Goal: Check status: Check status

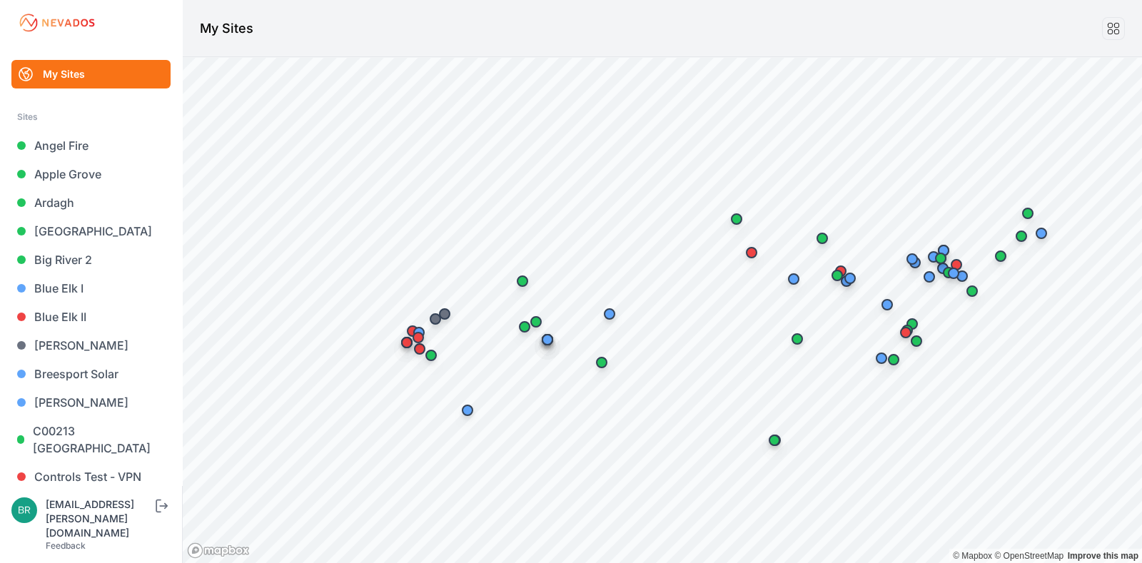
drag, startPoint x: 0, startPoint y: 0, endPoint x: 714, endPoint y: 41, distance: 715.4
click at [714, 41] on header "My Sites" at bounding box center [662, 28] width 959 height 57
click at [83, 176] on link "Apple Grove" at bounding box center [90, 174] width 159 height 29
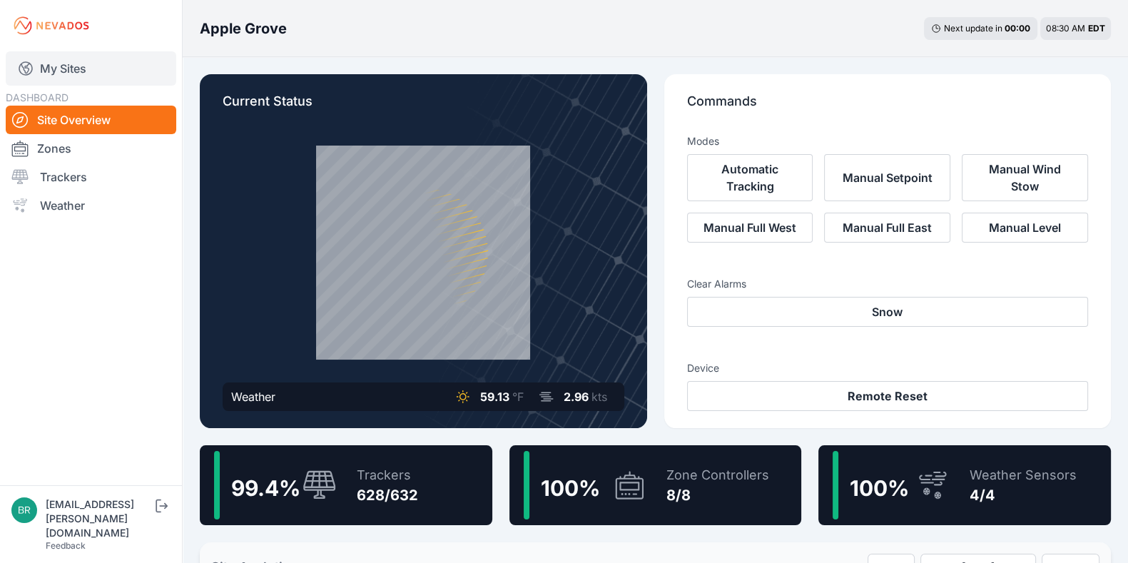
click at [116, 56] on link "My Sites" at bounding box center [91, 68] width 171 height 34
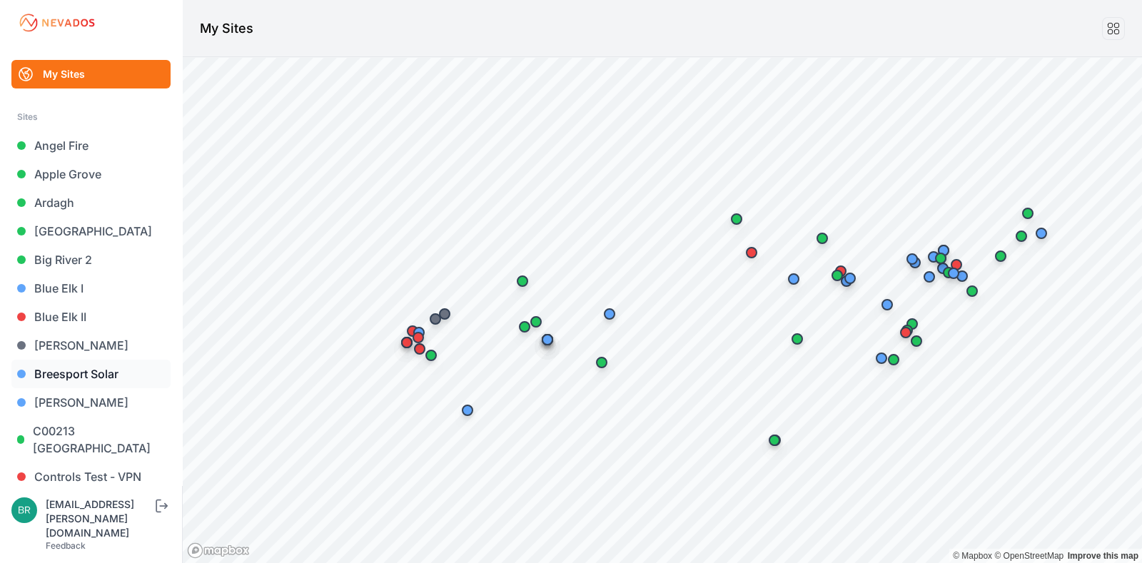
click at [86, 375] on link "Breesport Solar" at bounding box center [90, 374] width 159 height 29
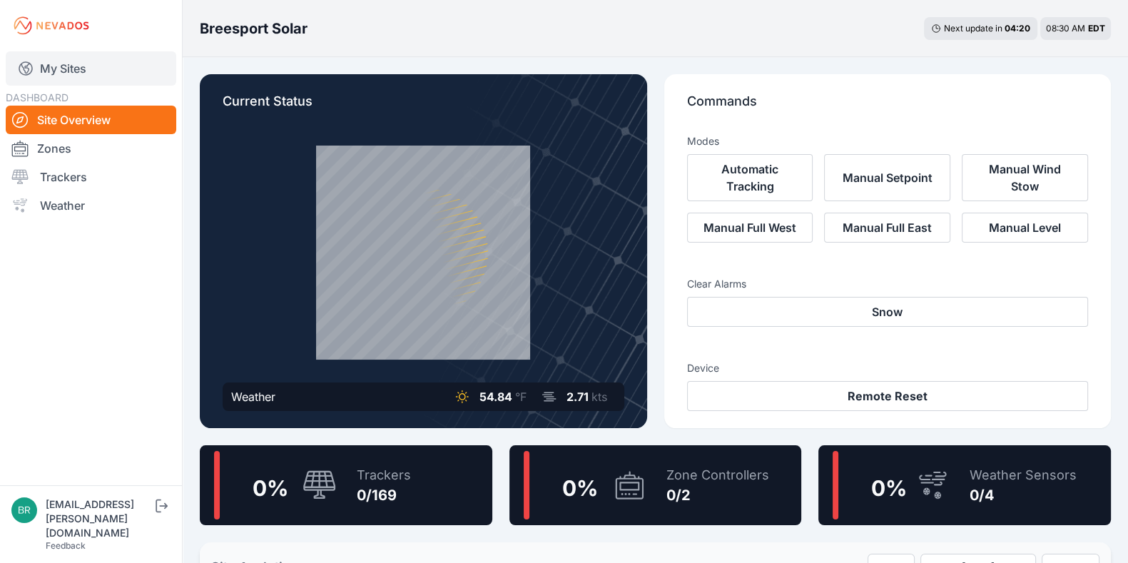
click at [116, 71] on link "My Sites" at bounding box center [91, 68] width 171 height 34
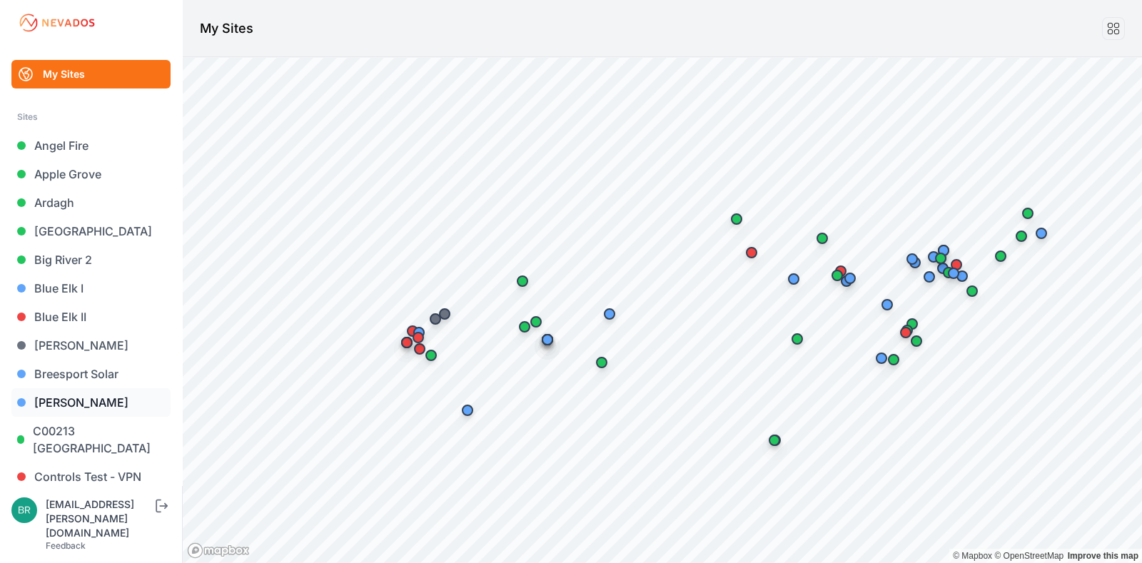
click at [86, 407] on link "[PERSON_NAME]" at bounding box center [90, 402] width 159 height 29
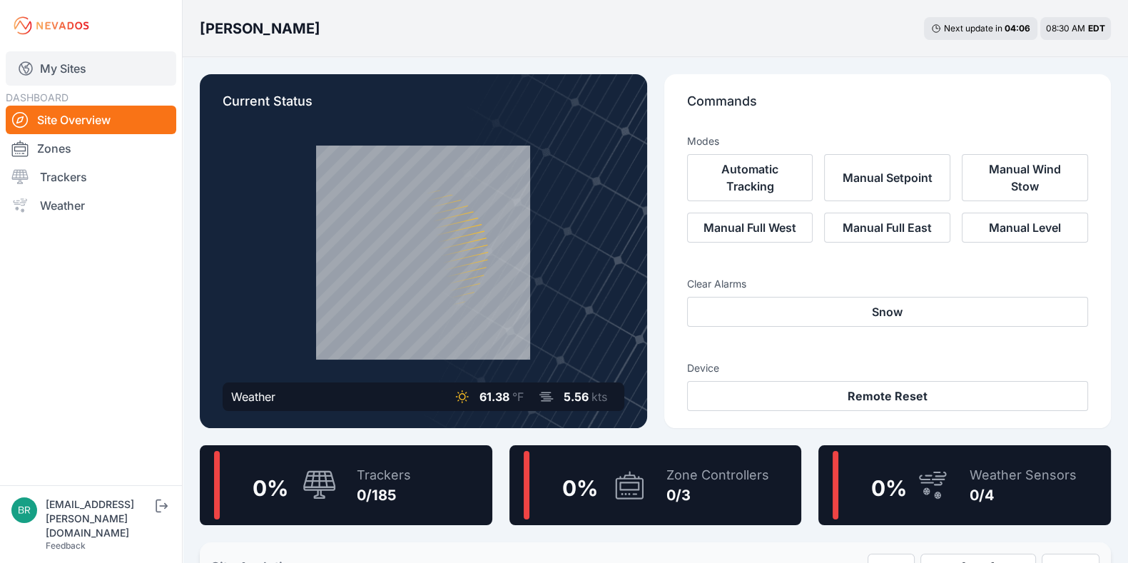
click at [64, 72] on link "My Sites" at bounding box center [91, 68] width 171 height 34
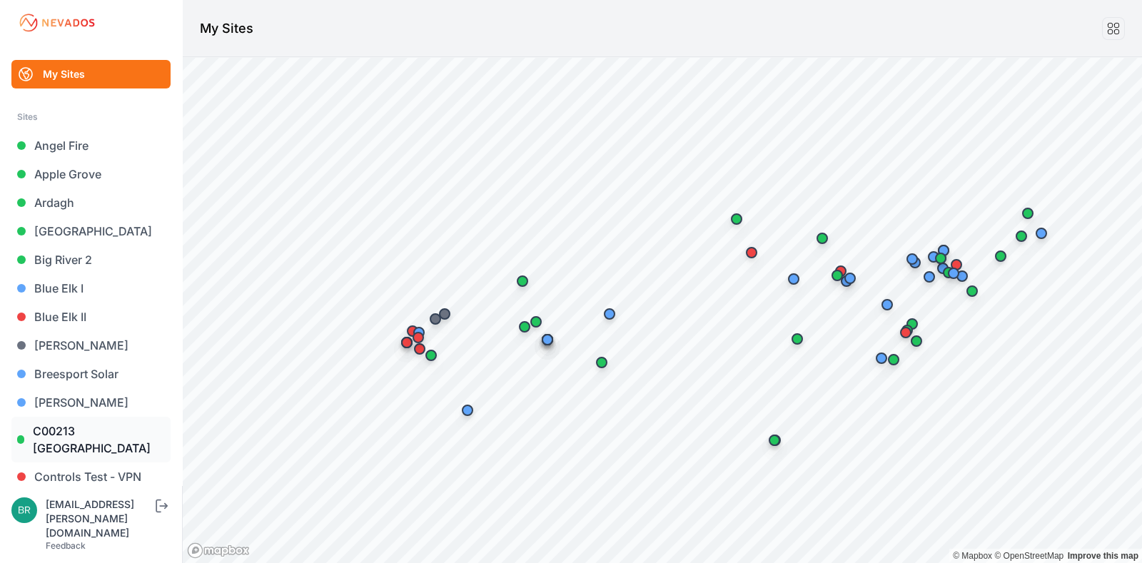
click at [131, 444] on link "C00213 [GEOGRAPHIC_DATA]" at bounding box center [90, 440] width 159 height 46
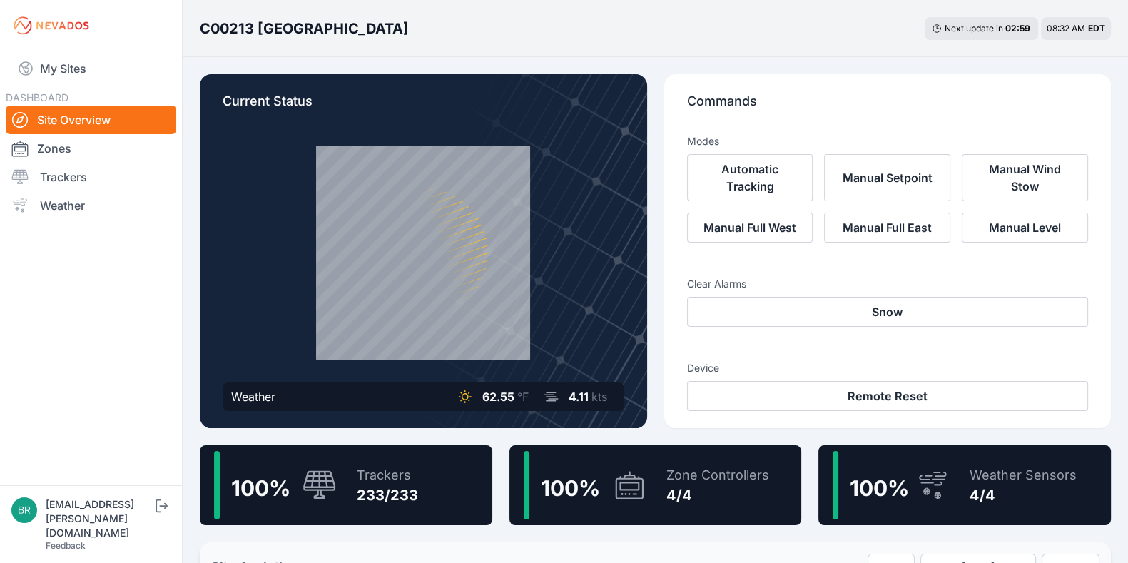
click at [131, 444] on nav "My Sites DASHBOARD Site Overview Zones Trackers Weather" at bounding box center [91, 262] width 182 height 422
click at [122, 80] on link "My Sites" at bounding box center [91, 68] width 171 height 34
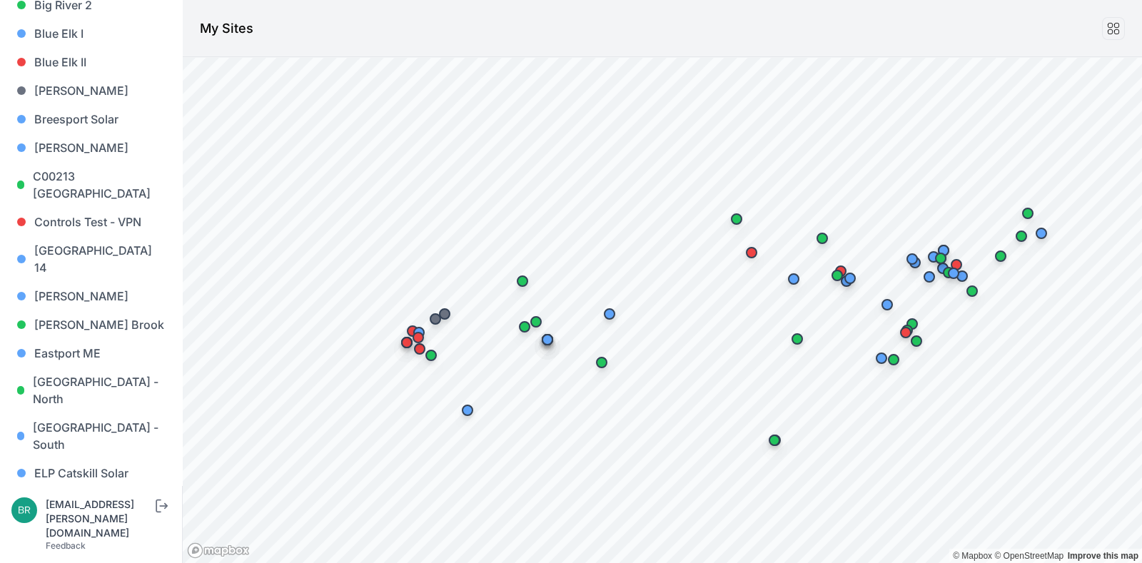
scroll to position [253, 0]
click at [100, 314] on link "[PERSON_NAME] Brook" at bounding box center [90, 327] width 159 height 29
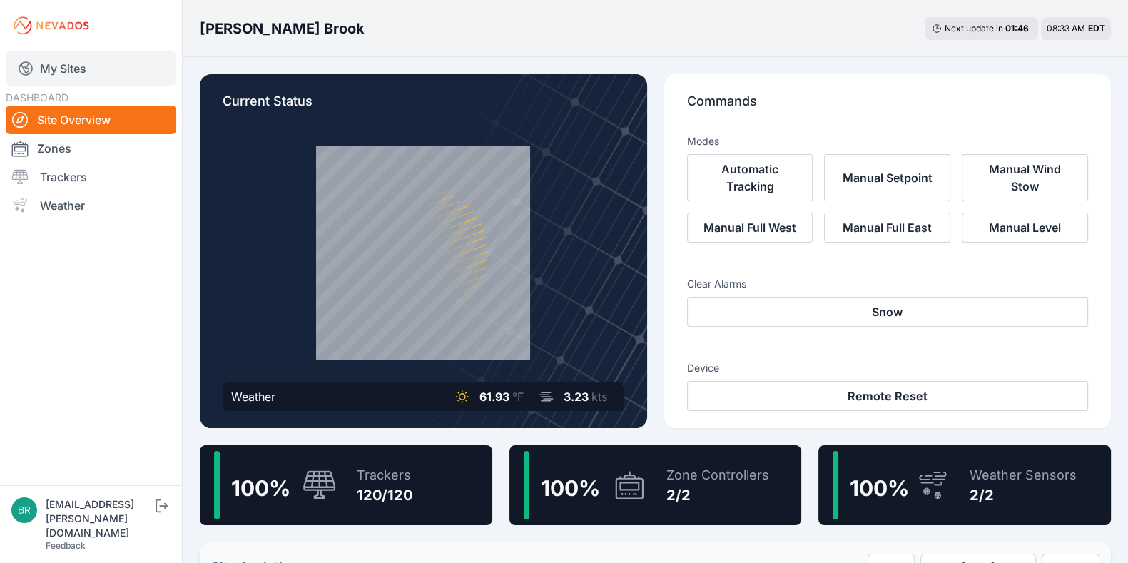
click at [124, 83] on link "My Sites" at bounding box center [91, 68] width 171 height 34
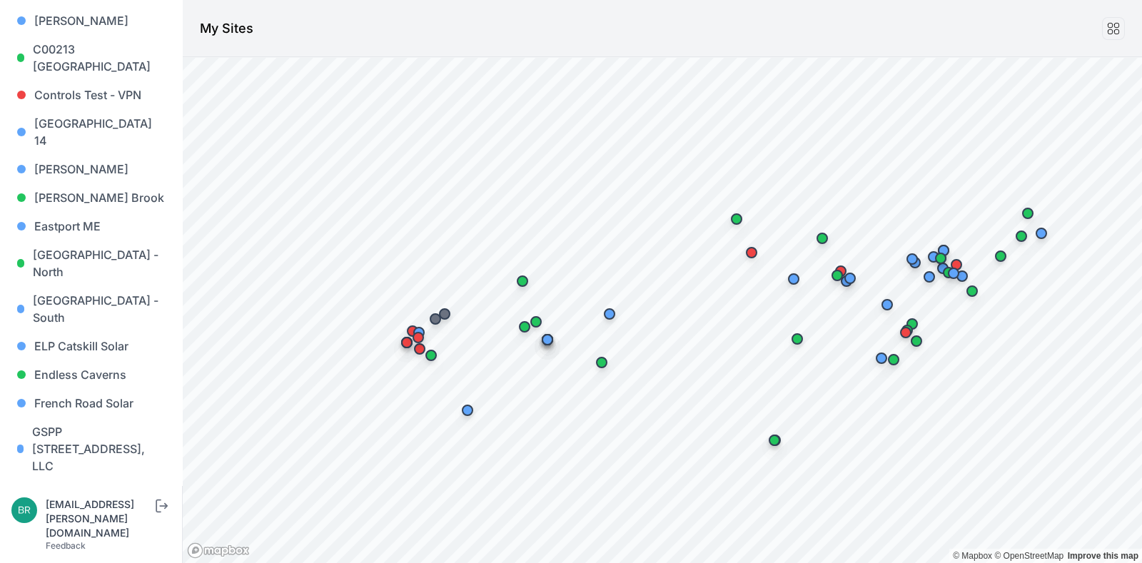
scroll to position [377, 0]
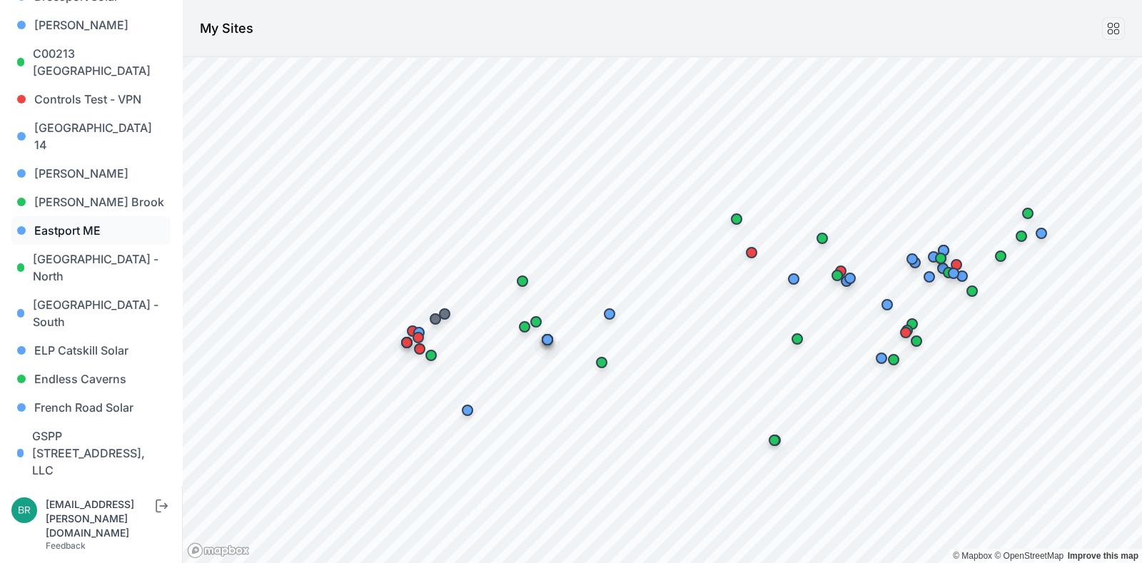
click at [97, 216] on link "Eastport ME" at bounding box center [90, 230] width 159 height 29
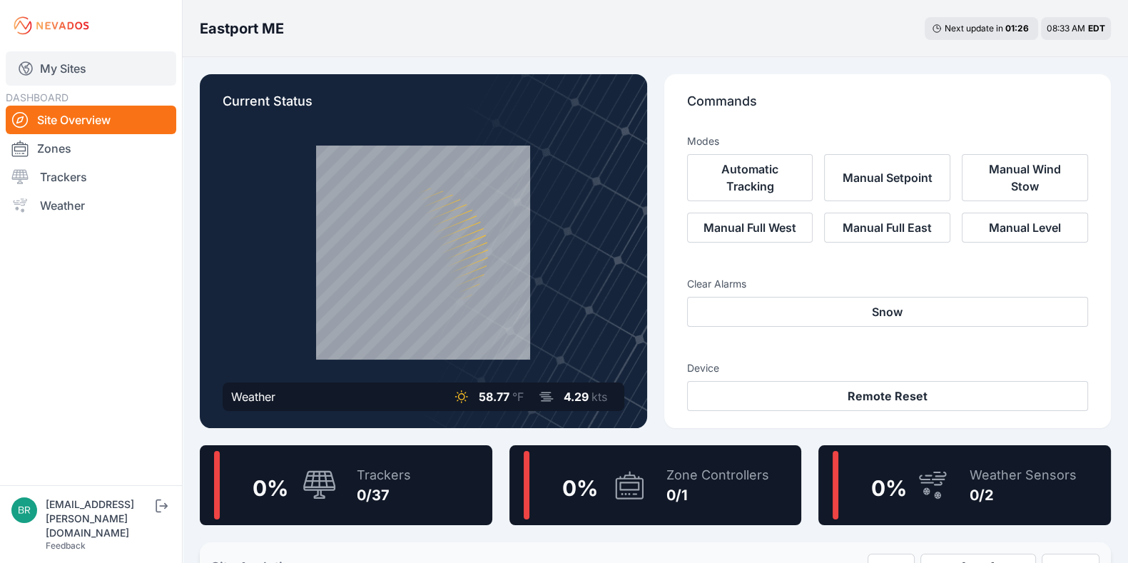
click at [78, 52] on link "My Sites" at bounding box center [91, 68] width 171 height 34
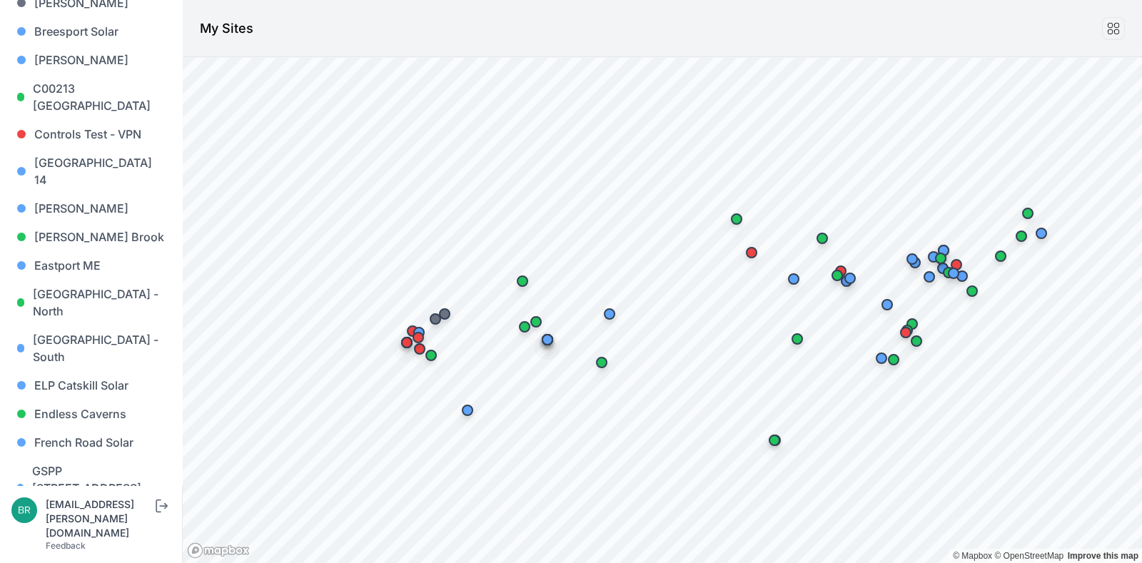
scroll to position [357, 0]
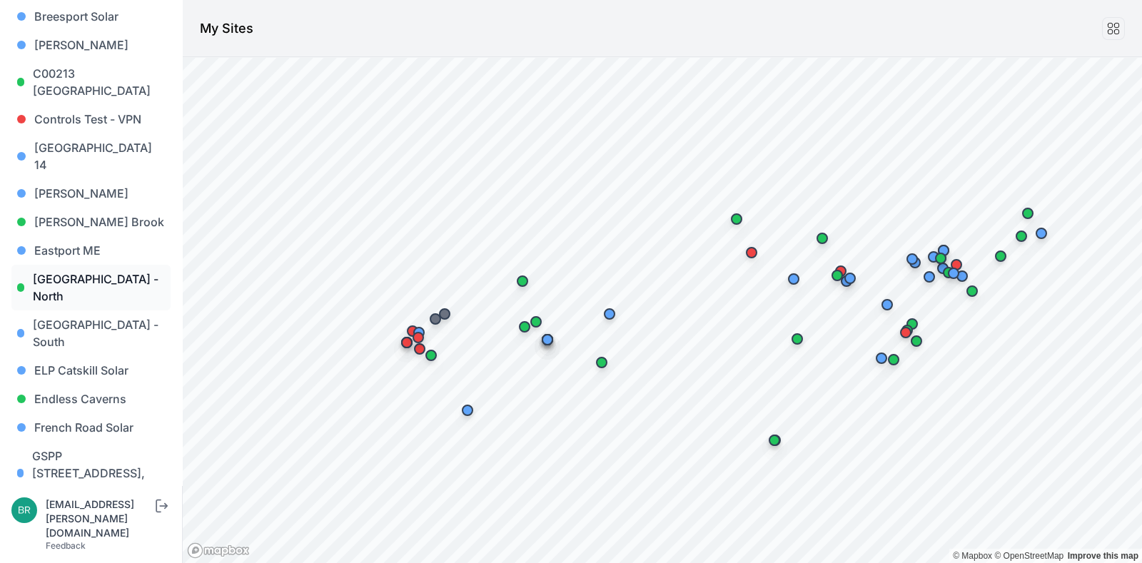
click at [46, 265] on link "[GEOGRAPHIC_DATA] - North" at bounding box center [90, 288] width 159 height 46
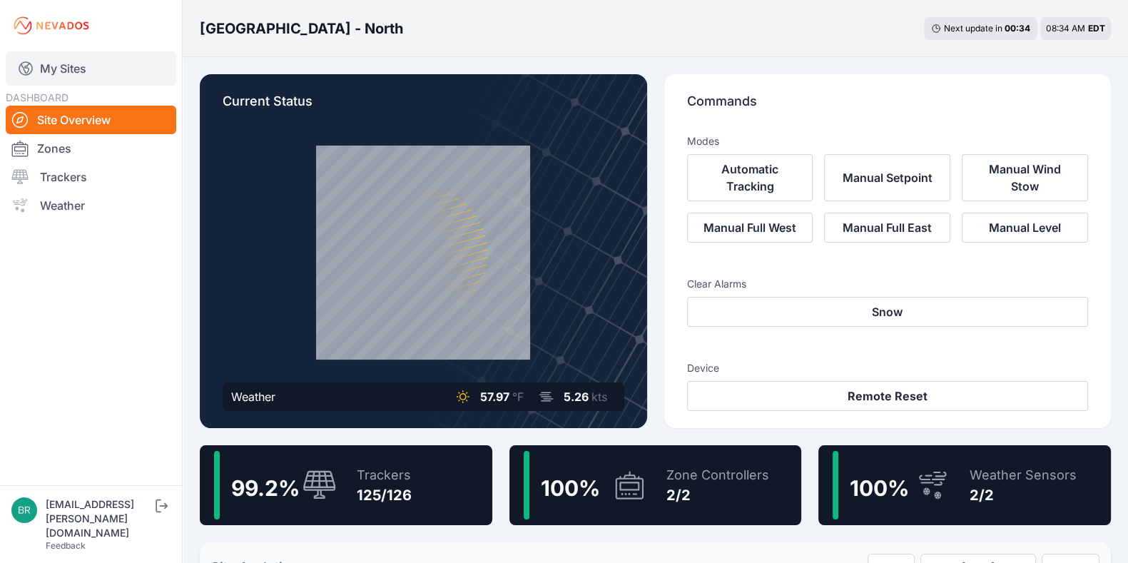
click at [107, 71] on link "My Sites" at bounding box center [91, 68] width 171 height 34
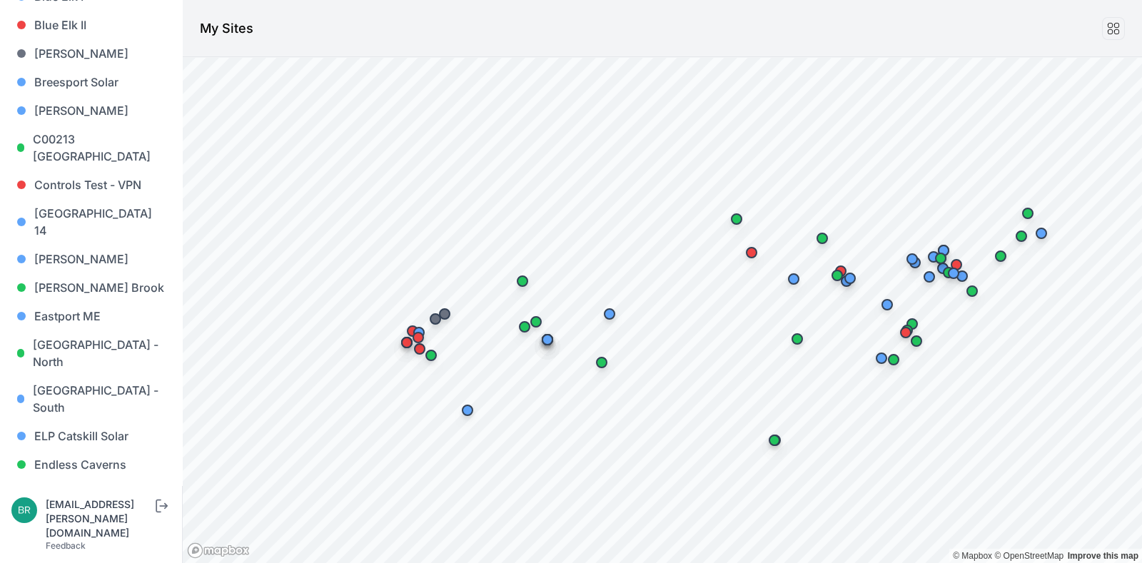
scroll to position [311, 0]
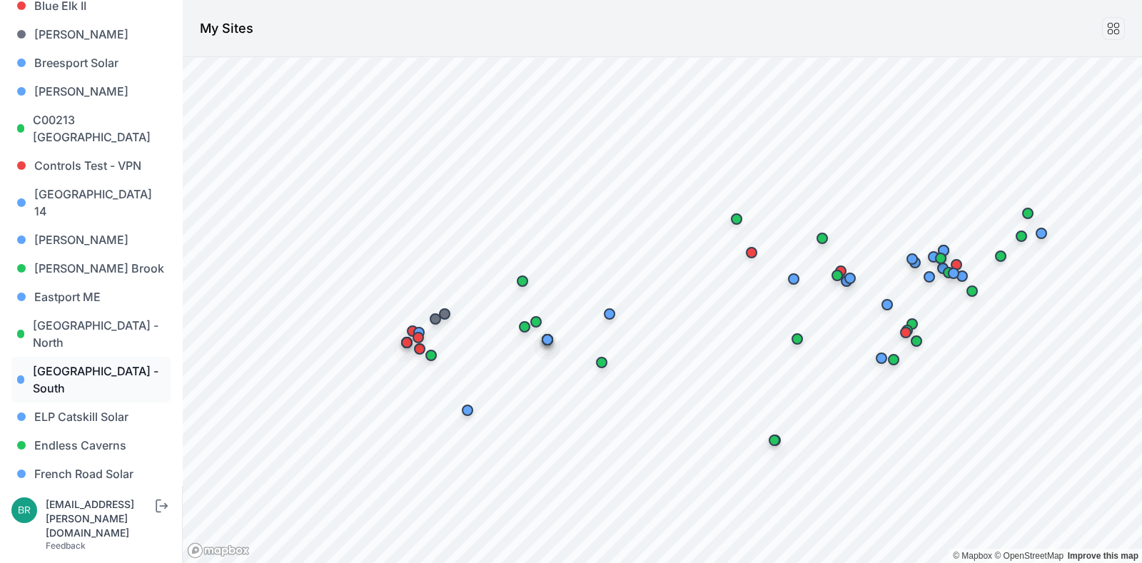
click at [118, 357] on link "[GEOGRAPHIC_DATA] - South" at bounding box center [90, 380] width 159 height 46
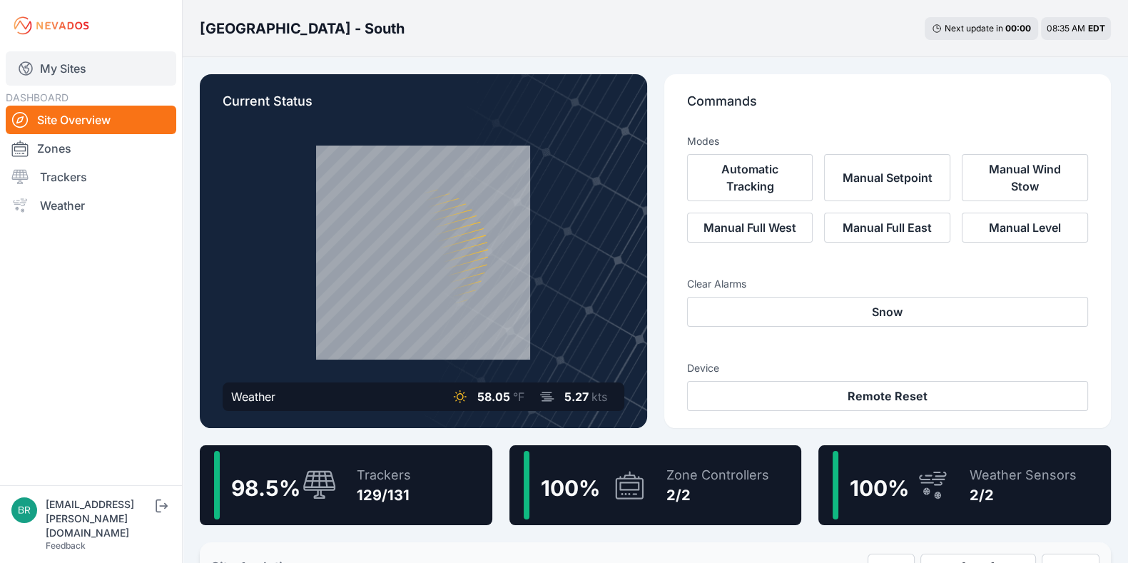
click at [130, 80] on link "My Sites" at bounding box center [91, 68] width 171 height 34
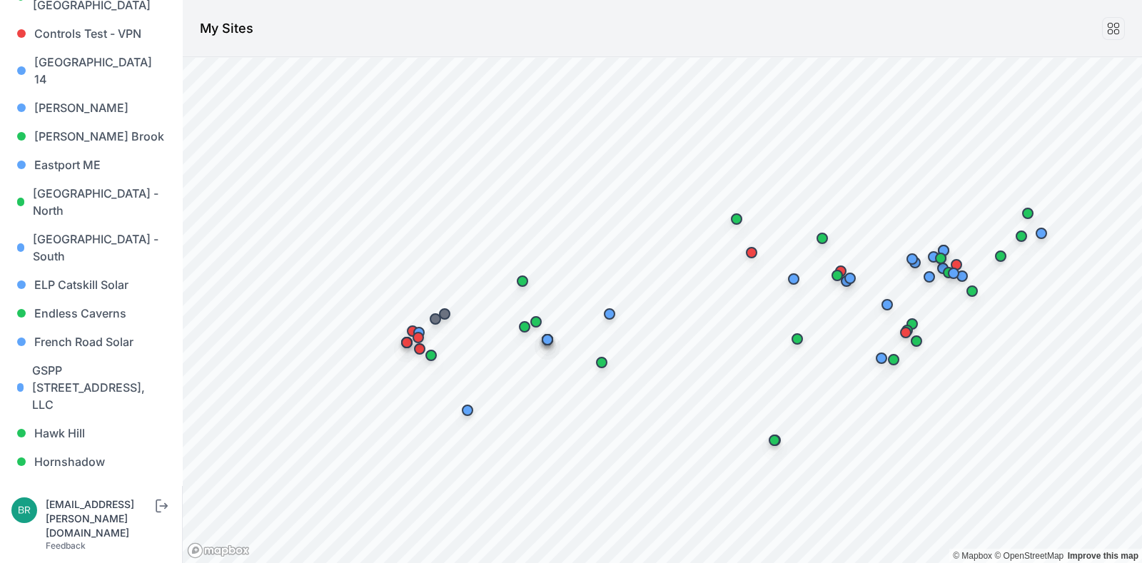
scroll to position [443, 0]
click at [65, 299] on link "Endless Caverns" at bounding box center [90, 313] width 159 height 29
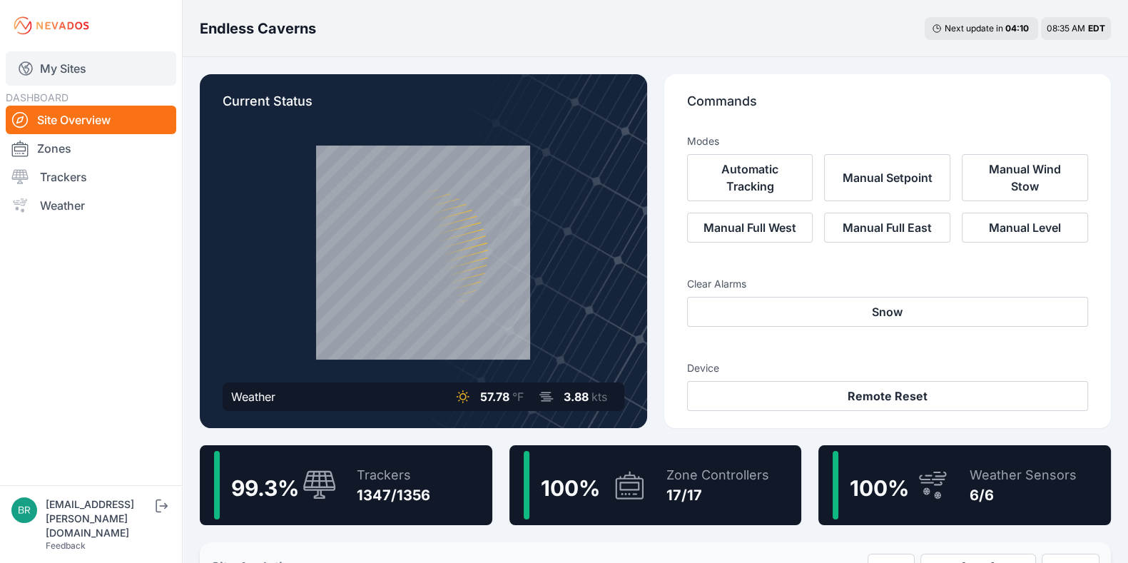
click at [103, 72] on link "My Sites" at bounding box center [91, 68] width 171 height 34
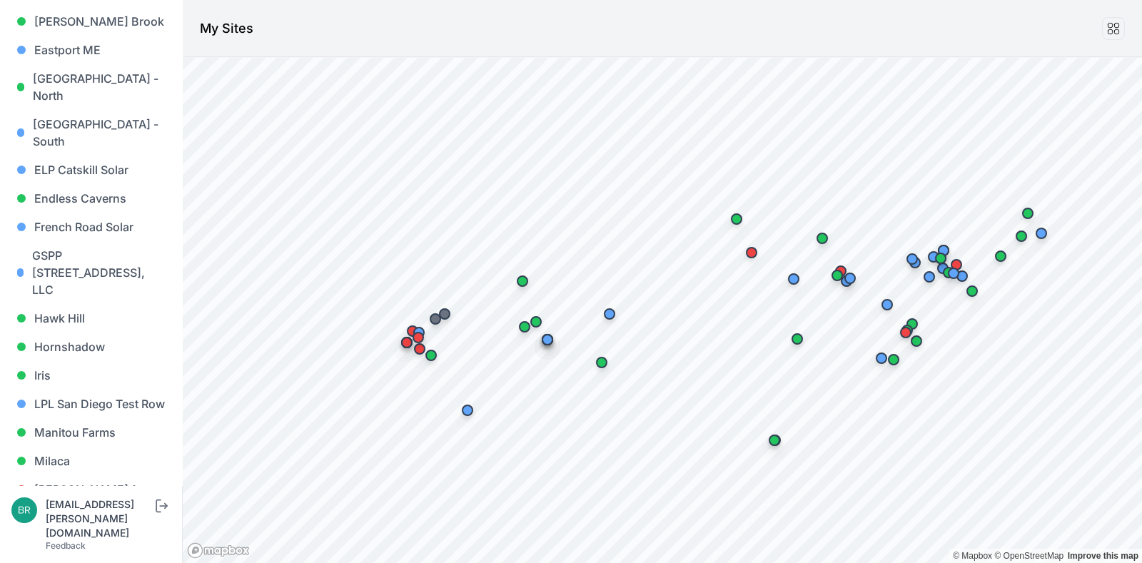
scroll to position [565, 0]
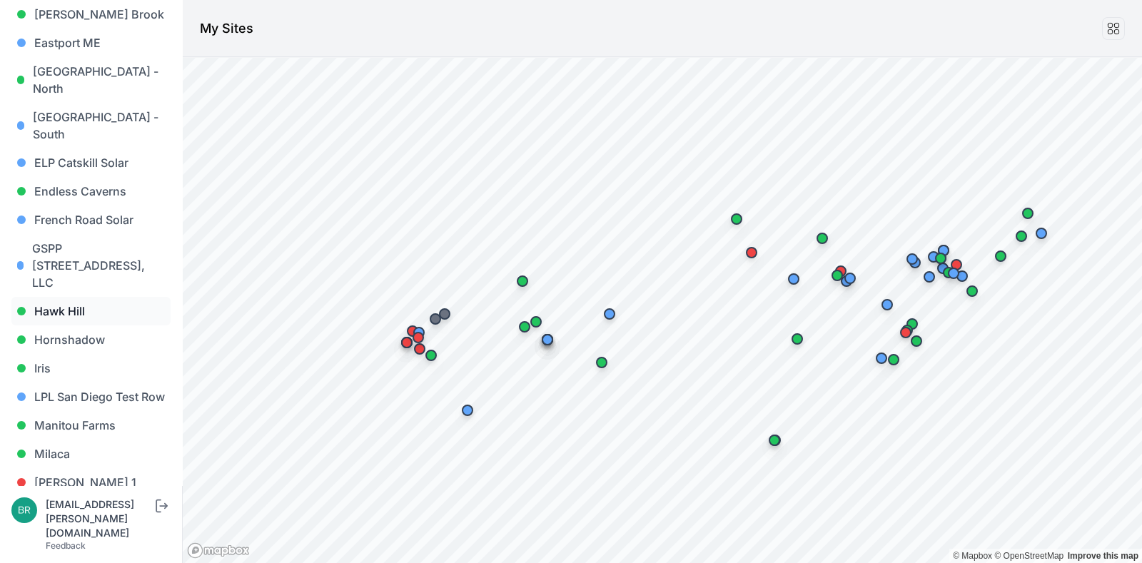
click at [82, 297] on link "Hawk Hill" at bounding box center [90, 311] width 159 height 29
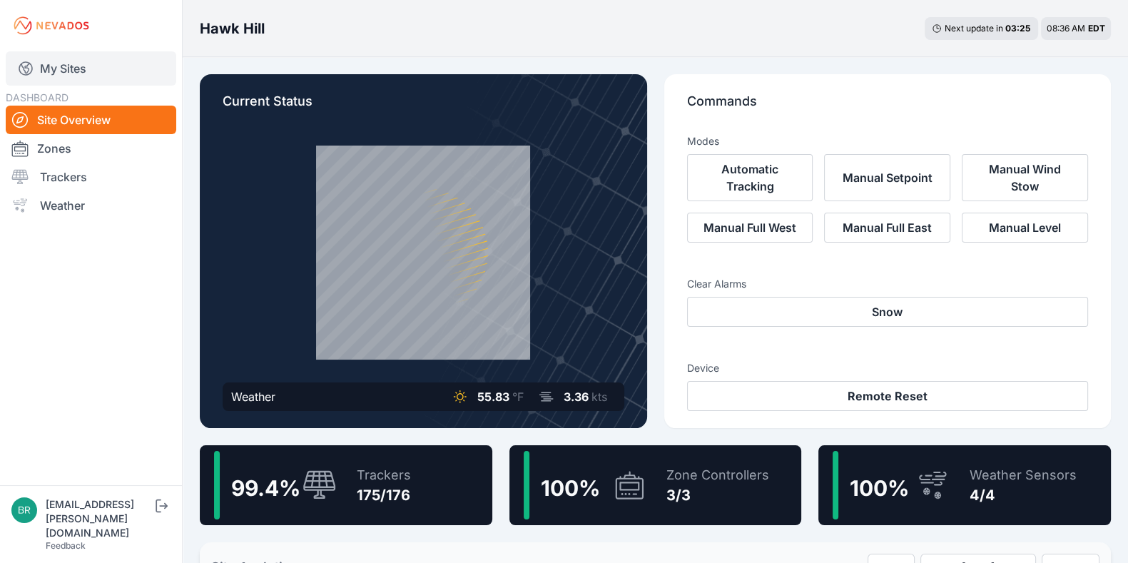
click at [34, 76] on link "My Sites" at bounding box center [91, 68] width 171 height 34
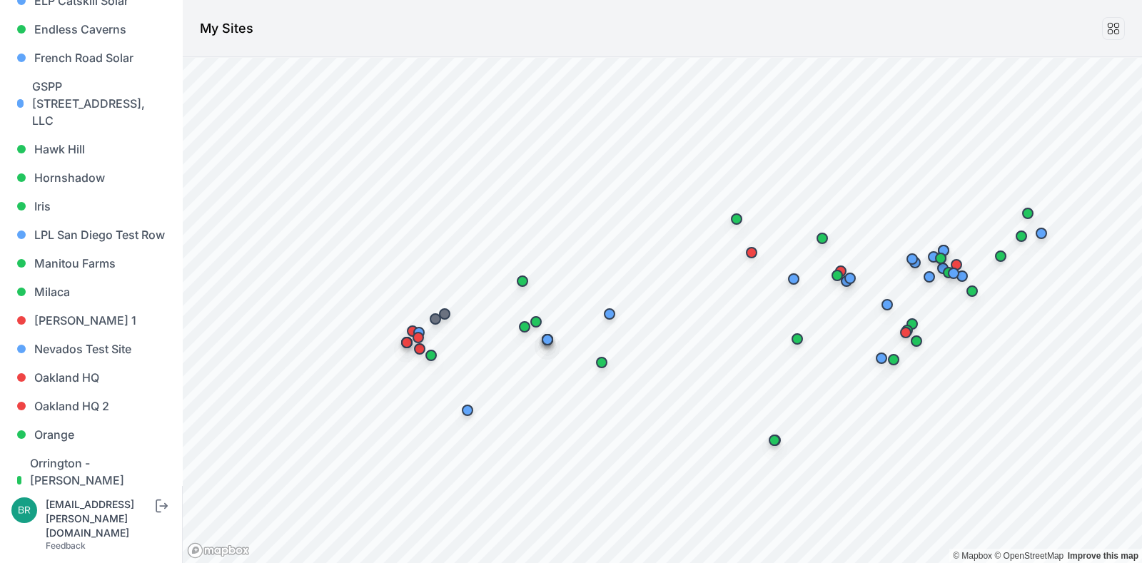
scroll to position [731, 0]
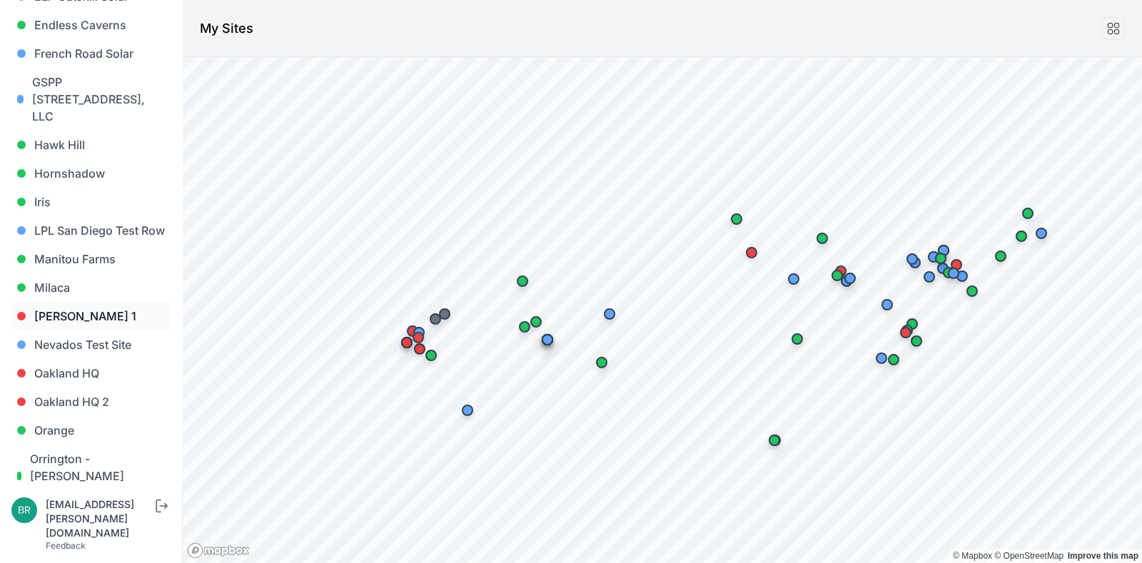
click at [104, 302] on link "[PERSON_NAME] 1" at bounding box center [90, 316] width 159 height 29
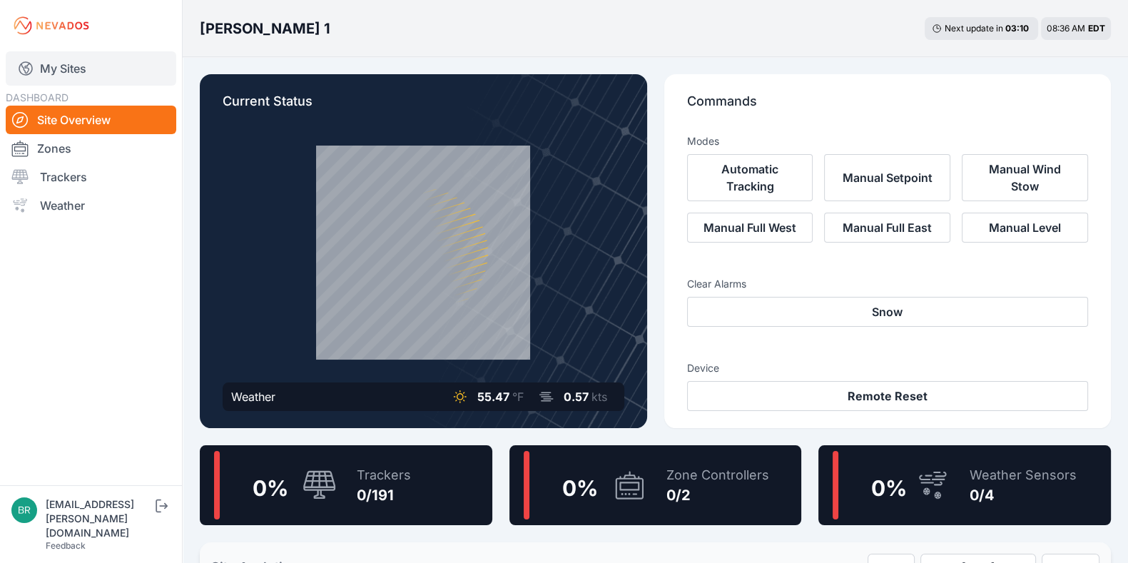
click at [87, 59] on link "My Sites" at bounding box center [91, 68] width 171 height 34
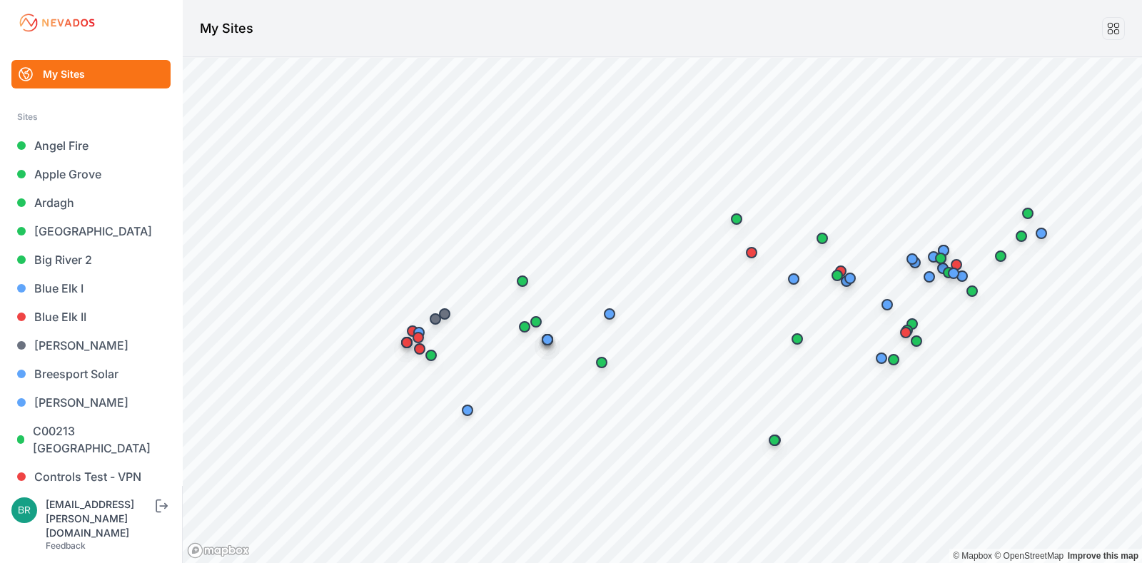
click at [107, 11] on div at bounding box center [91, 23] width 148 height 46
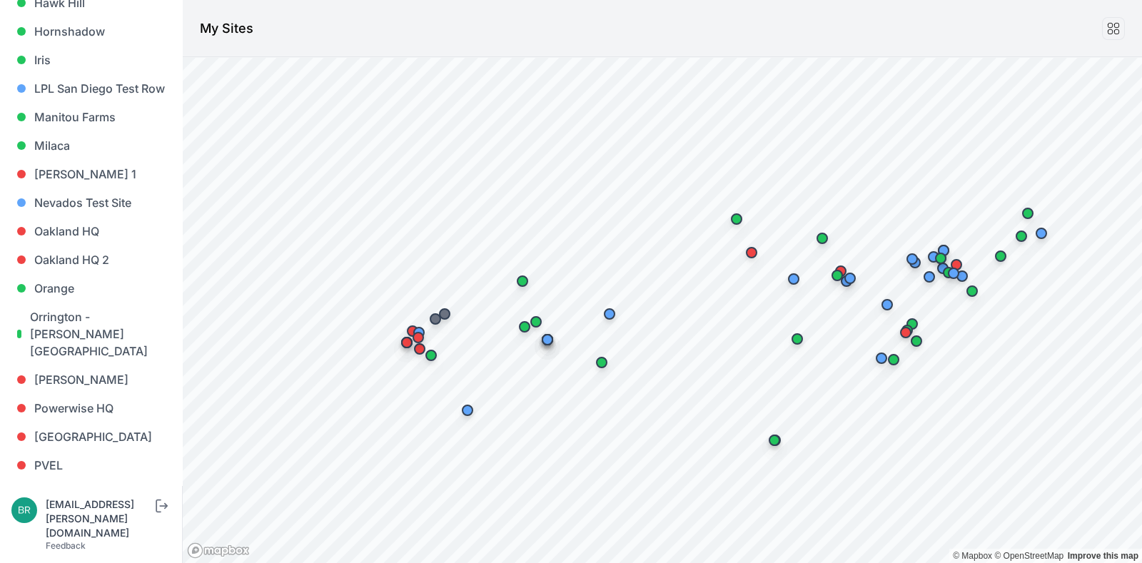
scroll to position [870, 0]
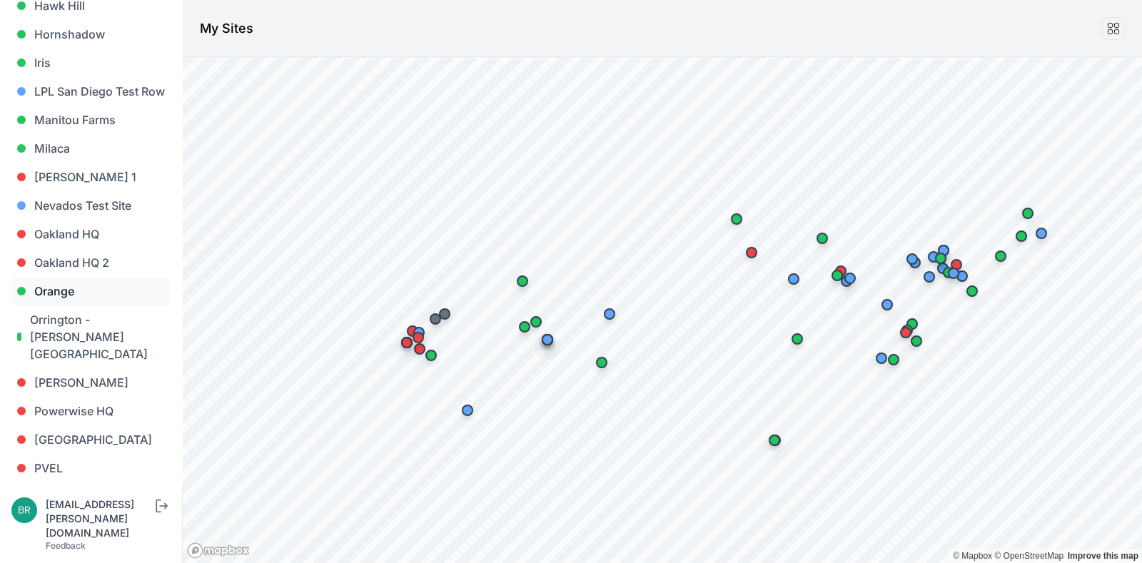
click at [100, 277] on link "Orange" at bounding box center [90, 291] width 159 height 29
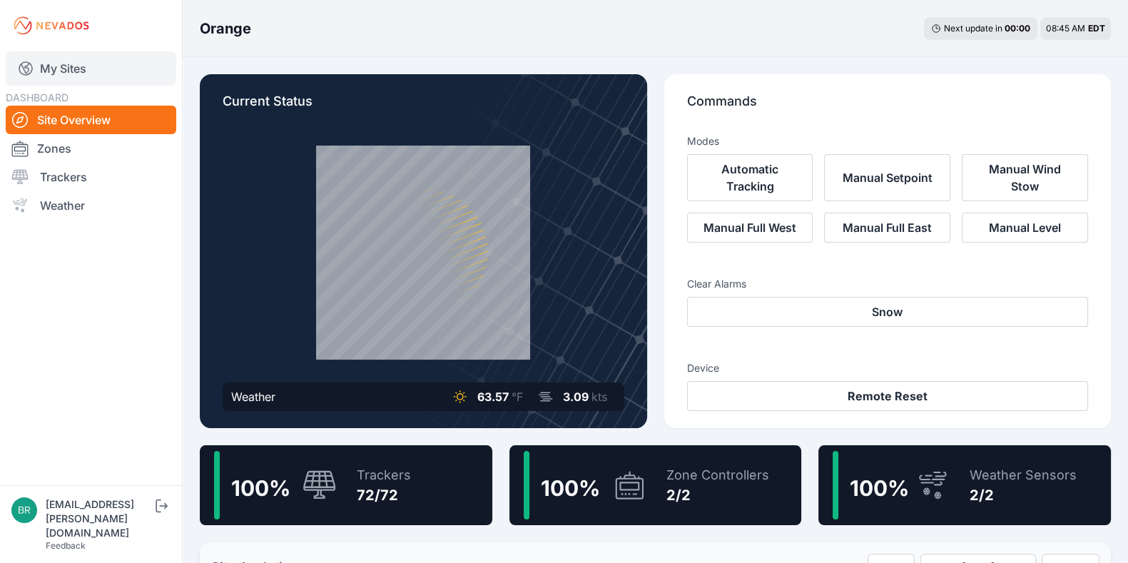
click at [95, 61] on link "My Sites" at bounding box center [91, 68] width 171 height 34
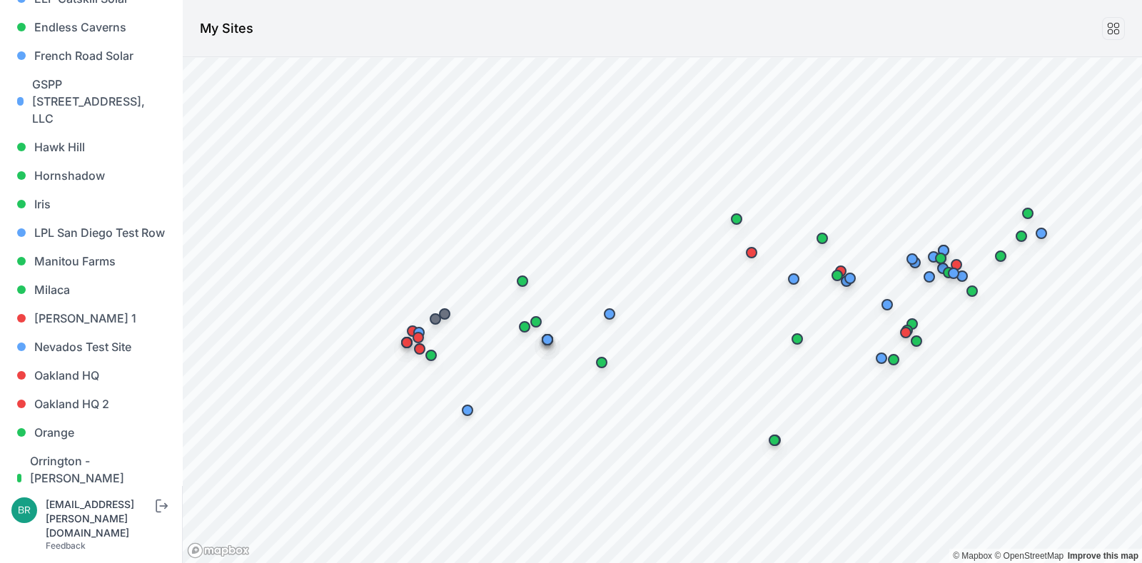
scroll to position [736, 0]
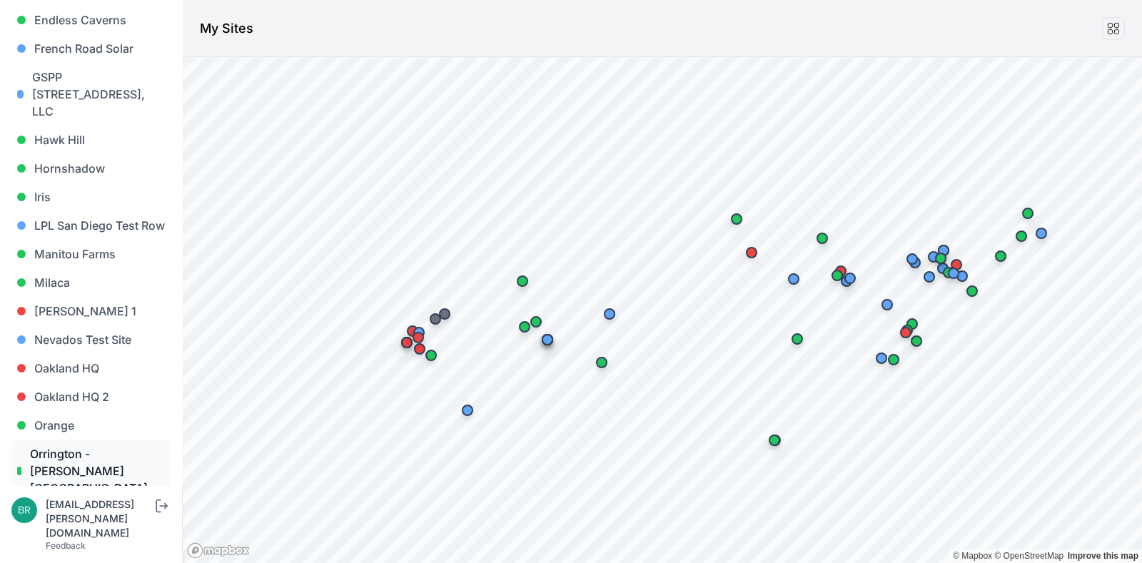
click at [49, 440] on link "Orrington - [PERSON_NAME][GEOGRAPHIC_DATA]" at bounding box center [90, 471] width 159 height 63
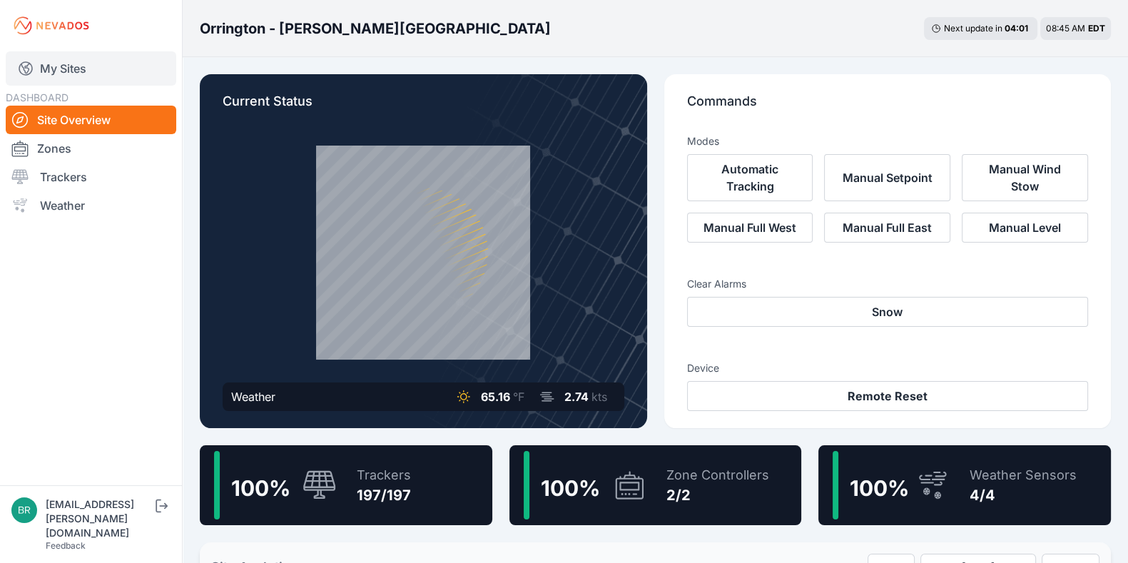
click at [98, 66] on link "My Sites" at bounding box center [91, 68] width 171 height 34
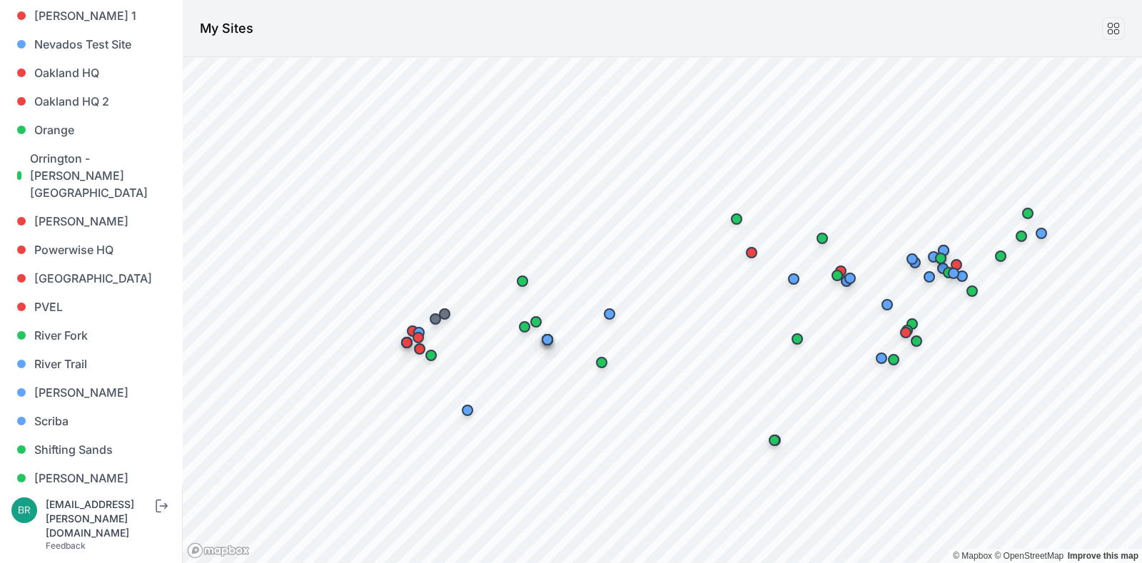
scroll to position [1040, 0]
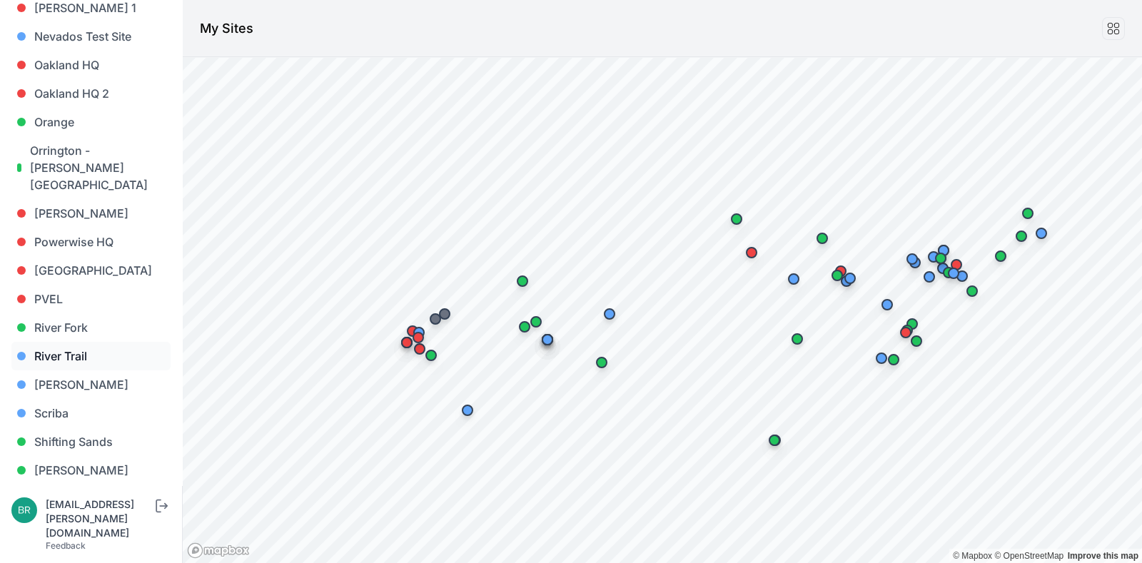
click at [61, 342] on link "River Trail" at bounding box center [90, 356] width 159 height 29
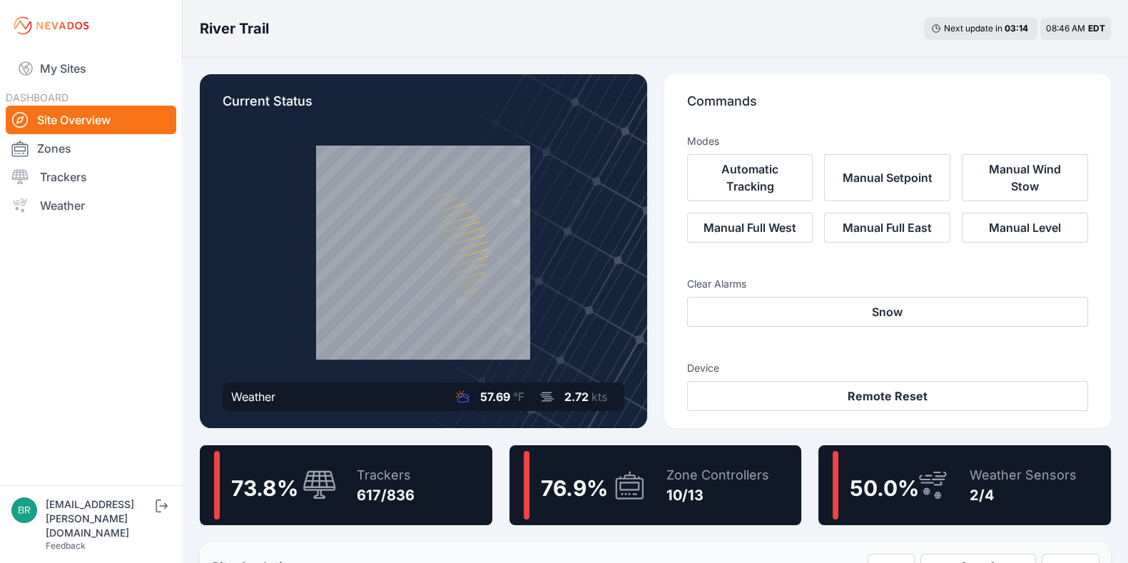
click at [69, 49] on div "My Sites DASHBOARD Site Overview Zones Trackers Weather" at bounding box center [91, 242] width 182 height 485
click at [89, 71] on link "My Sites" at bounding box center [91, 68] width 171 height 34
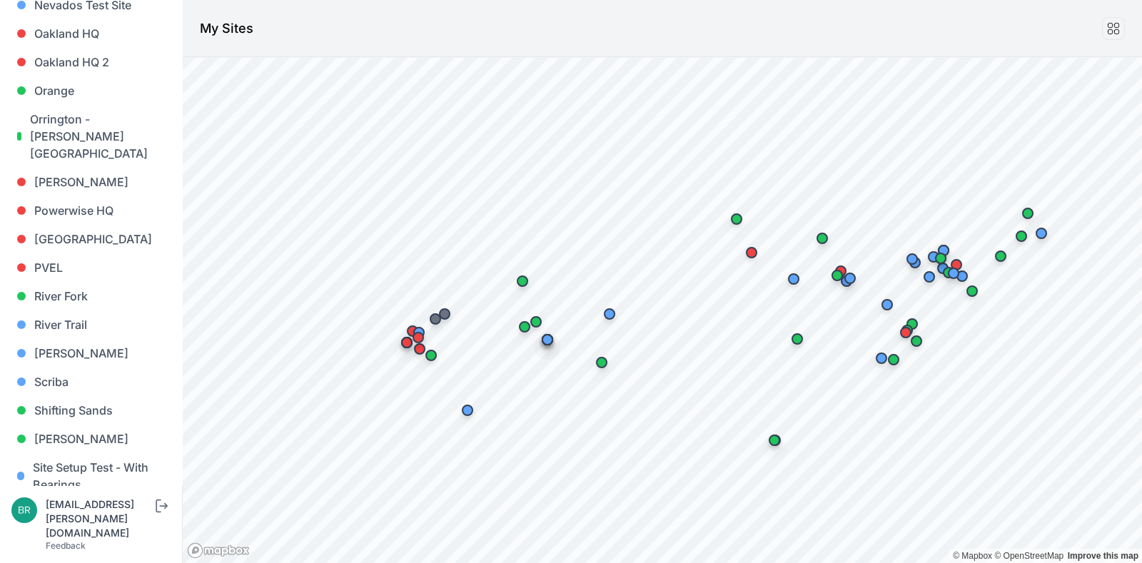
scroll to position [1064, 0]
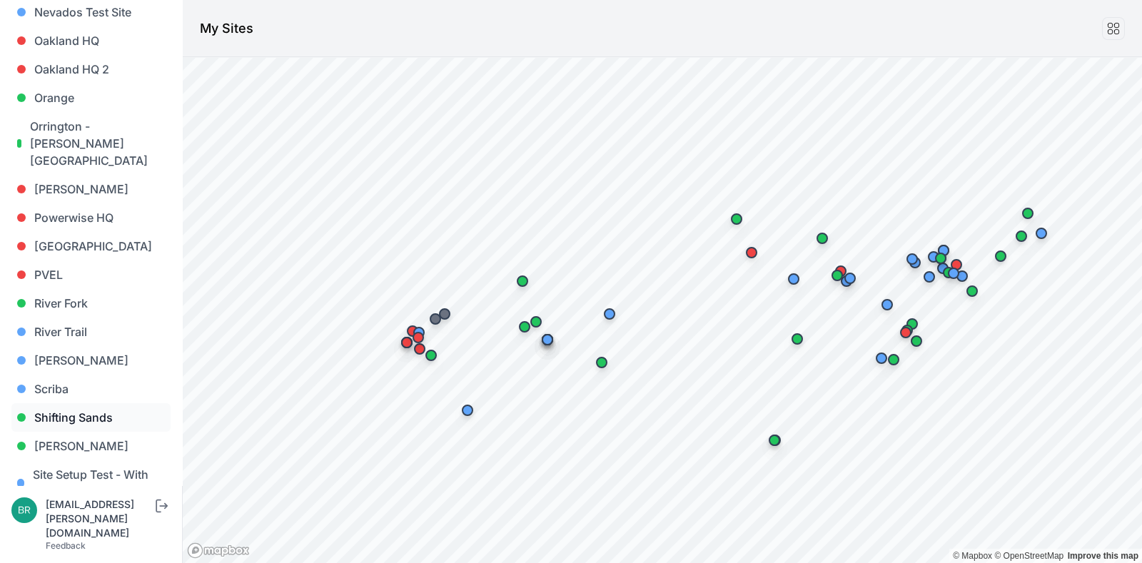
click at [86, 403] on link "Shifting Sands" at bounding box center [90, 417] width 159 height 29
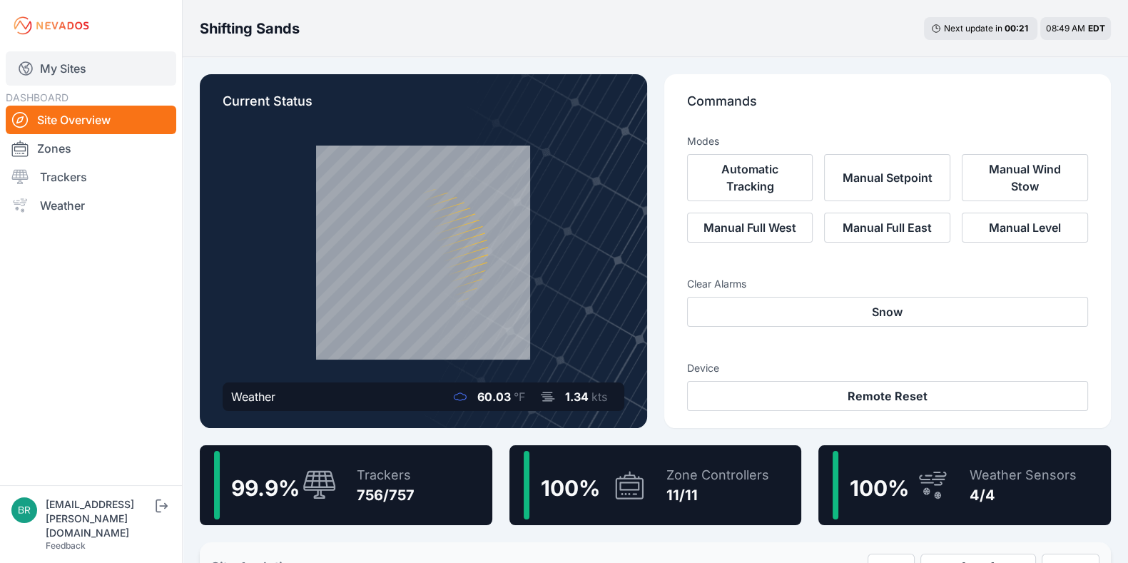
click at [70, 64] on link "My Sites" at bounding box center [91, 68] width 171 height 34
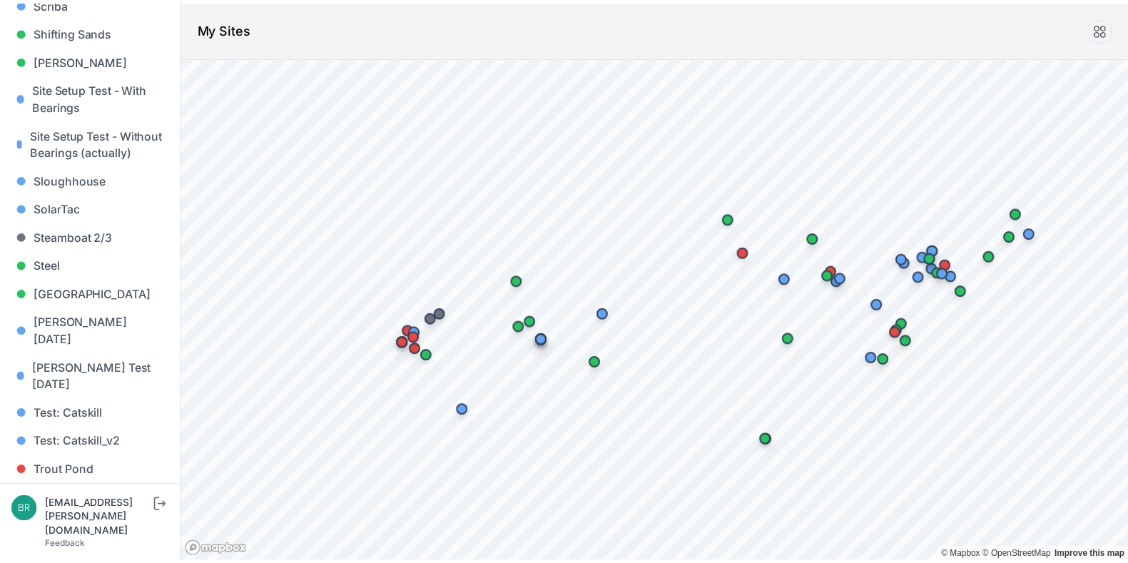
scroll to position [1466, 0]
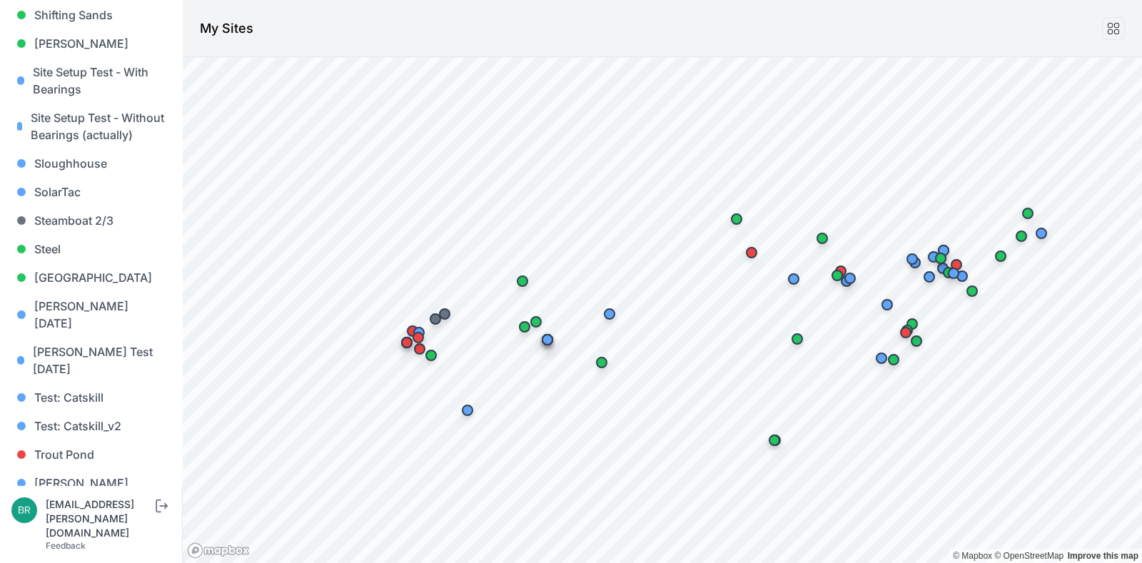
click at [69, 526] on link "[PERSON_NAME] [PERSON_NAME]" at bounding box center [90, 549] width 159 height 46
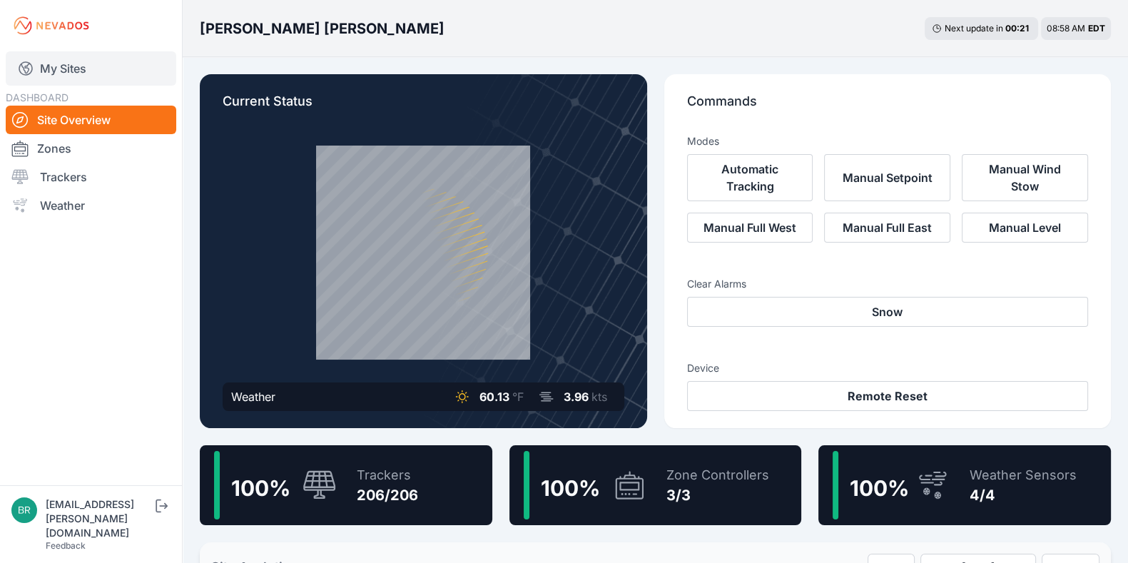
click at [39, 71] on link "My Sites" at bounding box center [91, 68] width 171 height 34
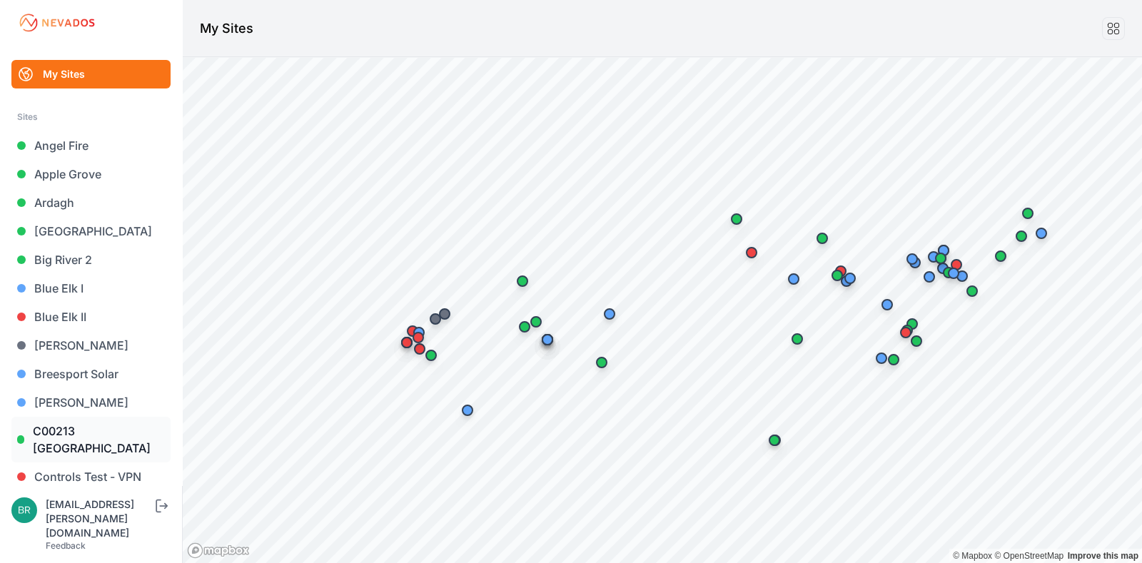
click at [144, 430] on link "C00213 [GEOGRAPHIC_DATA]" at bounding box center [90, 440] width 159 height 46
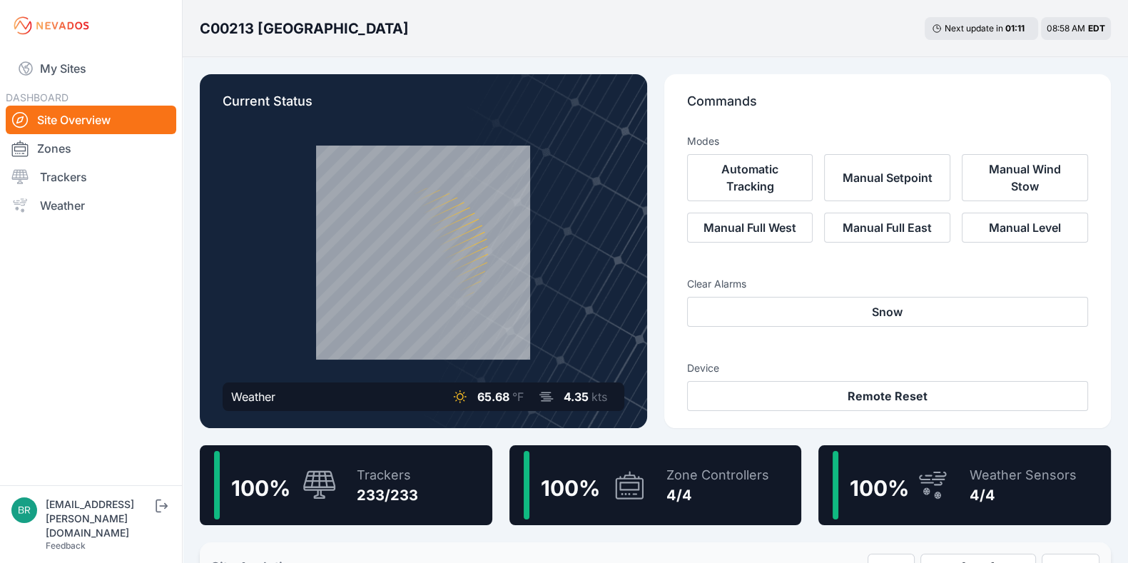
click at [432, 477] on div "100 % Trackers 233/233" at bounding box center [346, 485] width 293 height 80
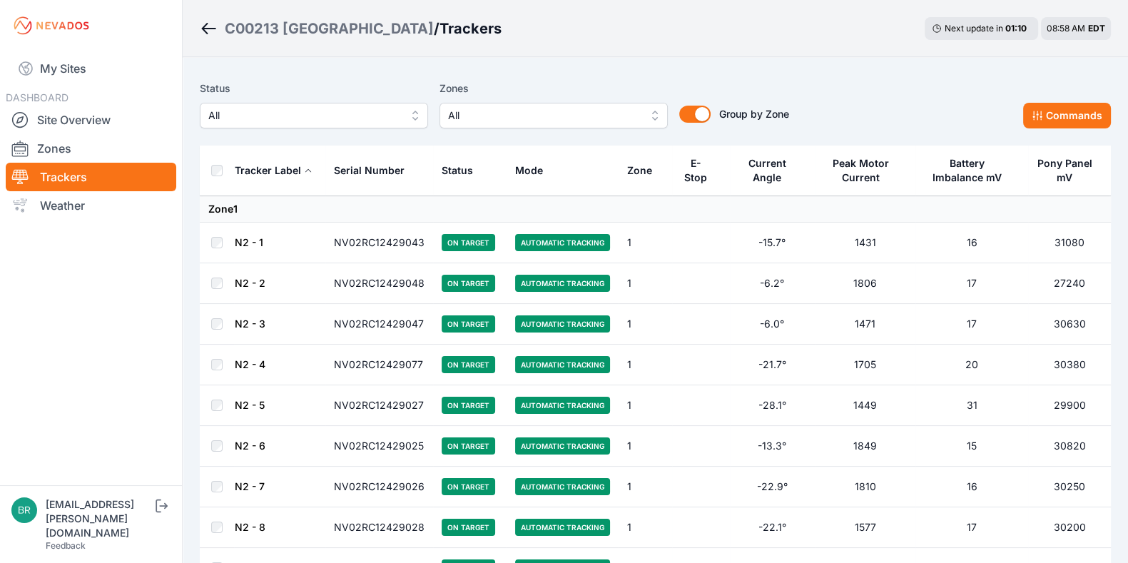
click at [298, 108] on span "All" at bounding box center [303, 115] width 191 height 17
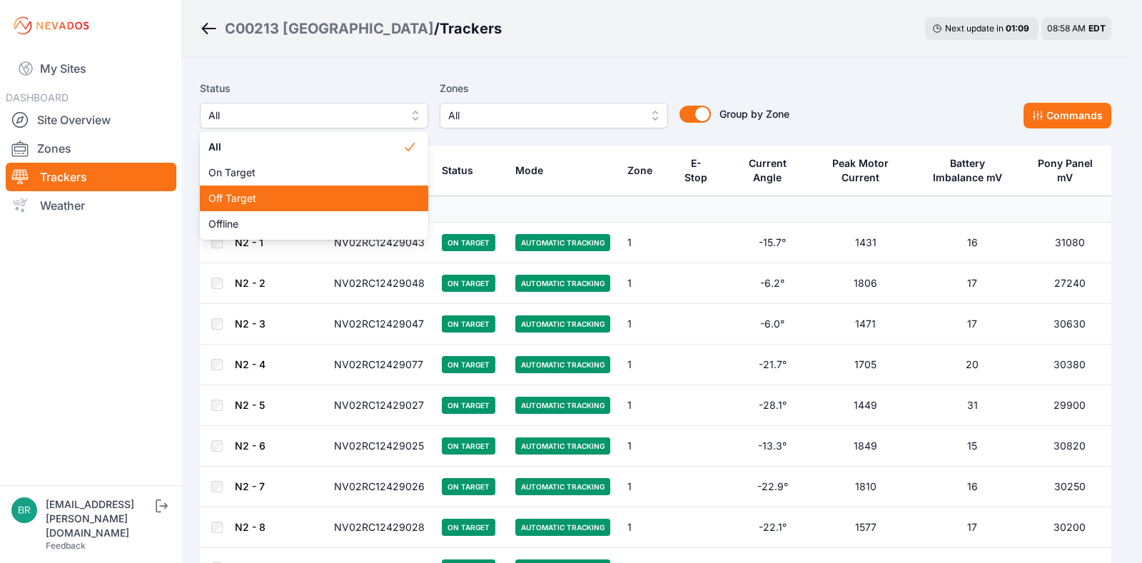
click at [288, 198] on span "Off Target" at bounding box center [305, 198] width 194 height 14
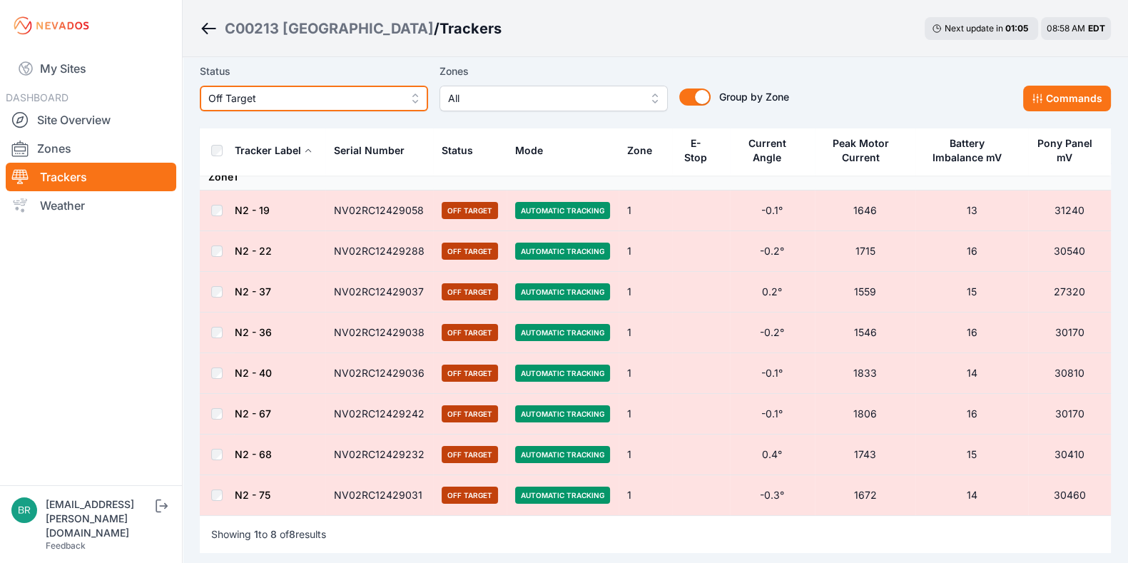
scroll to position [46, 0]
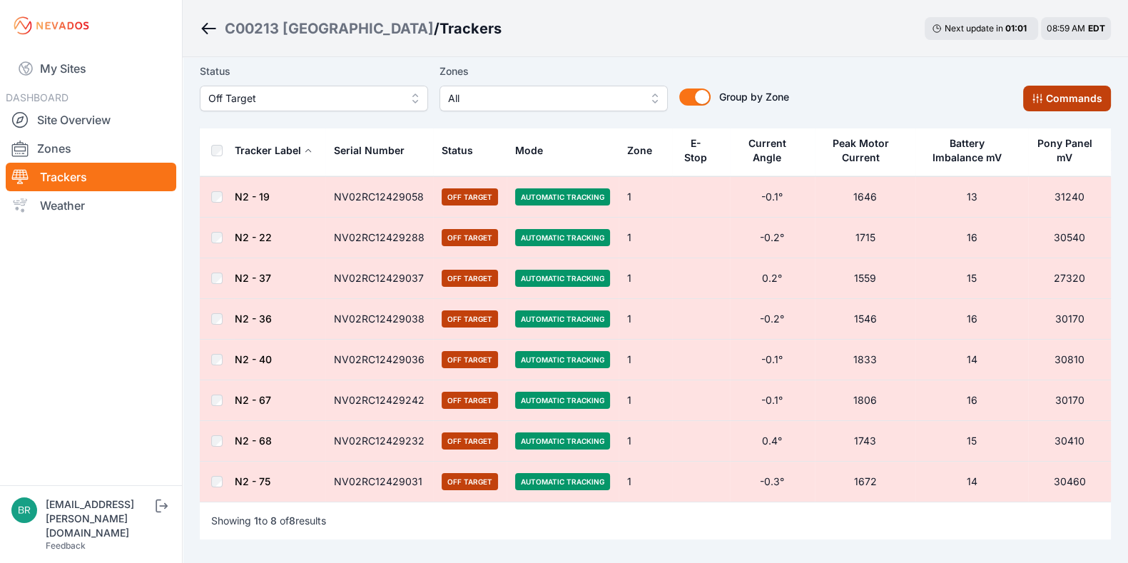
click at [1042, 97] on icon at bounding box center [1036, 98] width 9 height 9
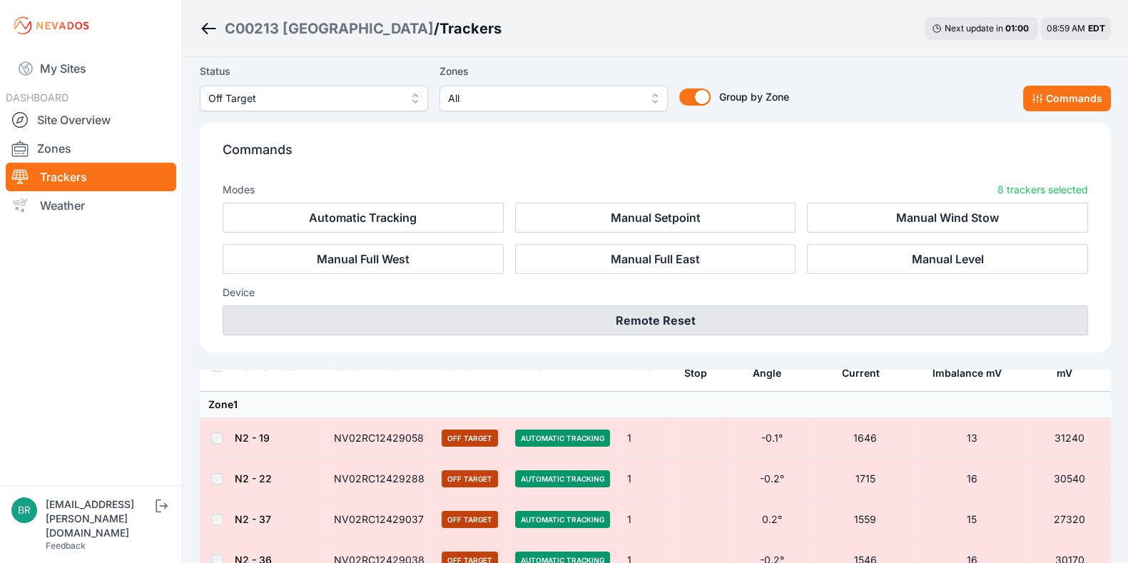
click at [846, 322] on button "Remote Reset" at bounding box center [655, 320] width 865 height 30
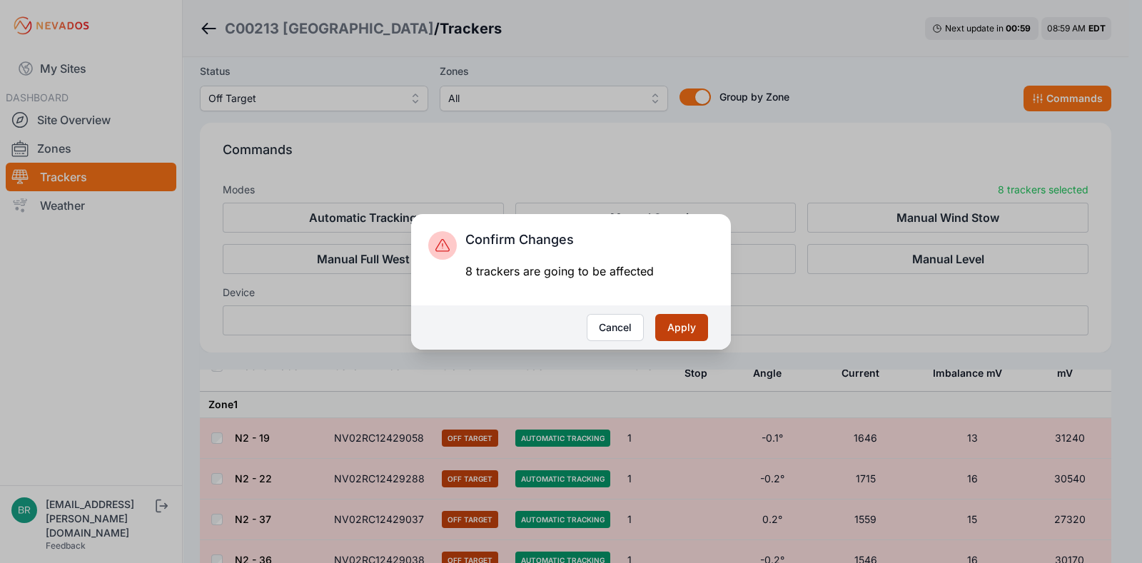
click at [689, 333] on button "Apply" at bounding box center [681, 327] width 53 height 27
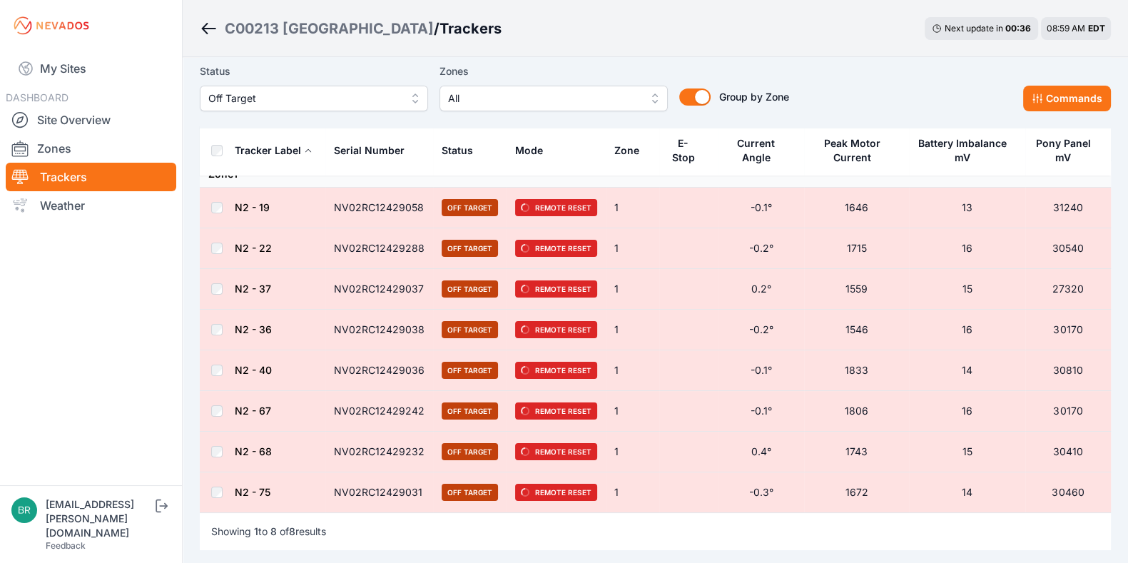
scroll to position [36, 0]
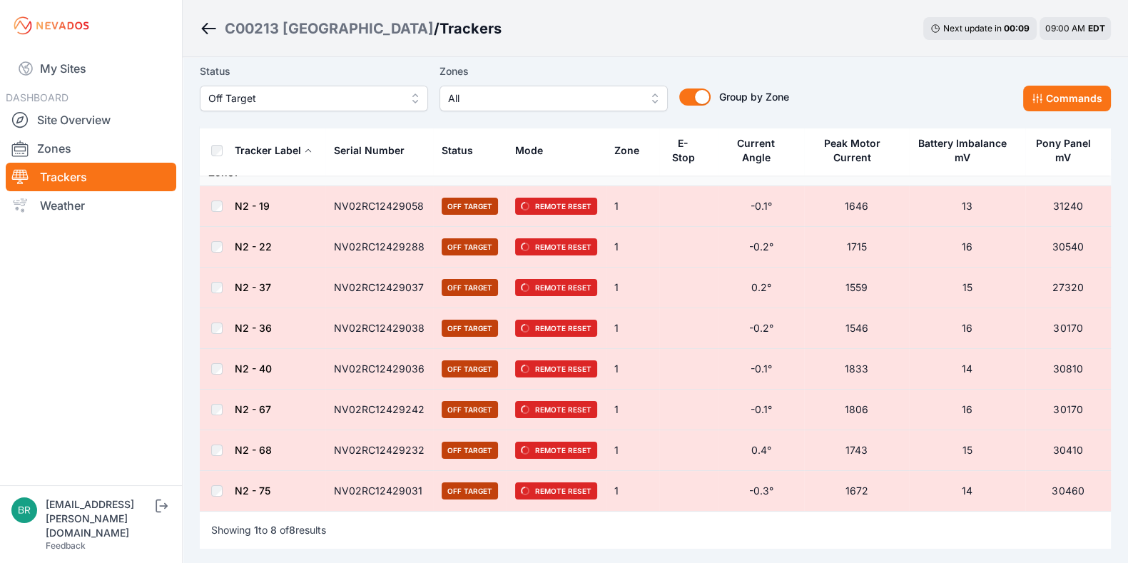
click at [260, 204] on link "N2 - 19" at bounding box center [252, 206] width 35 height 12
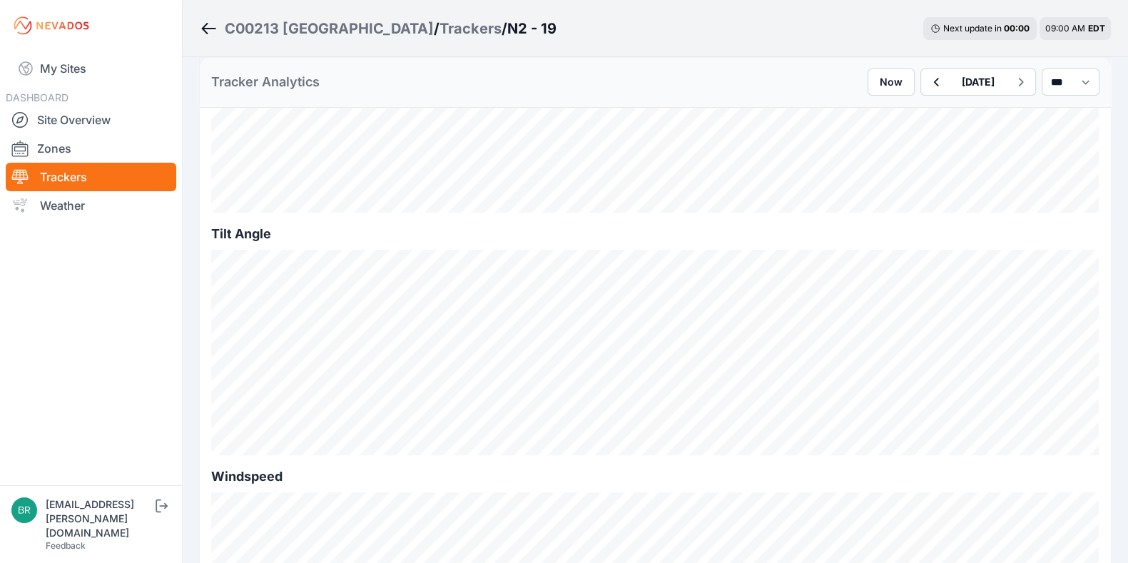
scroll to position [481, 0]
click at [927, 74] on icon "button" at bounding box center [936, 81] width 18 height 17
click at [91, 64] on link "My Sites" at bounding box center [91, 68] width 171 height 34
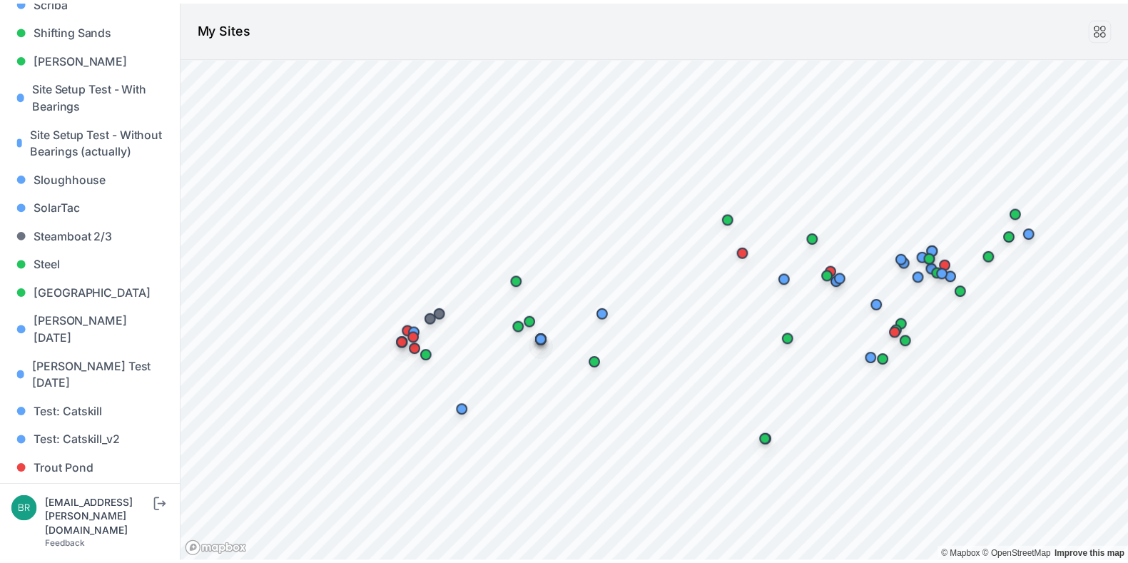
scroll to position [1466, 0]
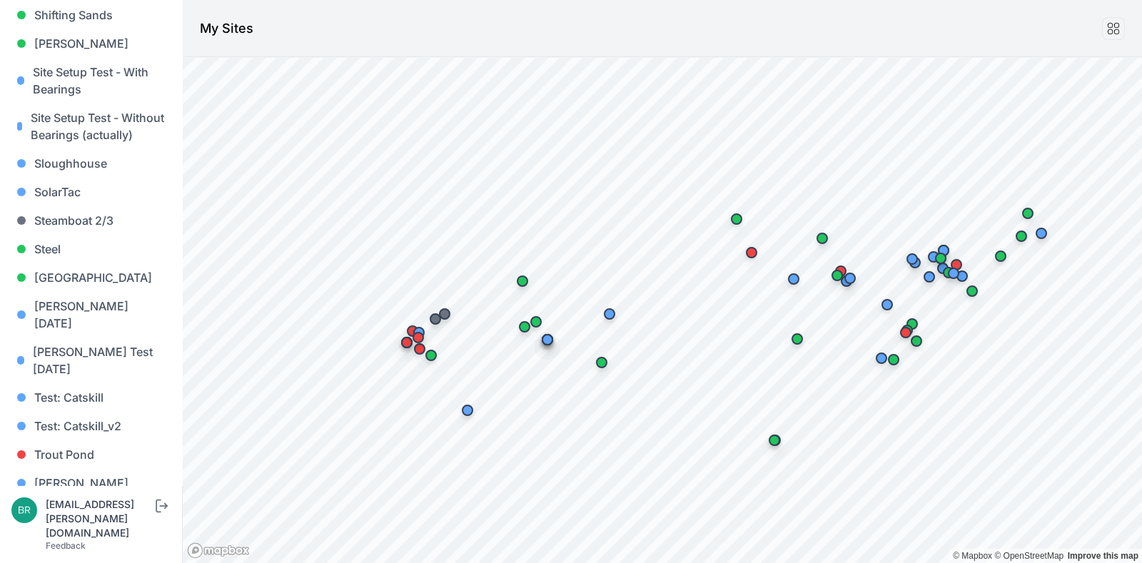
click at [108, 526] on link "[PERSON_NAME] [PERSON_NAME]" at bounding box center [90, 549] width 159 height 46
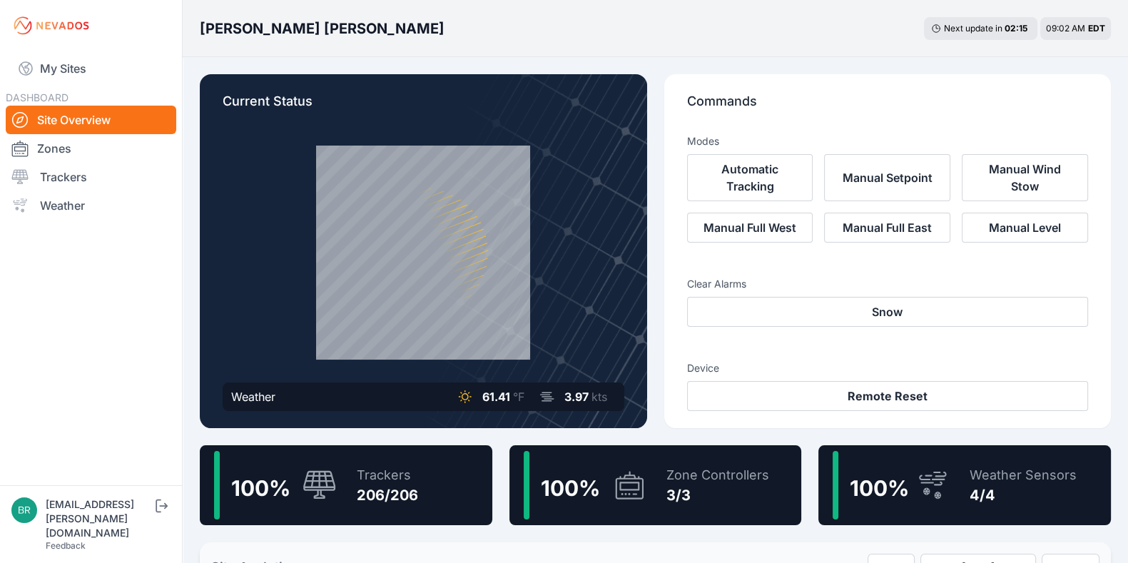
click at [398, 462] on div "Trackers 206/206" at bounding box center [380, 485] width 76 height 68
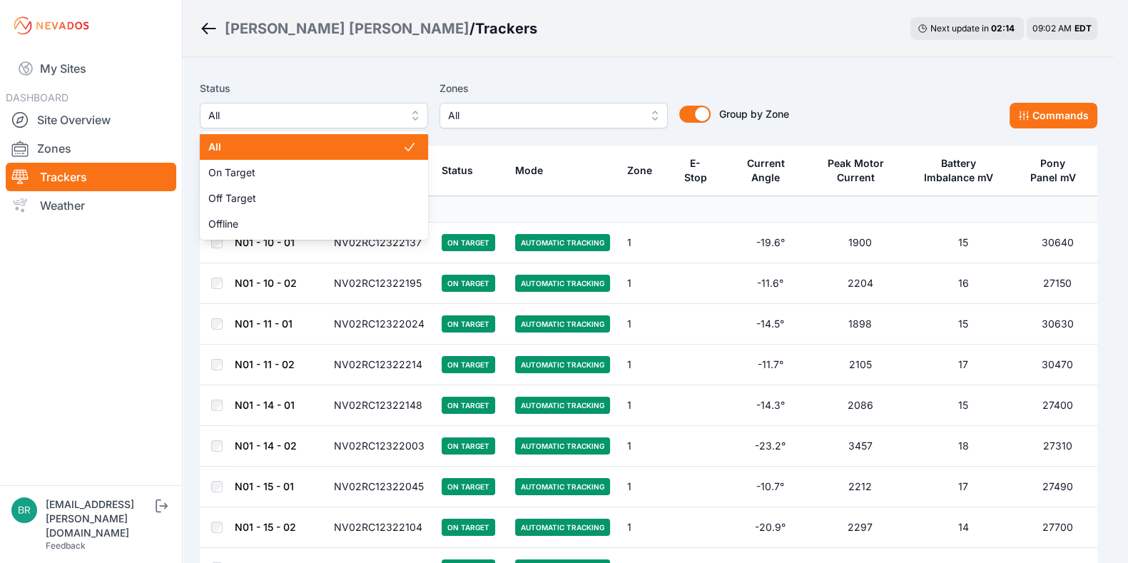
click at [317, 114] on span "All" at bounding box center [303, 115] width 191 height 17
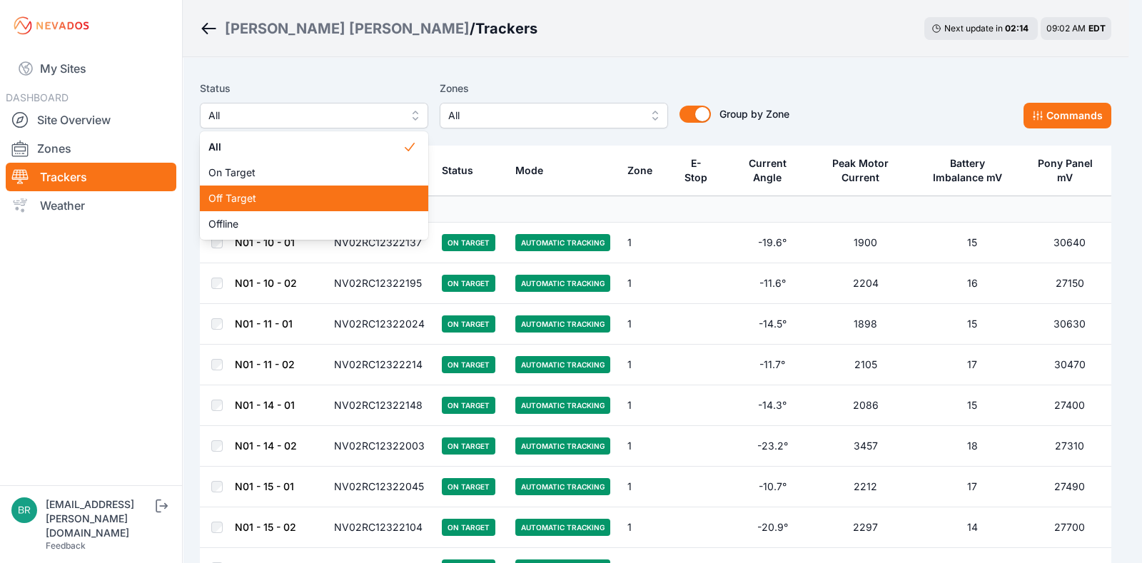
click at [314, 208] on div "Off Target" at bounding box center [314, 199] width 228 height 26
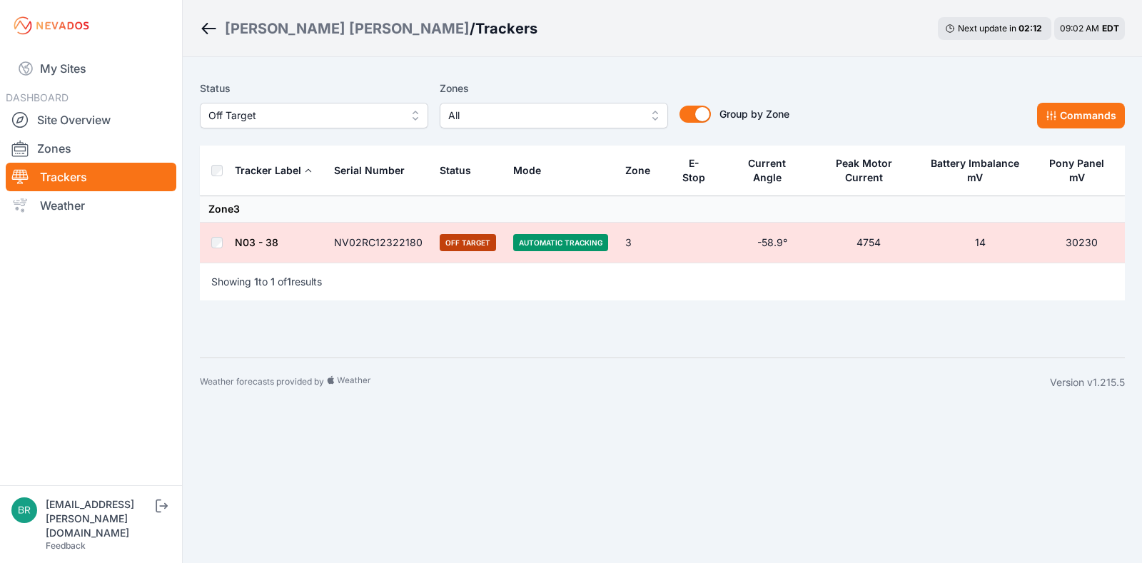
click at [263, 243] on link "N03 - 38" at bounding box center [257, 242] width 44 height 12
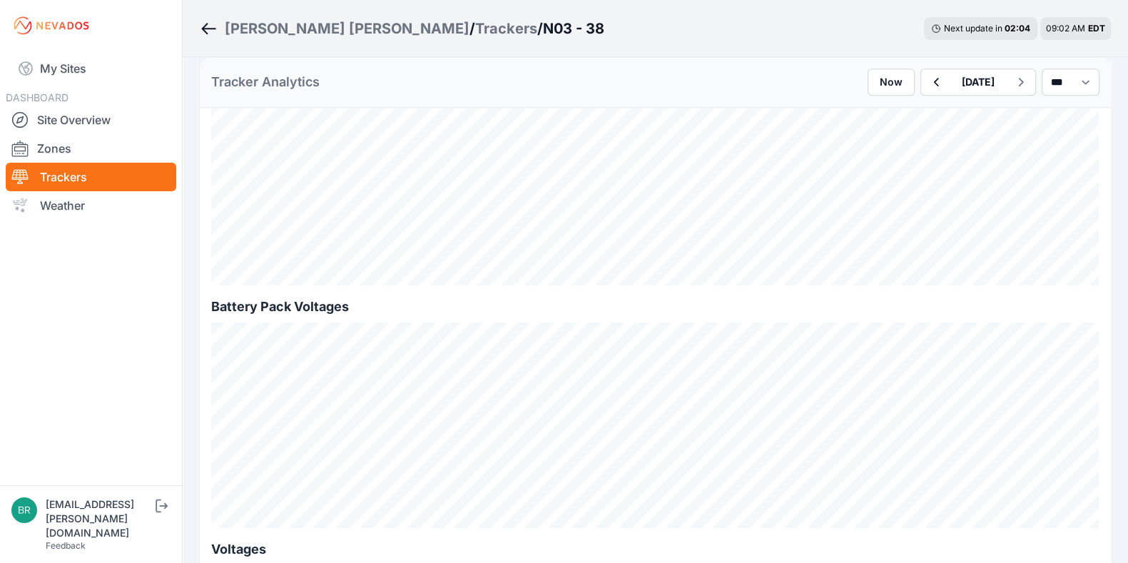
scroll to position [1184, 0]
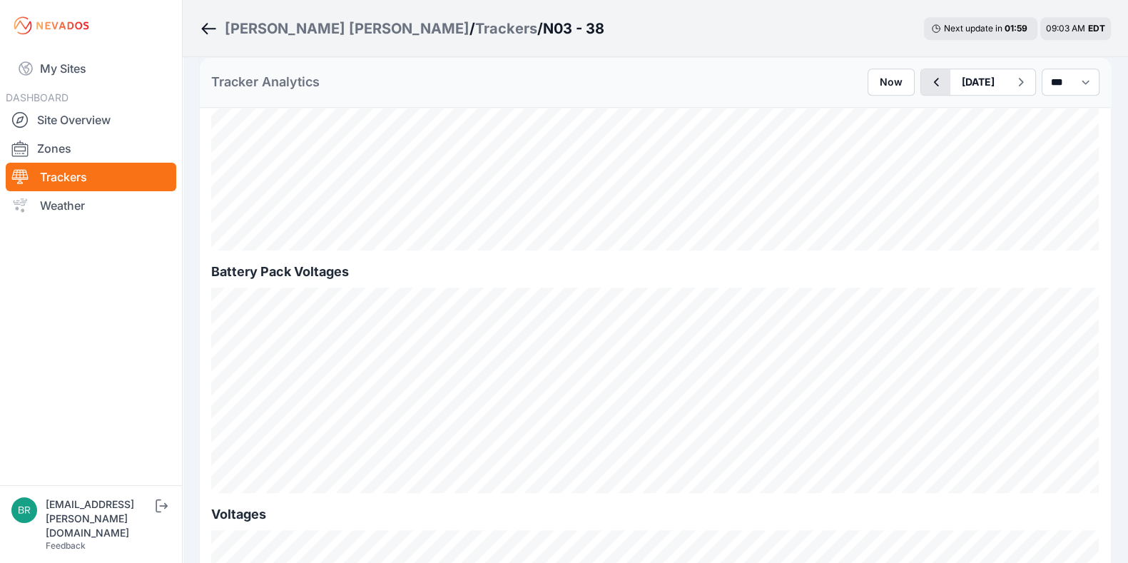
click at [927, 88] on icon "button" at bounding box center [936, 81] width 18 height 17
click at [1012, 80] on icon "button" at bounding box center [1021, 81] width 18 height 17
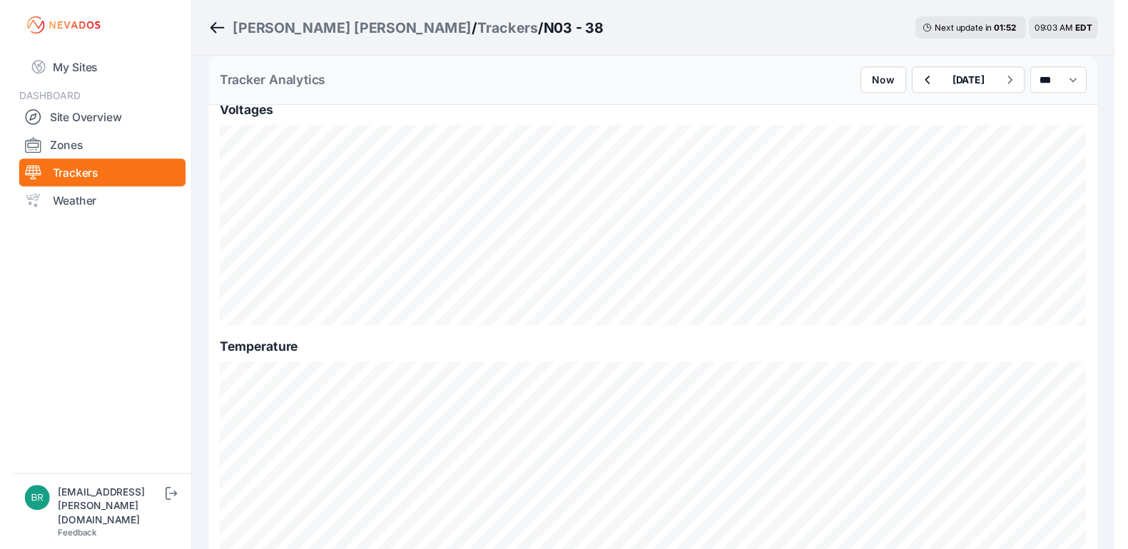
scroll to position [1621, 0]
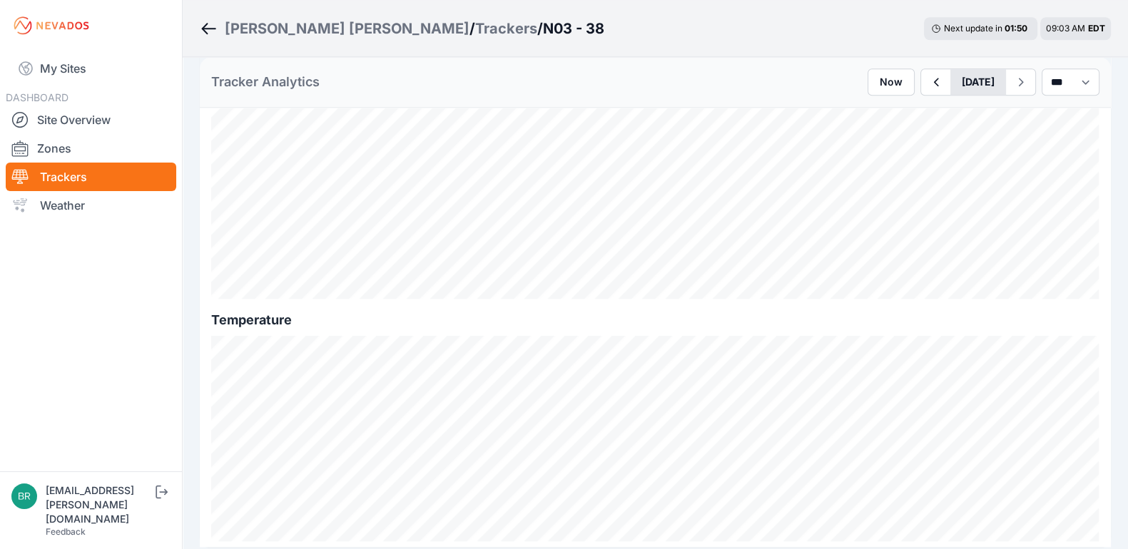
click at [950, 88] on button "[DATE]" at bounding box center [978, 82] width 56 height 26
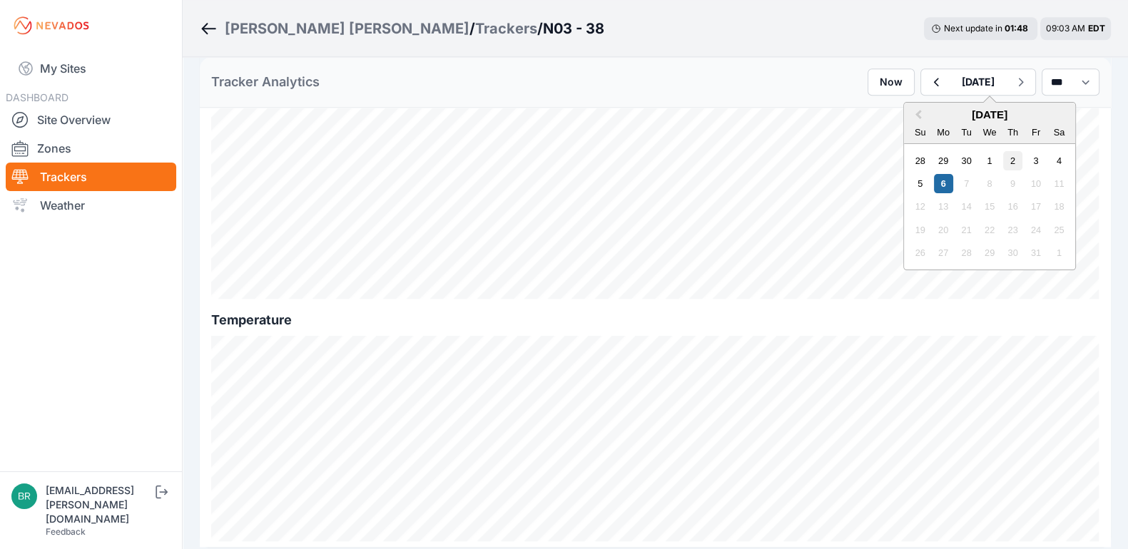
click at [1003, 159] on div "2" at bounding box center [1012, 160] width 19 height 19
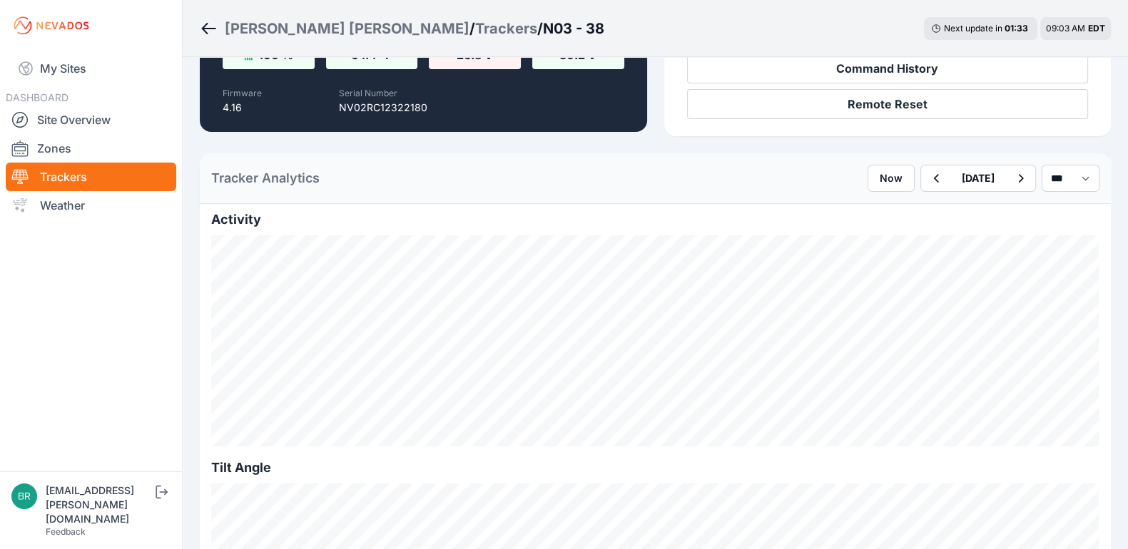
scroll to position [263, 0]
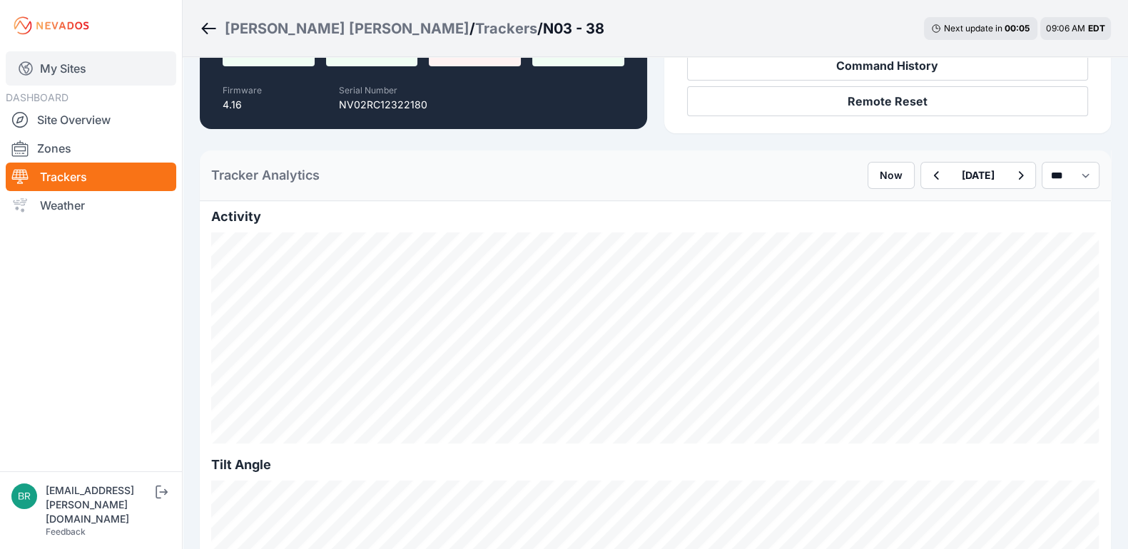
click at [109, 61] on link "My Sites" at bounding box center [91, 68] width 171 height 34
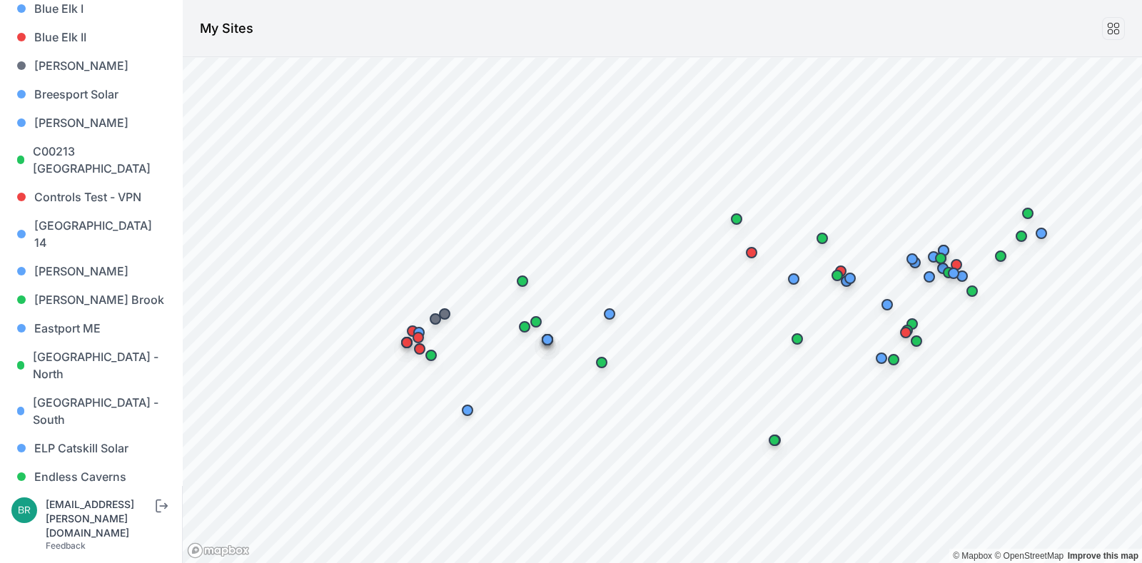
scroll to position [299, 0]
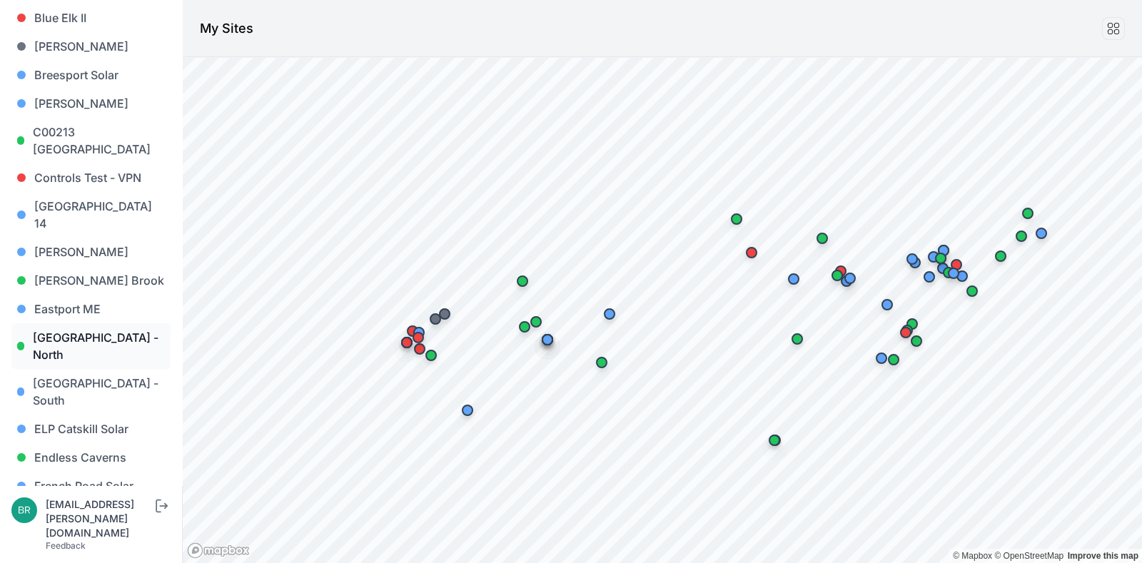
click at [93, 327] on link "[GEOGRAPHIC_DATA] - North" at bounding box center [90, 346] width 159 height 46
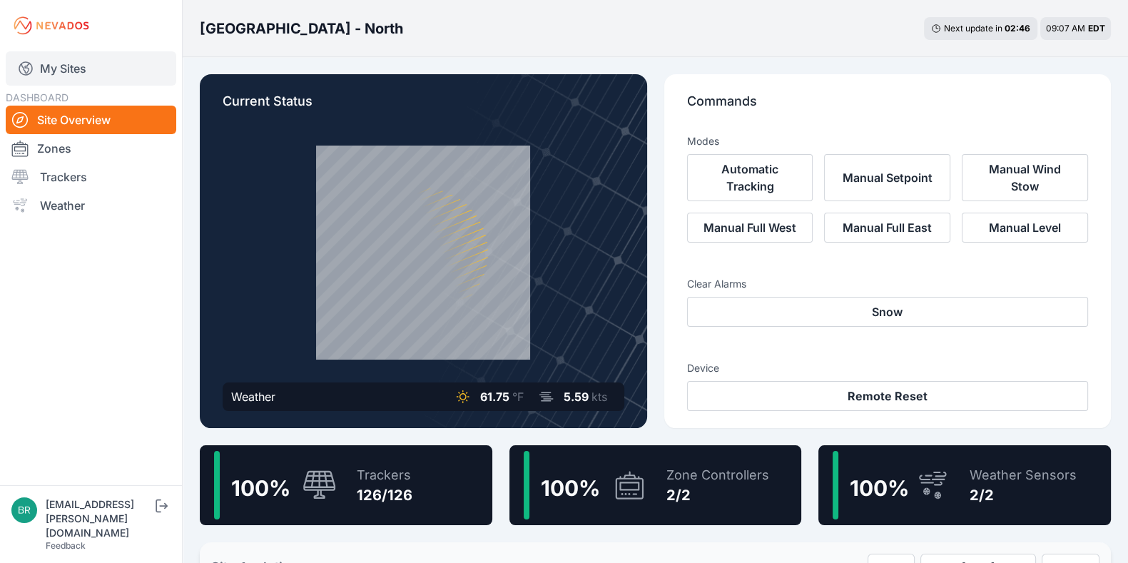
click at [135, 75] on link "My Sites" at bounding box center [91, 68] width 171 height 34
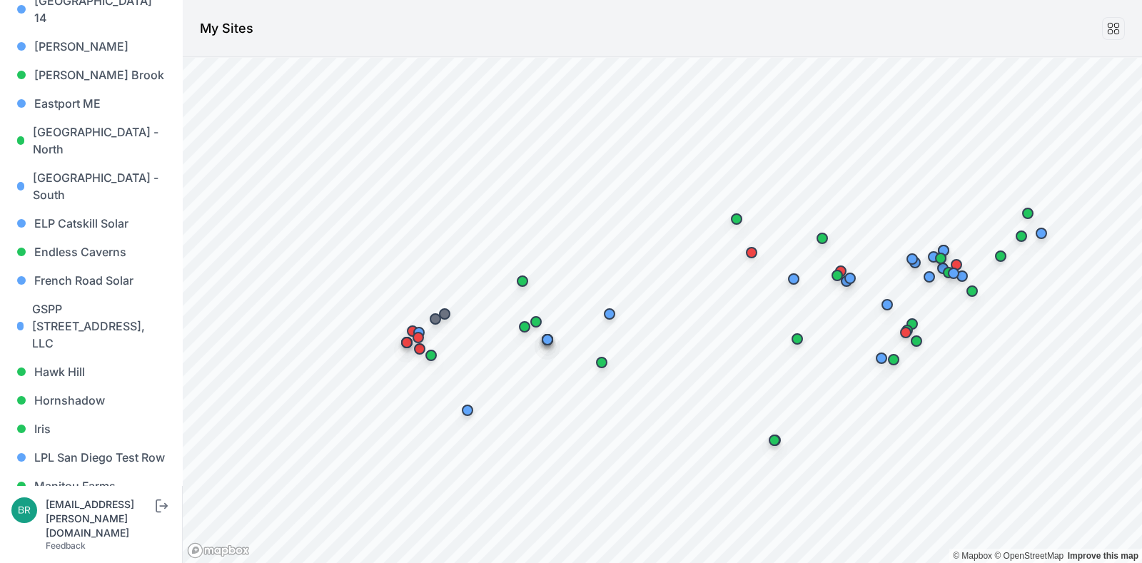
scroll to position [519, 0]
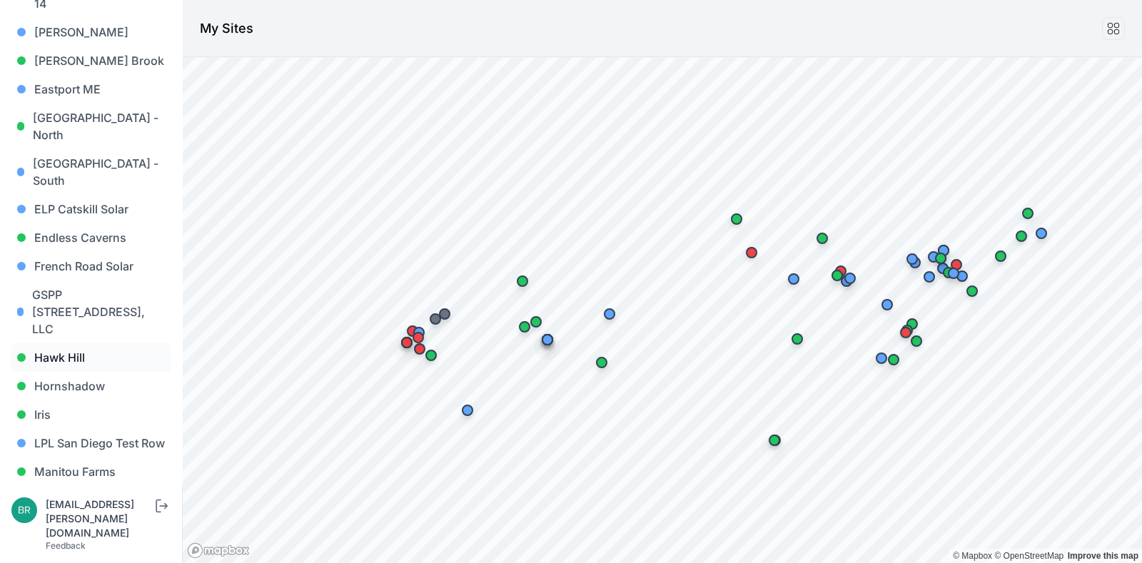
click at [87, 343] on link "Hawk Hill" at bounding box center [90, 357] width 159 height 29
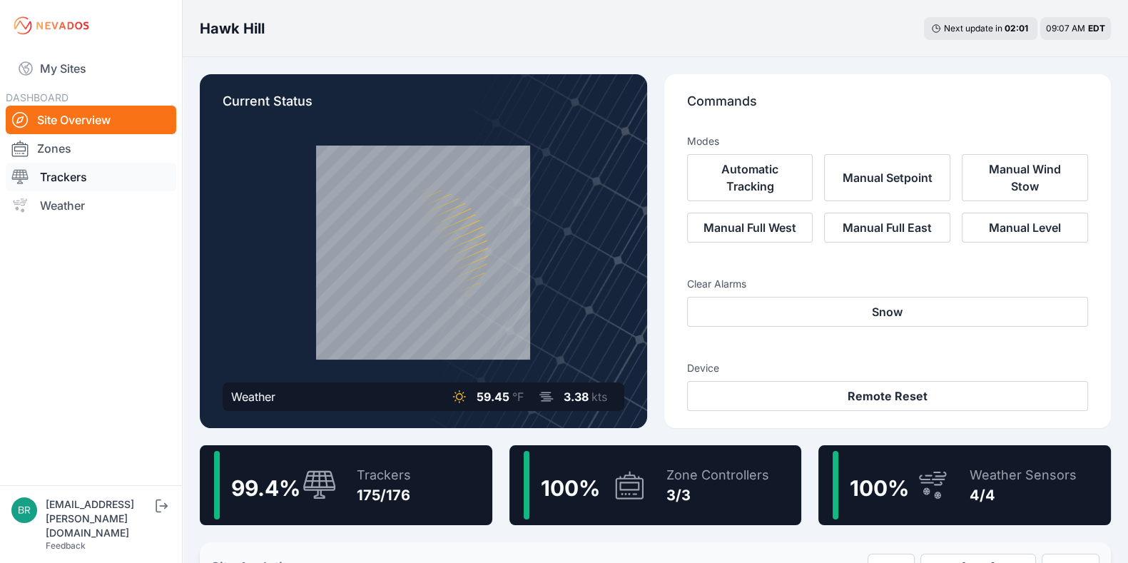
click at [79, 187] on link "Trackers" at bounding box center [91, 177] width 171 height 29
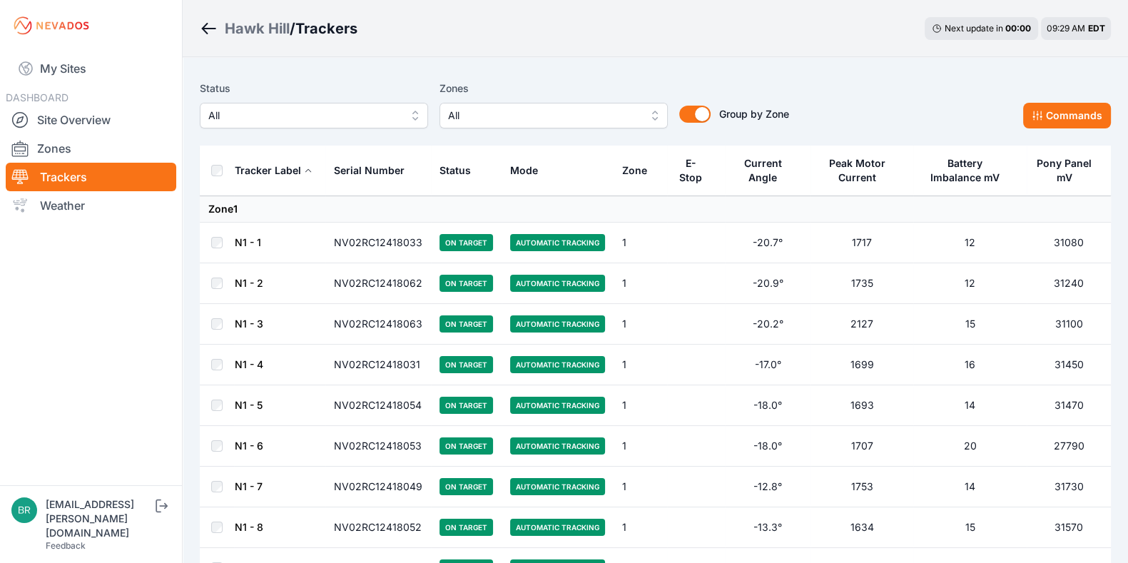
click at [835, 105] on div "Status All Zones All Group by Zone Group by Zone Commands" at bounding box center [655, 104] width 911 height 49
click at [67, 82] on link "My Sites" at bounding box center [91, 68] width 171 height 34
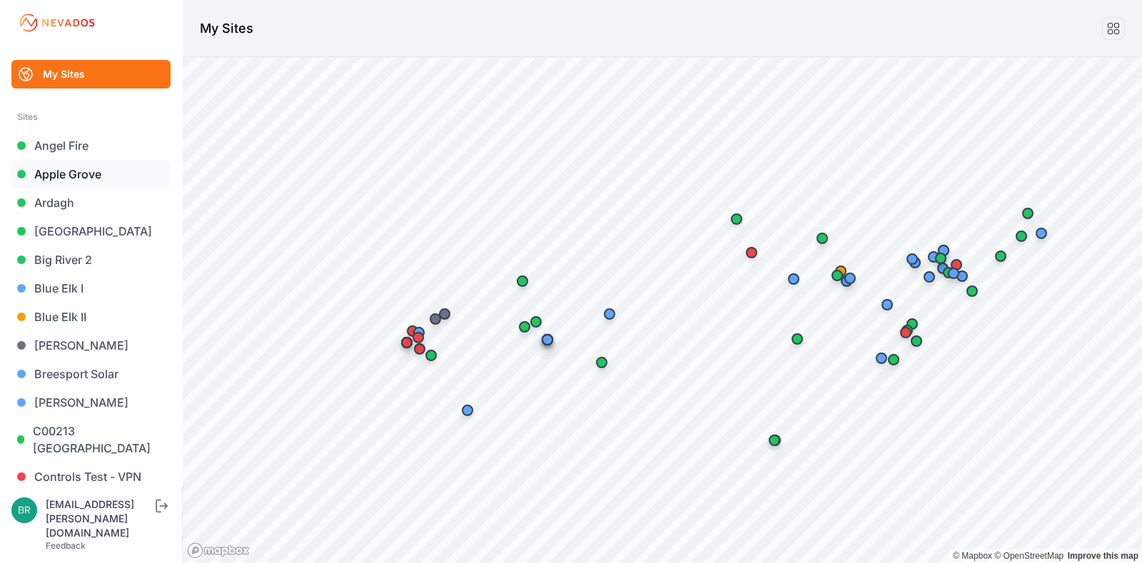
click at [93, 173] on link "Apple Grove" at bounding box center [90, 174] width 159 height 29
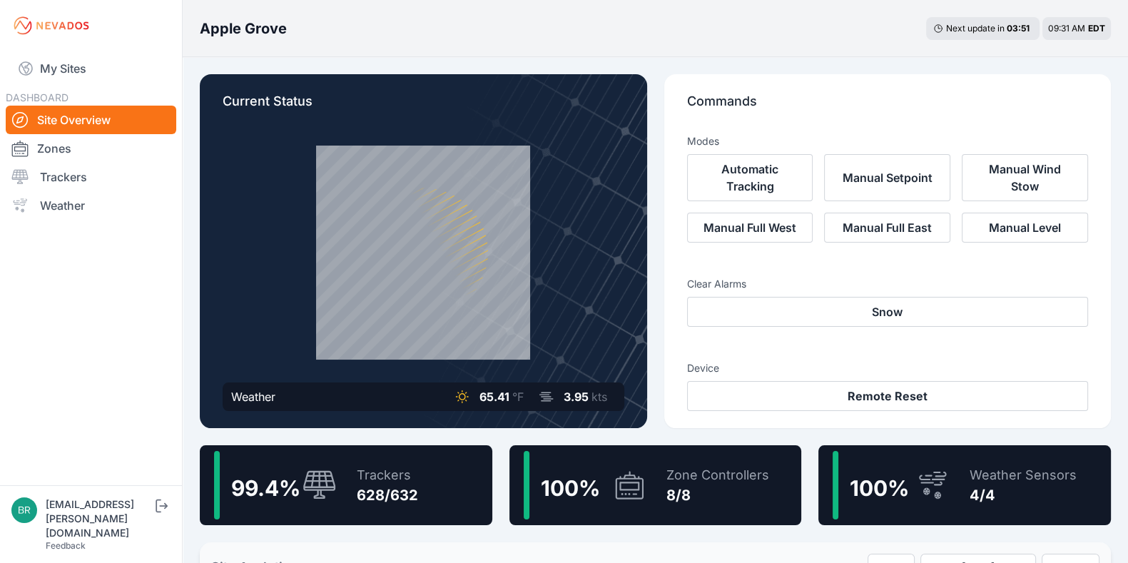
click at [395, 502] on div "628/632" at bounding box center [387, 495] width 61 height 20
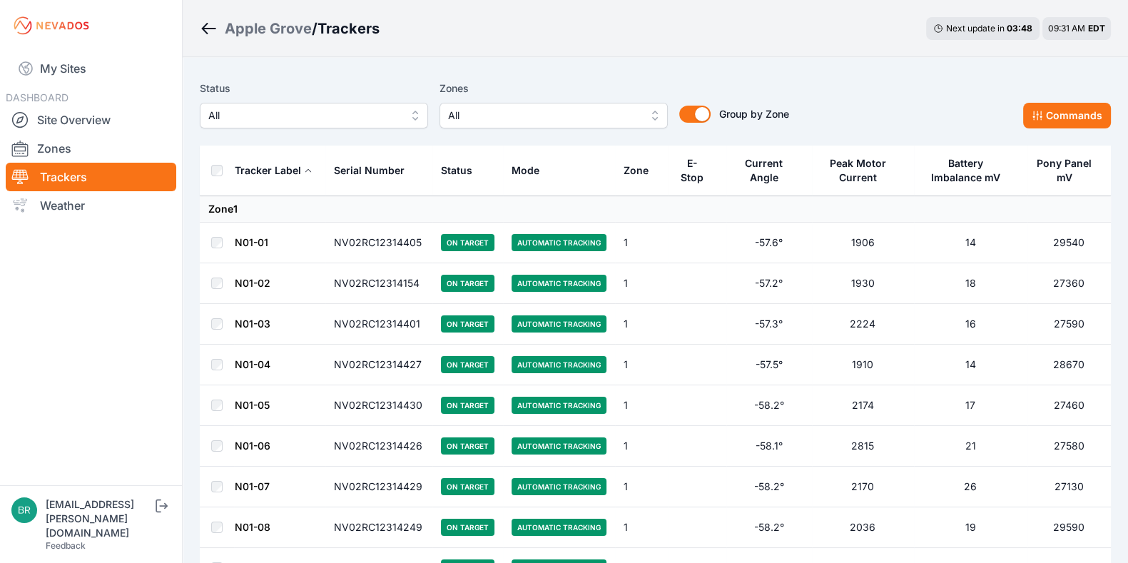
click at [327, 120] on span "All" at bounding box center [303, 115] width 191 height 17
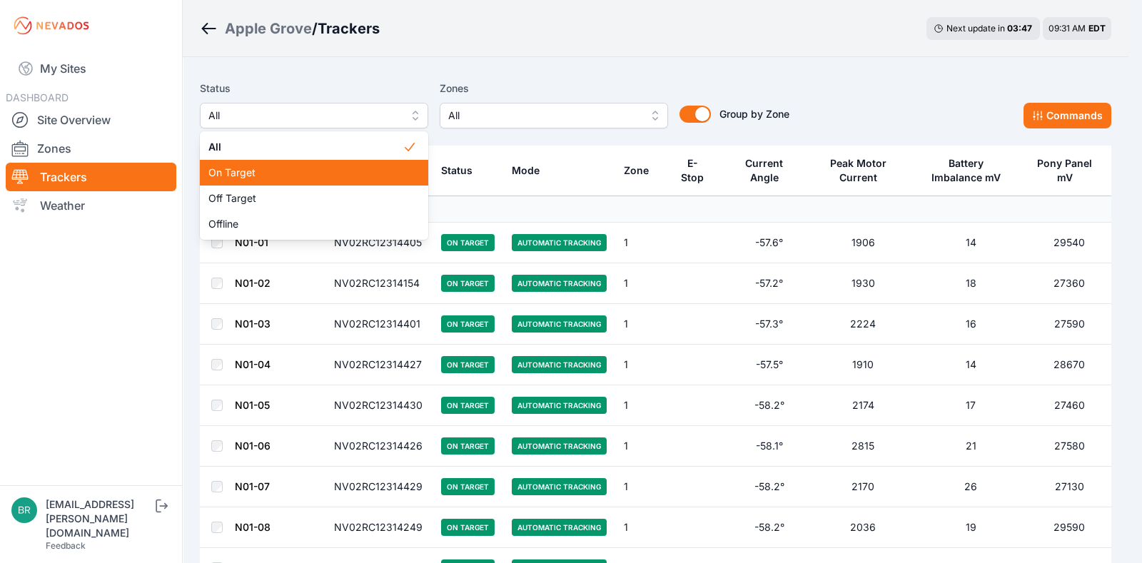
click at [295, 178] on span "On Target" at bounding box center [305, 173] width 194 height 14
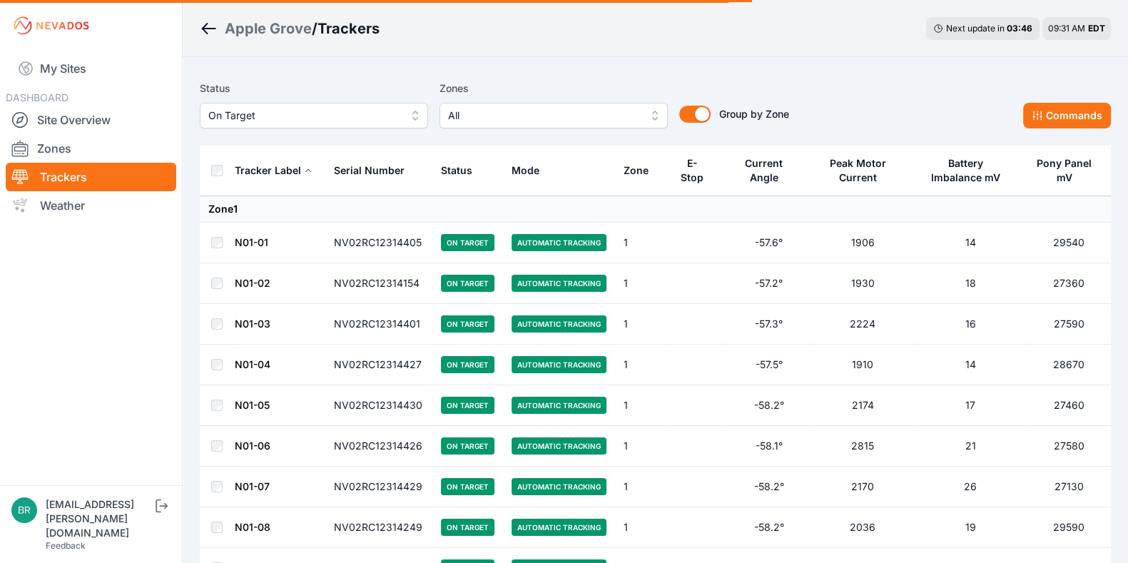
click at [278, 115] on span "On Target" at bounding box center [303, 115] width 191 height 17
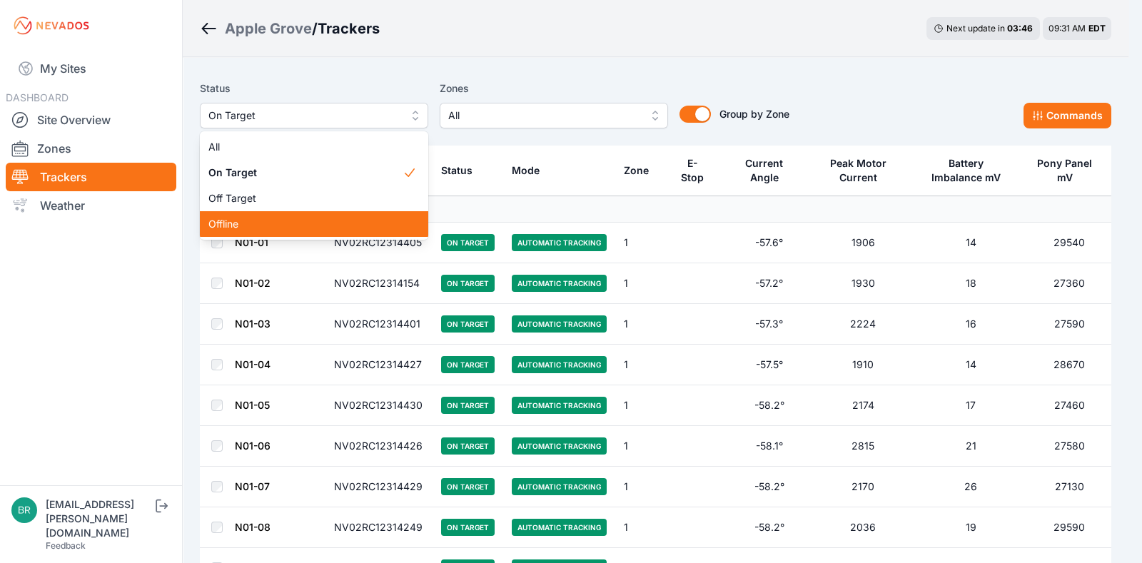
click at [275, 211] on div "Offline" at bounding box center [314, 224] width 228 height 26
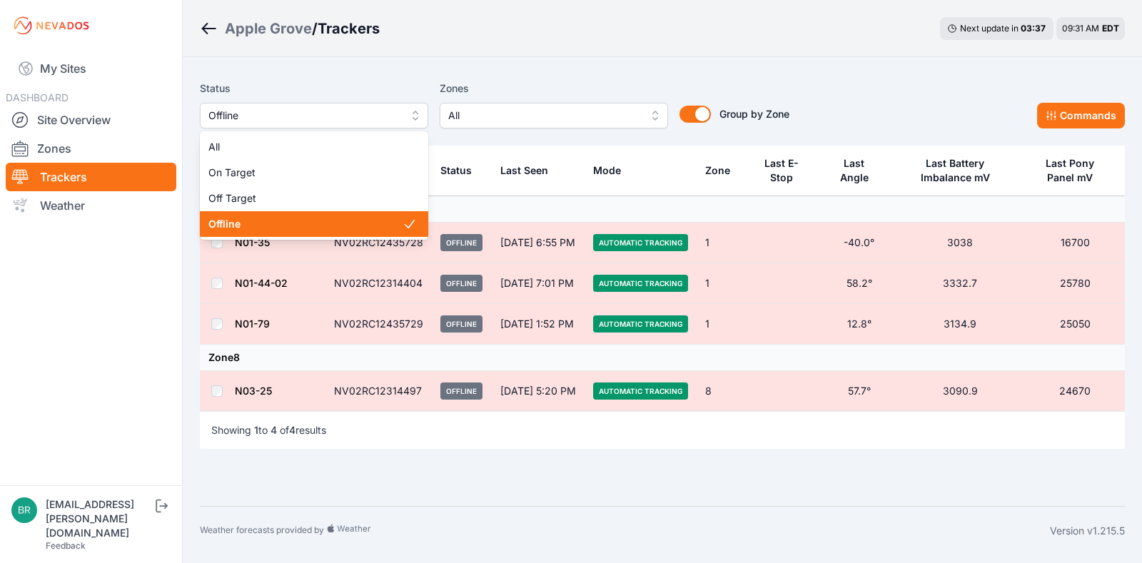
click at [320, 111] on span "Offline" at bounding box center [303, 115] width 191 height 17
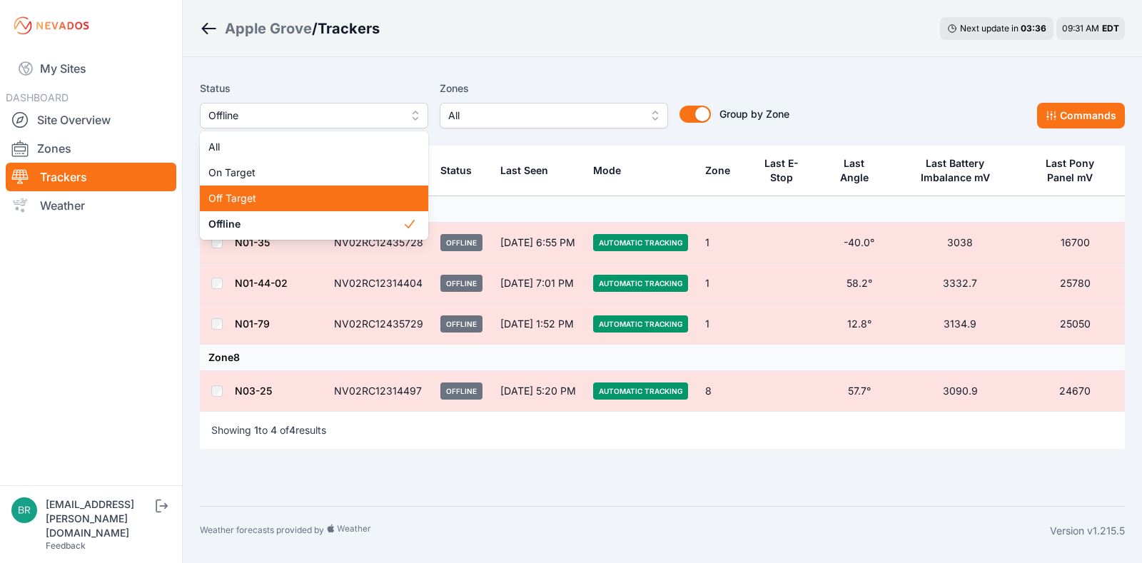
click at [316, 193] on span "Off Target" at bounding box center [305, 198] width 194 height 14
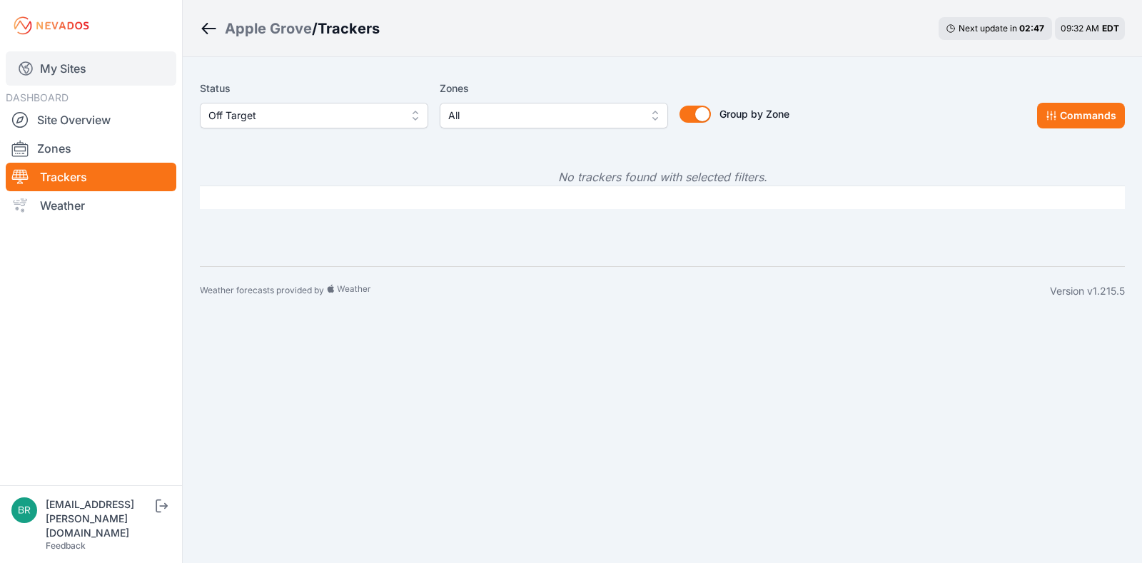
click at [98, 71] on link "My Sites" at bounding box center [91, 68] width 171 height 34
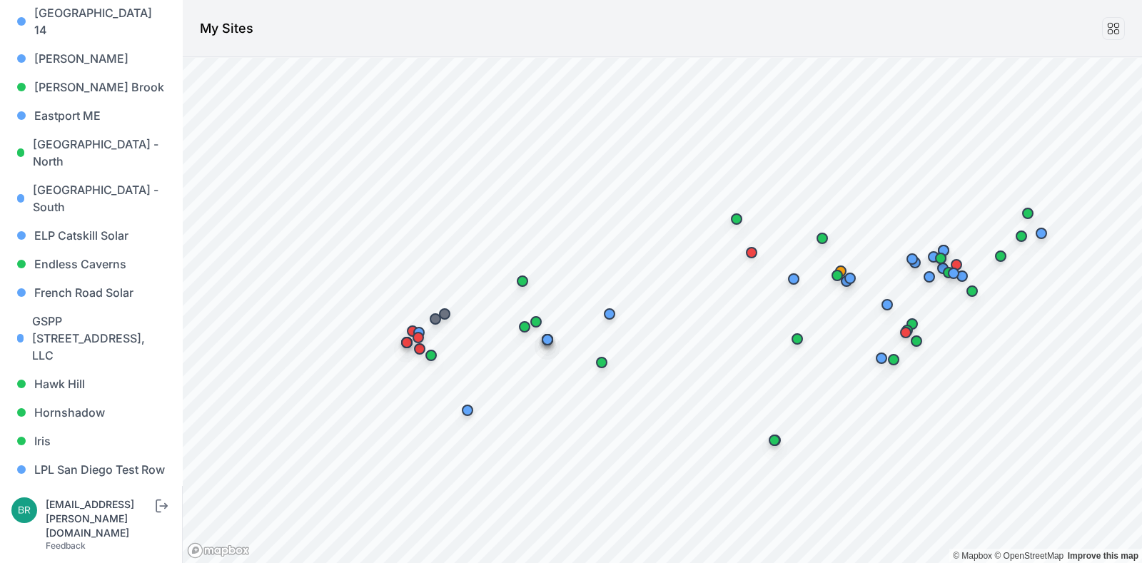
scroll to position [489, 0]
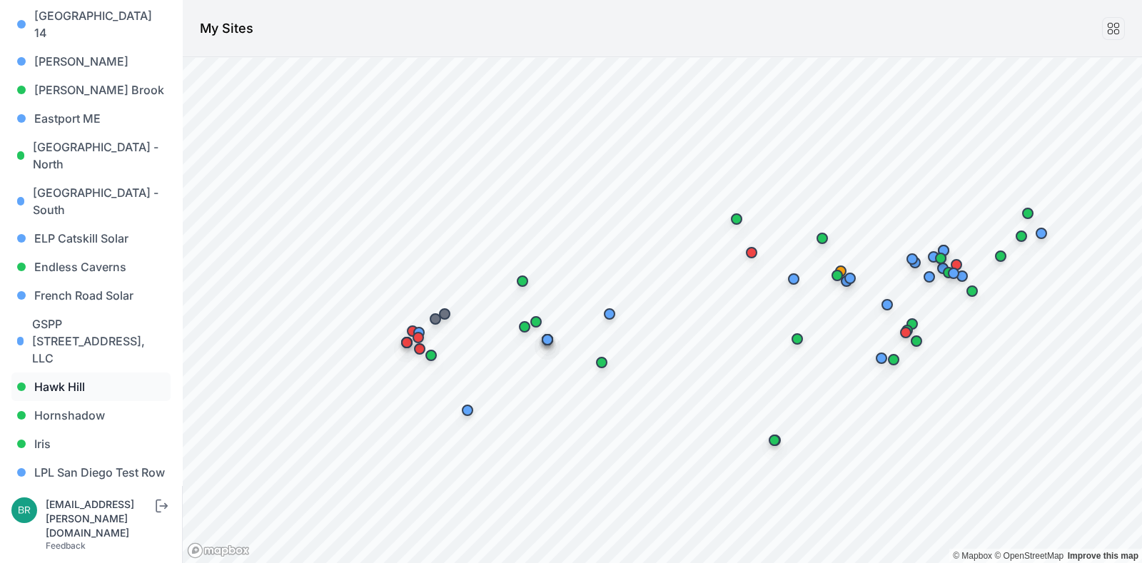
click at [96, 372] on link "Hawk Hill" at bounding box center [90, 386] width 159 height 29
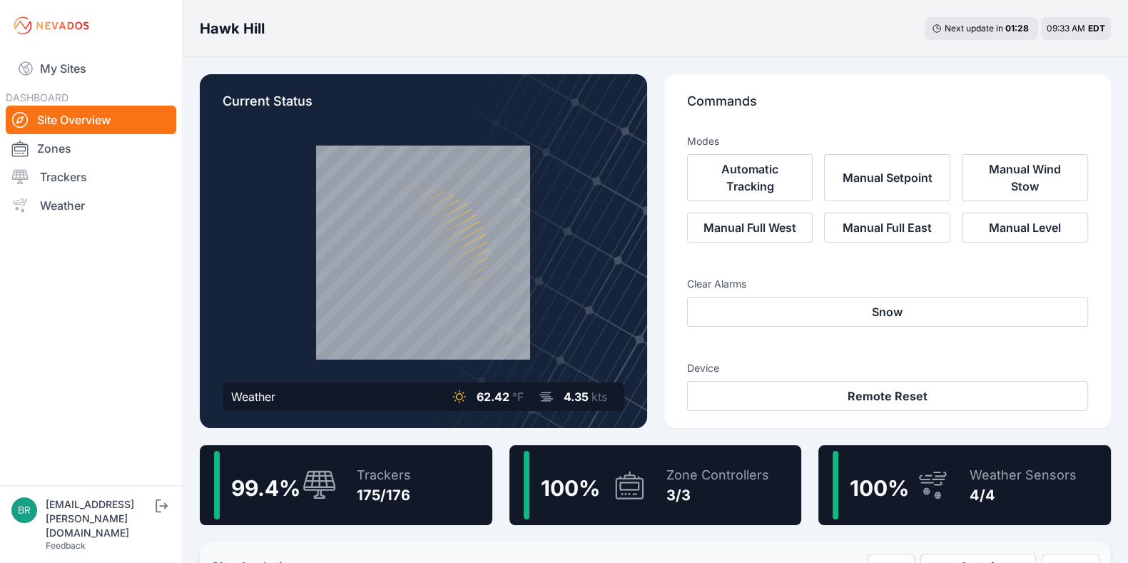
click at [380, 486] on div "175/176" at bounding box center [384, 495] width 54 height 20
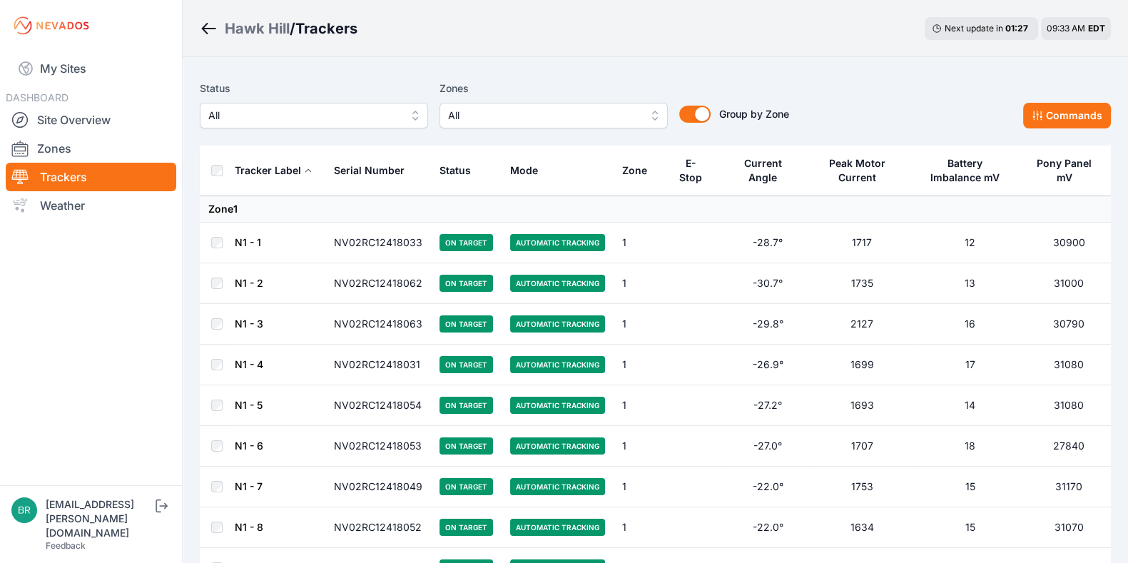
click at [310, 112] on span "All" at bounding box center [303, 115] width 191 height 17
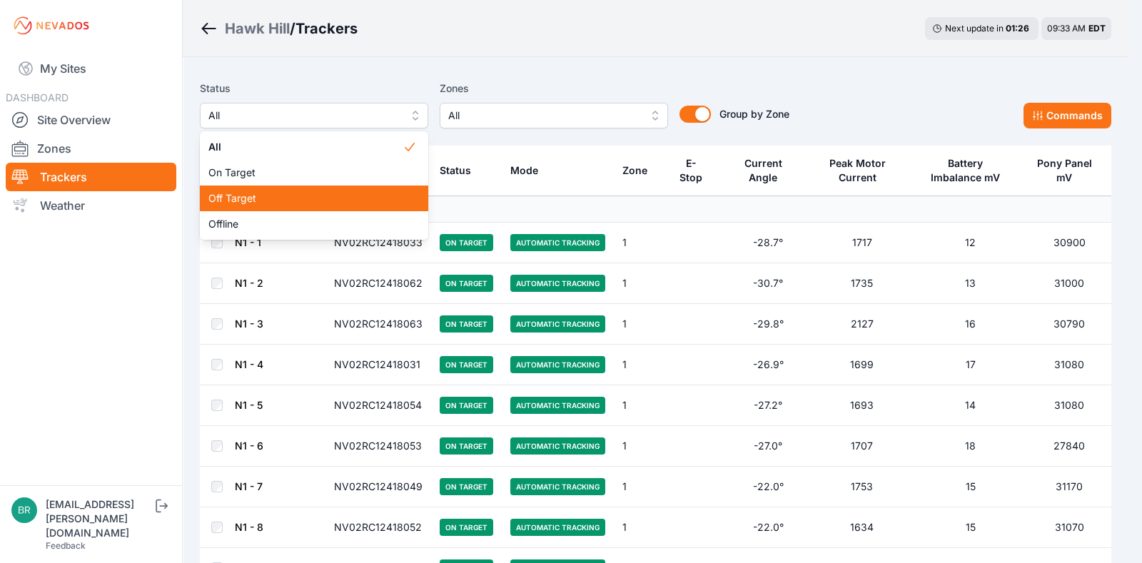
click at [287, 188] on div "Off Target" at bounding box center [314, 199] width 228 height 26
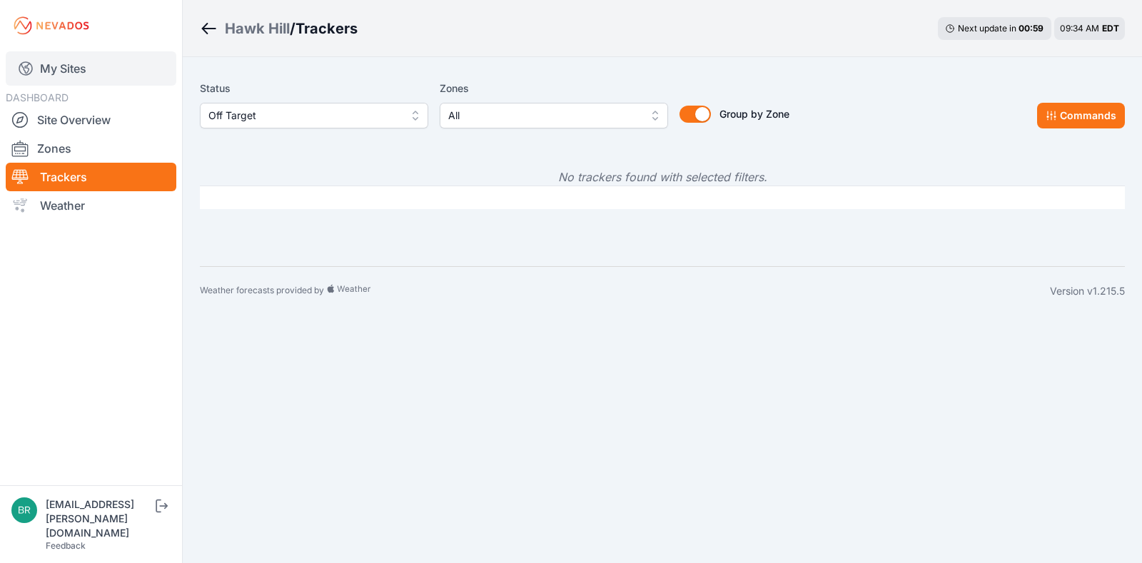
click at [89, 68] on link "My Sites" at bounding box center [91, 68] width 171 height 34
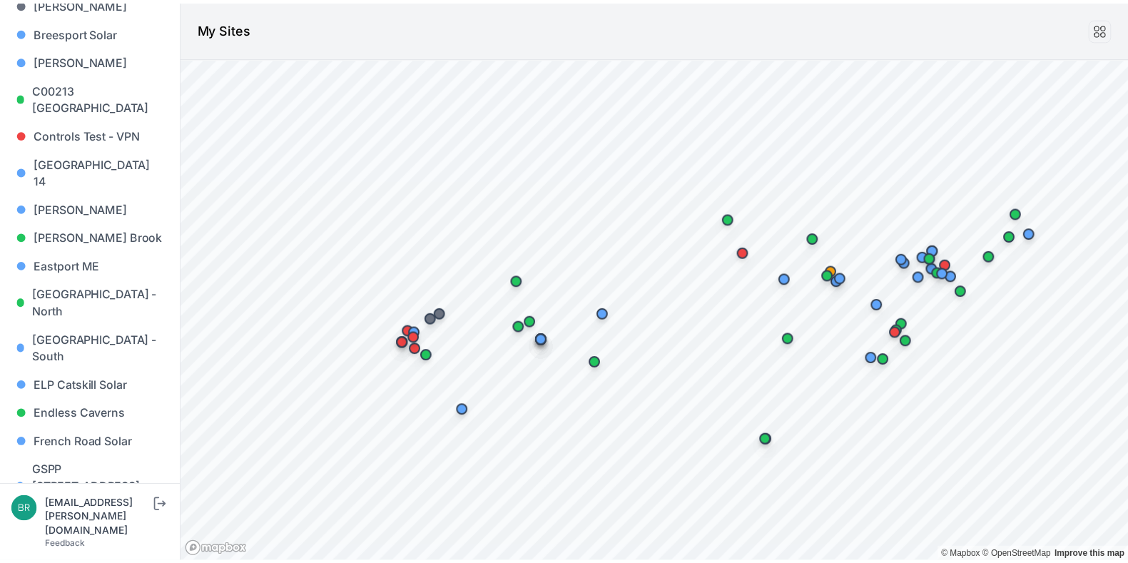
scroll to position [348, 0]
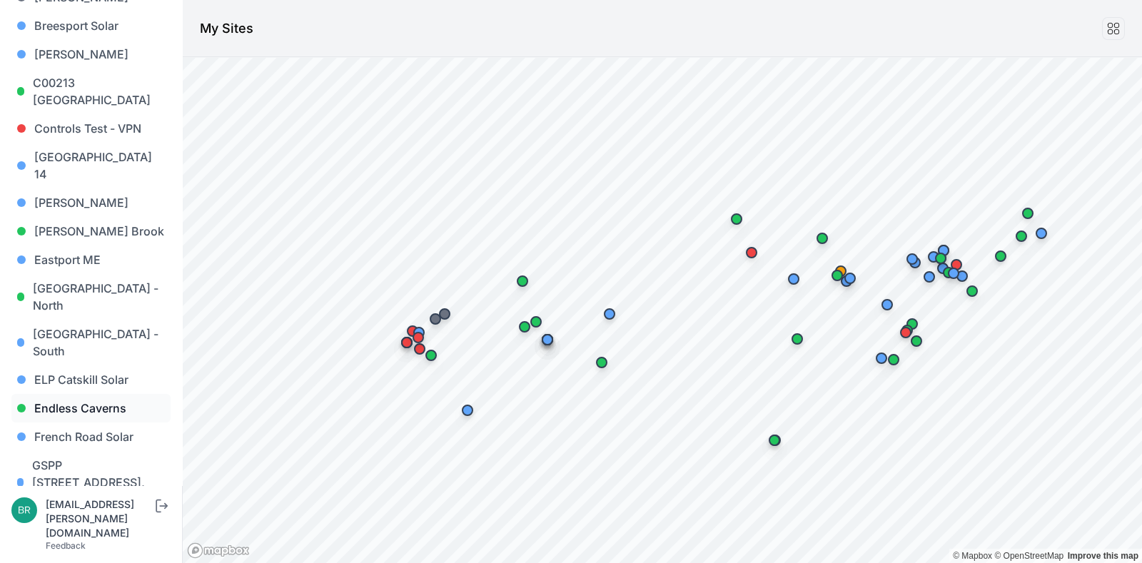
click at [79, 394] on link "Endless Caverns" at bounding box center [90, 408] width 159 height 29
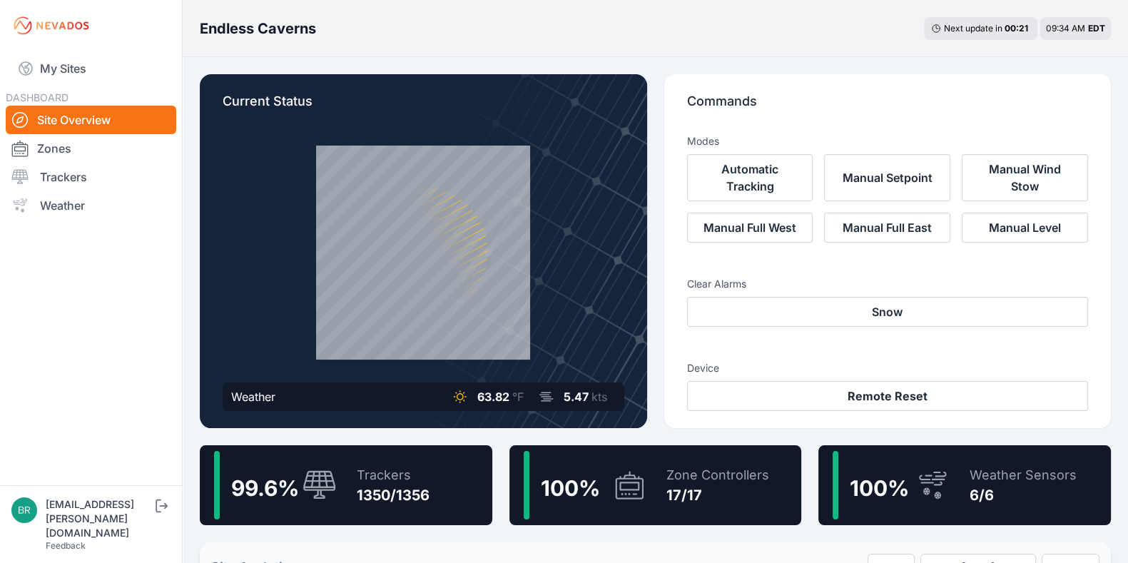
click at [380, 476] on div "Trackers" at bounding box center [393, 475] width 73 height 20
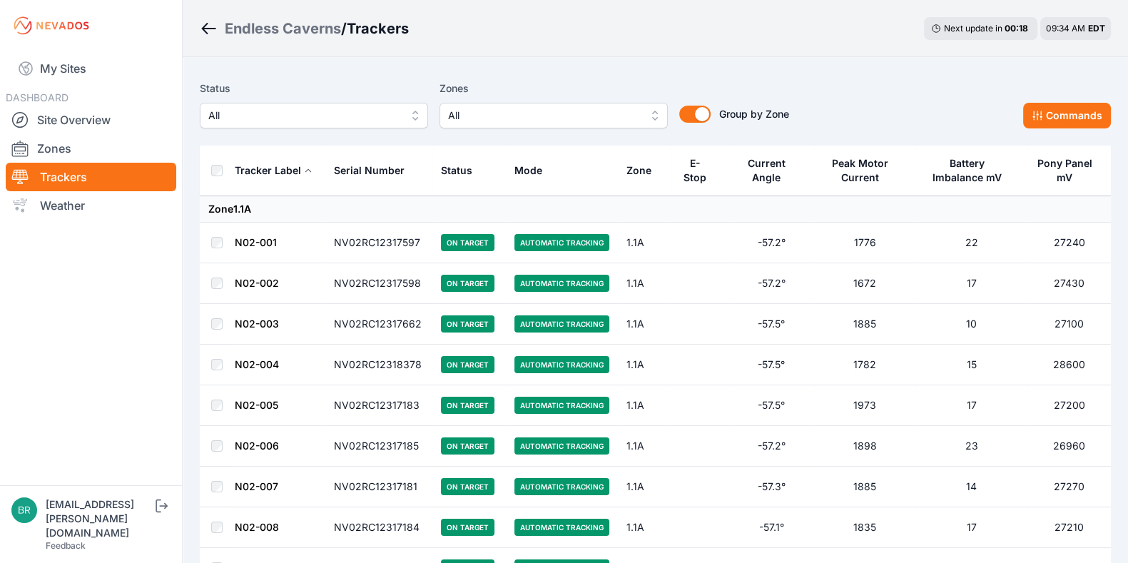
click at [385, 118] on span "All" at bounding box center [303, 115] width 191 height 17
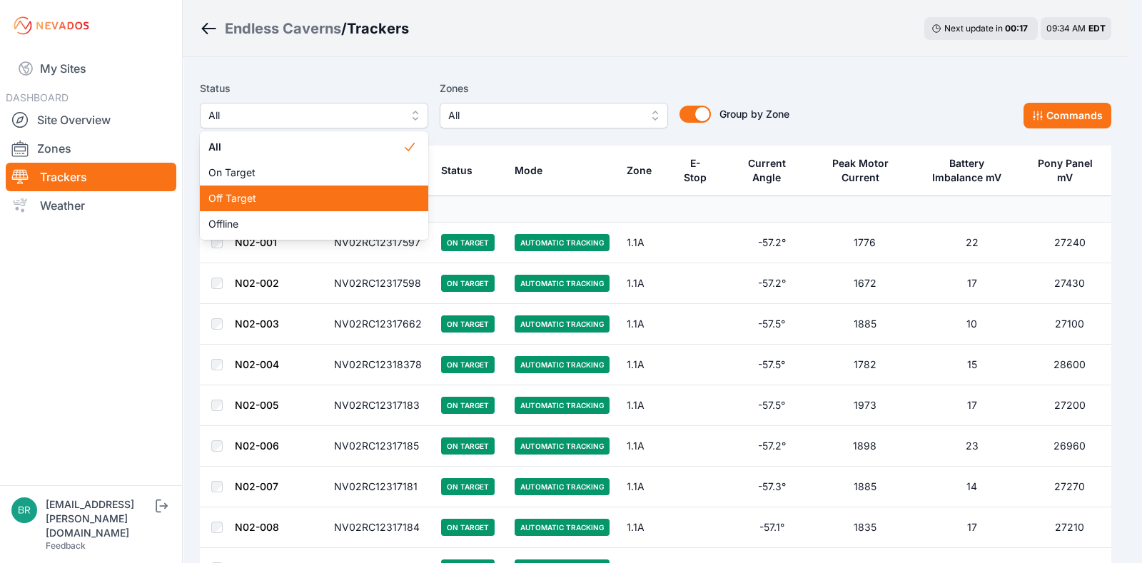
click at [359, 190] on div "Off Target" at bounding box center [314, 199] width 228 height 26
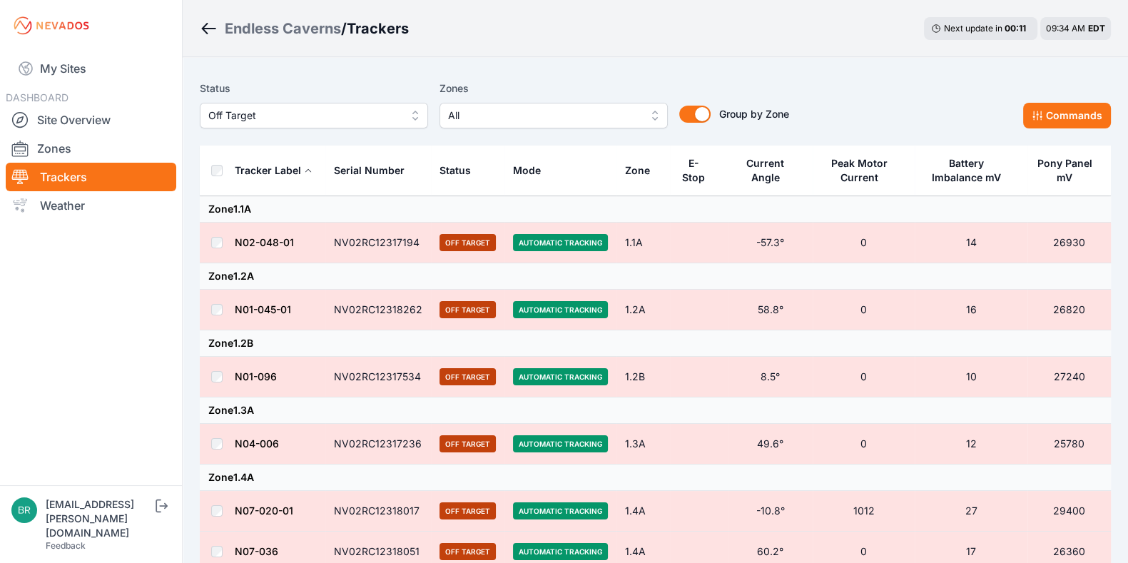
click at [300, 132] on div "Status Off Target Zones All Group by Zone Group by Zone Commands" at bounding box center [655, 109] width 911 height 71
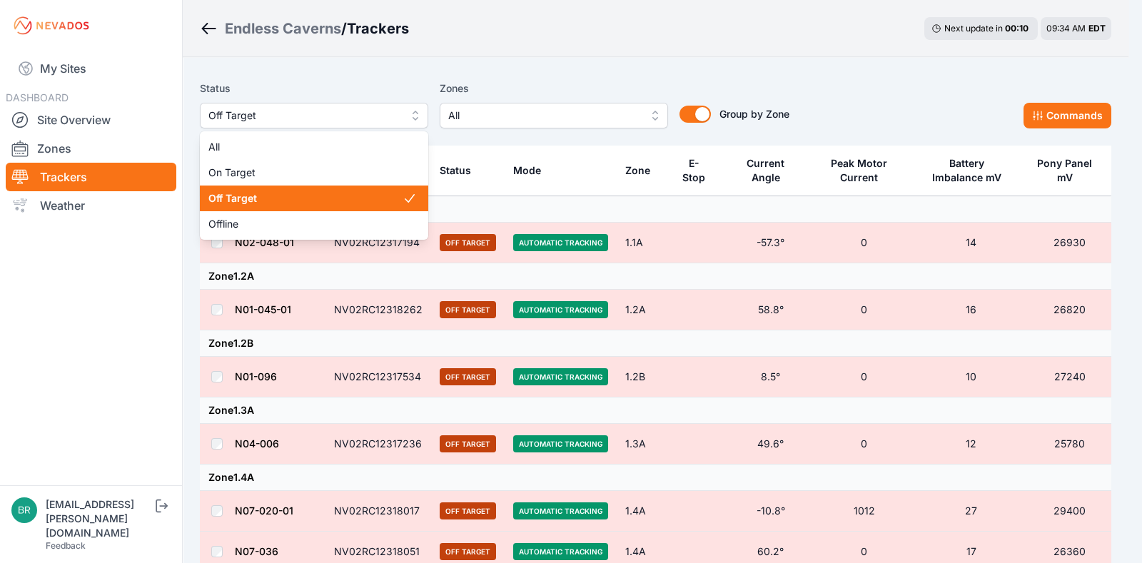
click at [290, 116] on span "Off Target" at bounding box center [303, 115] width 191 height 17
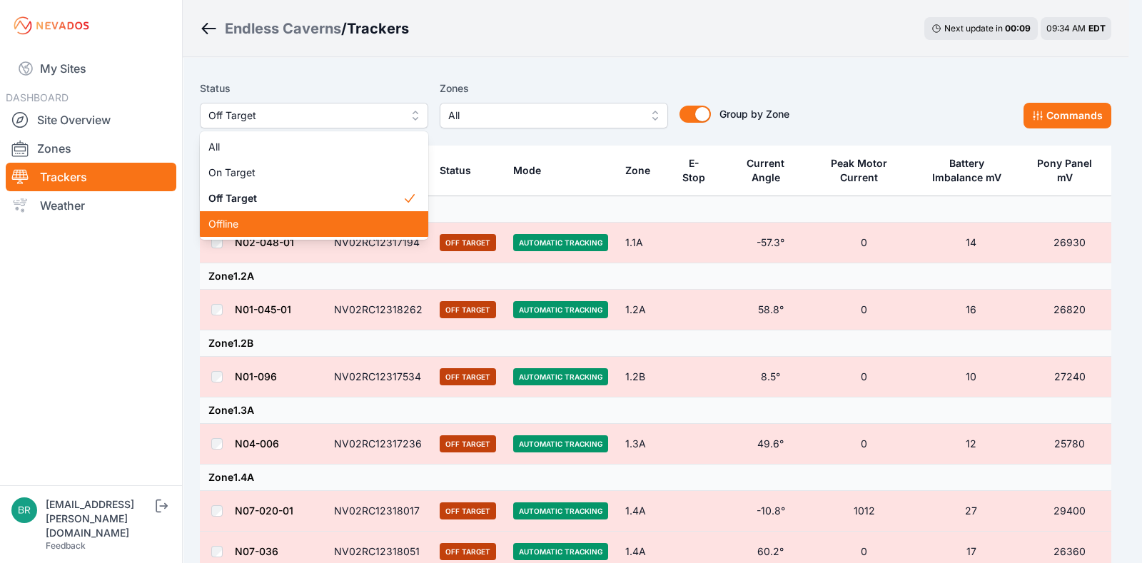
click at [282, 226] on span "Offline" at bounding box center [305, 224] width 194 height 14
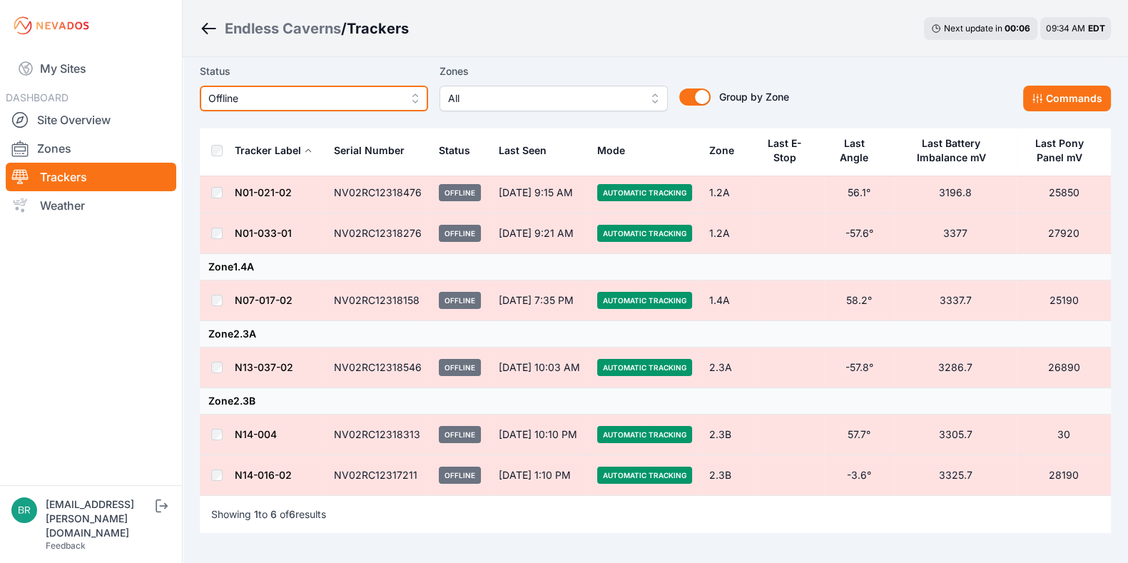
scroll to position [50, 0]
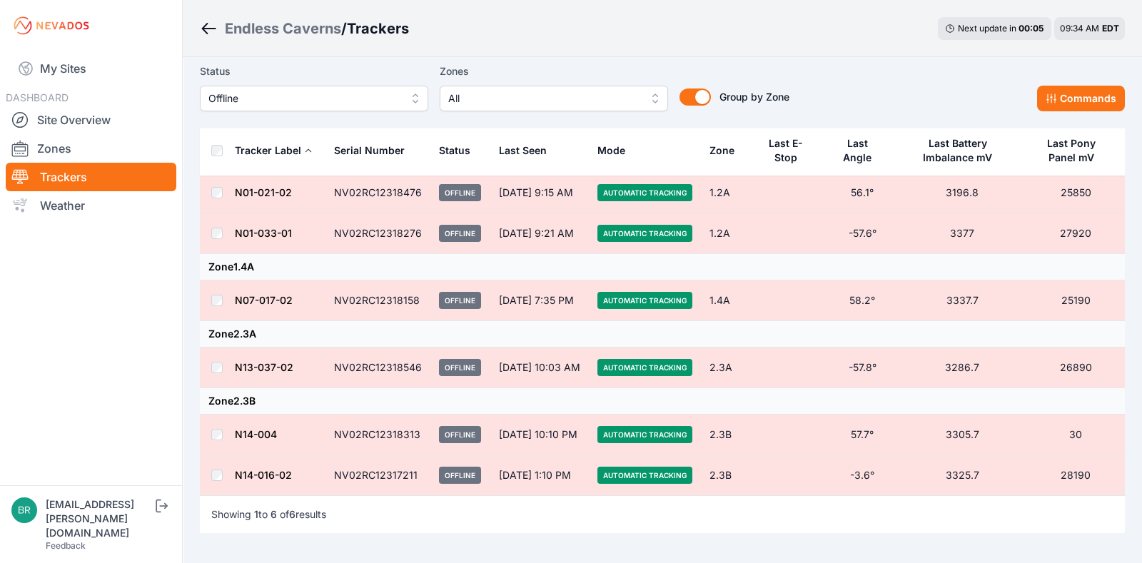
click at [291, 87] on button "Offline" at bounding box center [314, 99] width 228 height 26
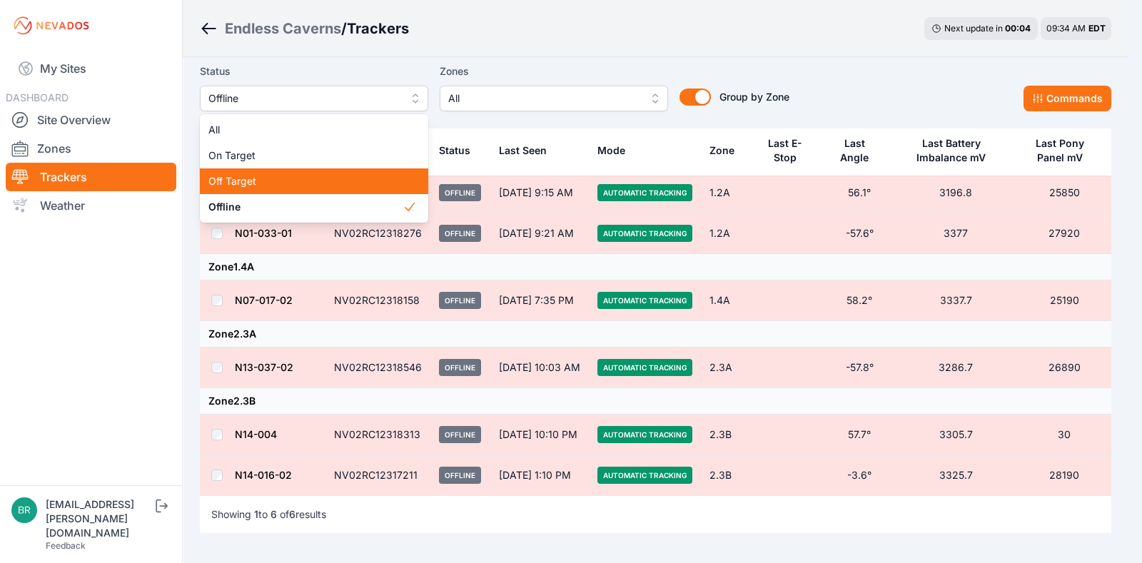
click at [289, 177] on span "Off Target" at bounding box center [305, 181] width 194 height 14
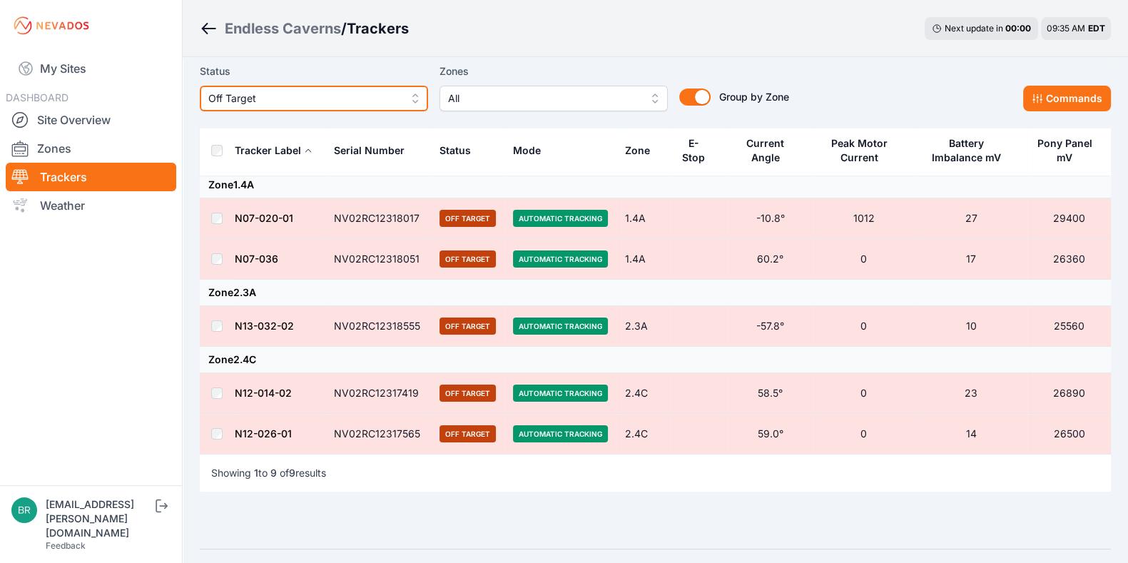
scroll to position [292, 0]
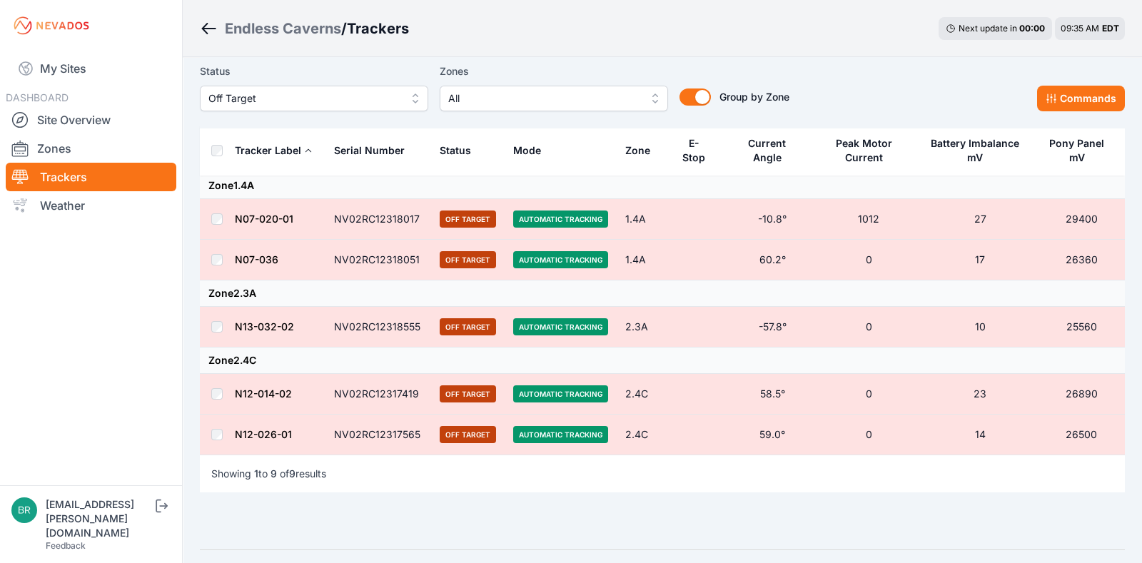
click at [328, 105] on span "Off Target" at bounding box center [303, 98] width 191 height 17
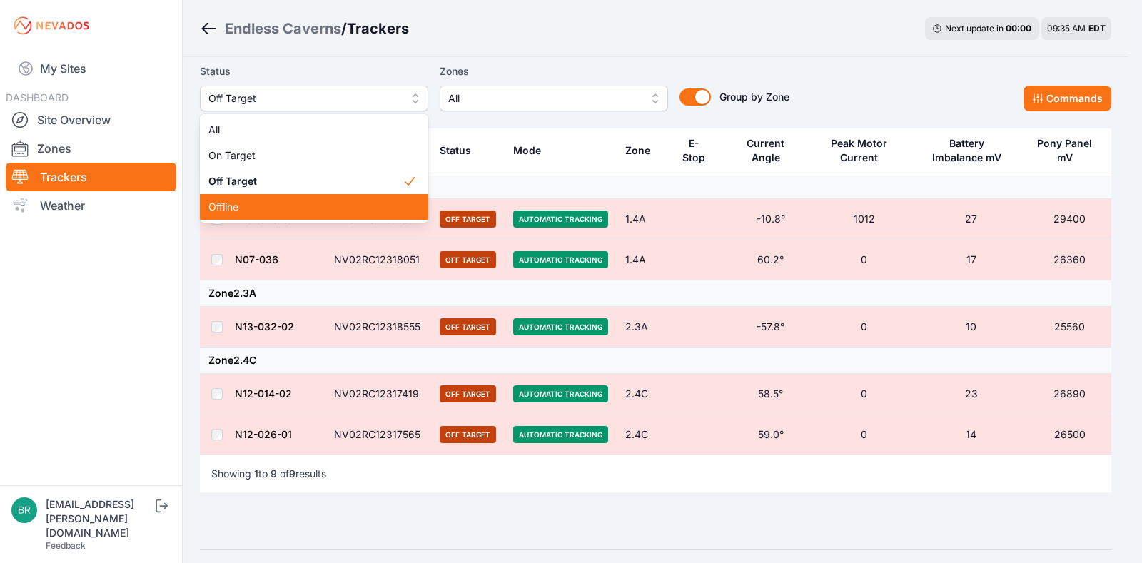
click at [272, 212] on span "Offline" at bounding box center [305, 207] width 194 height 14
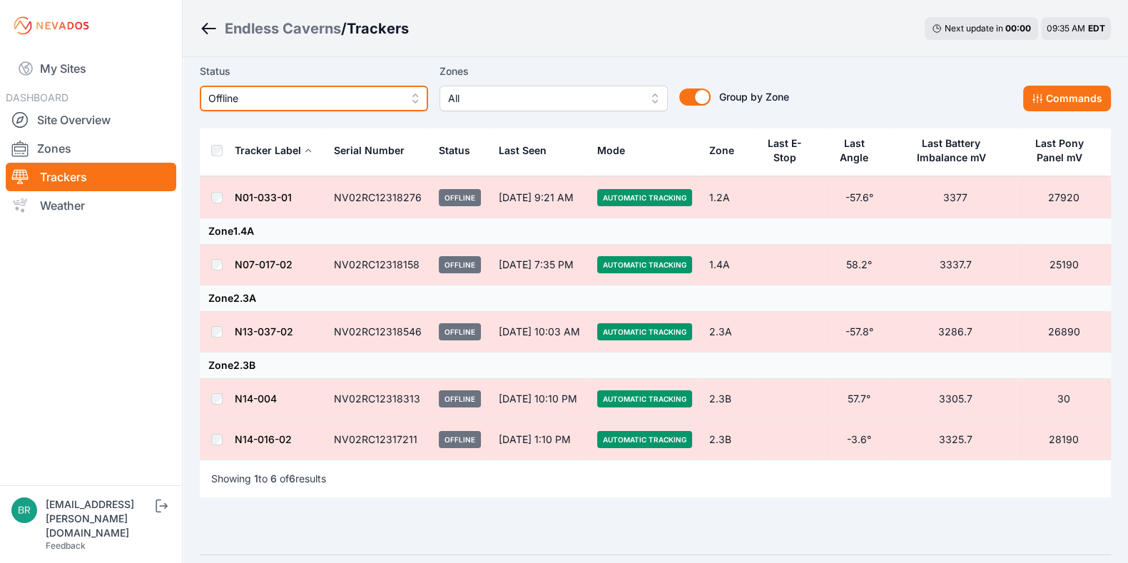
scroll to position [107, 0]
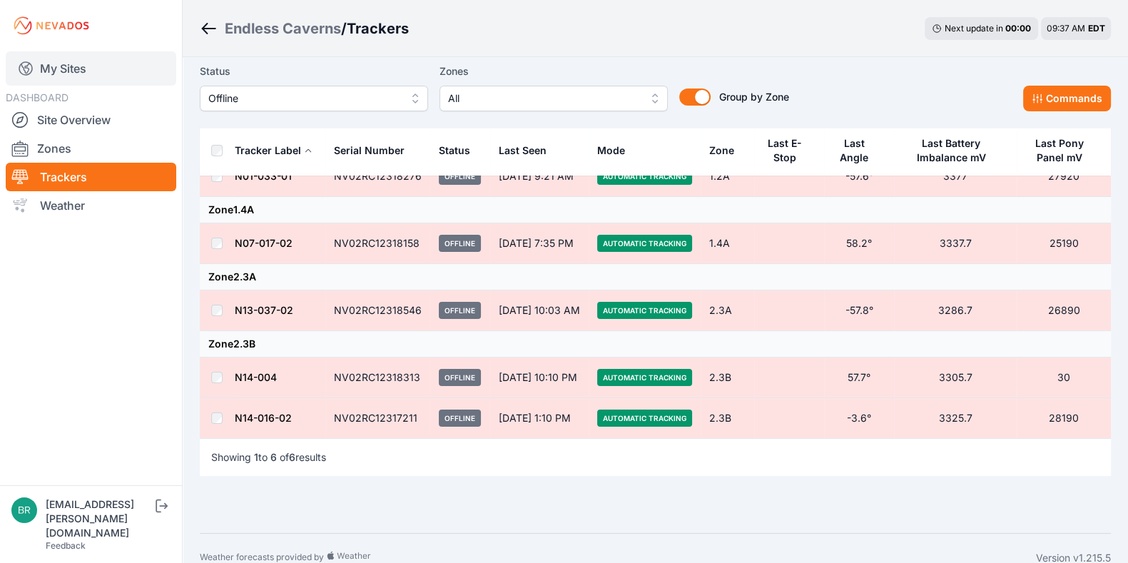
click at [78, 59] on link "My Sites" at bounding box center [91, 68] width 171 height 34
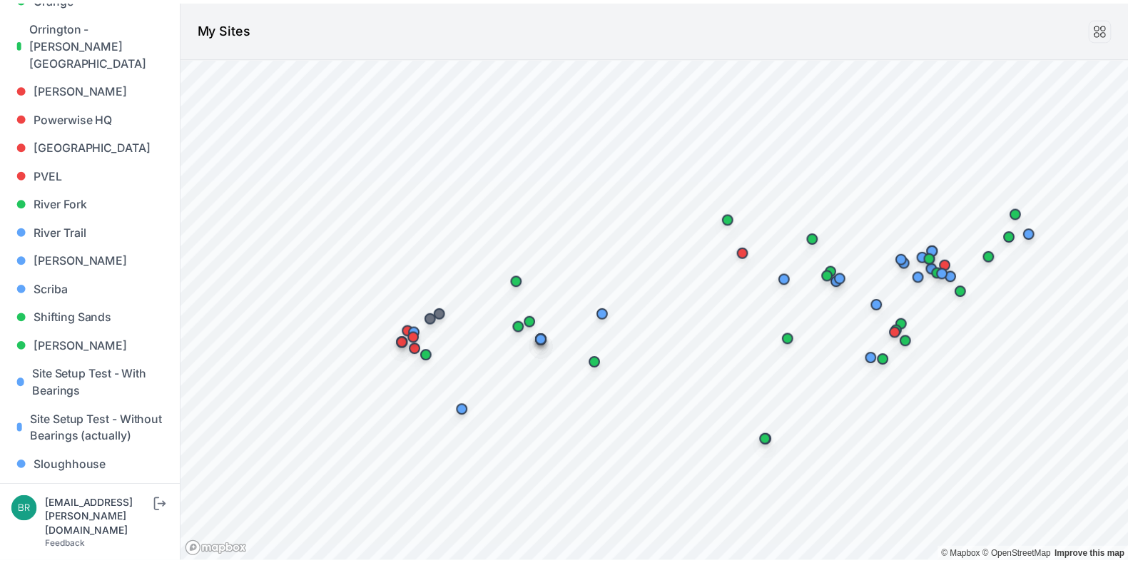
scroll to position [1164, 0]
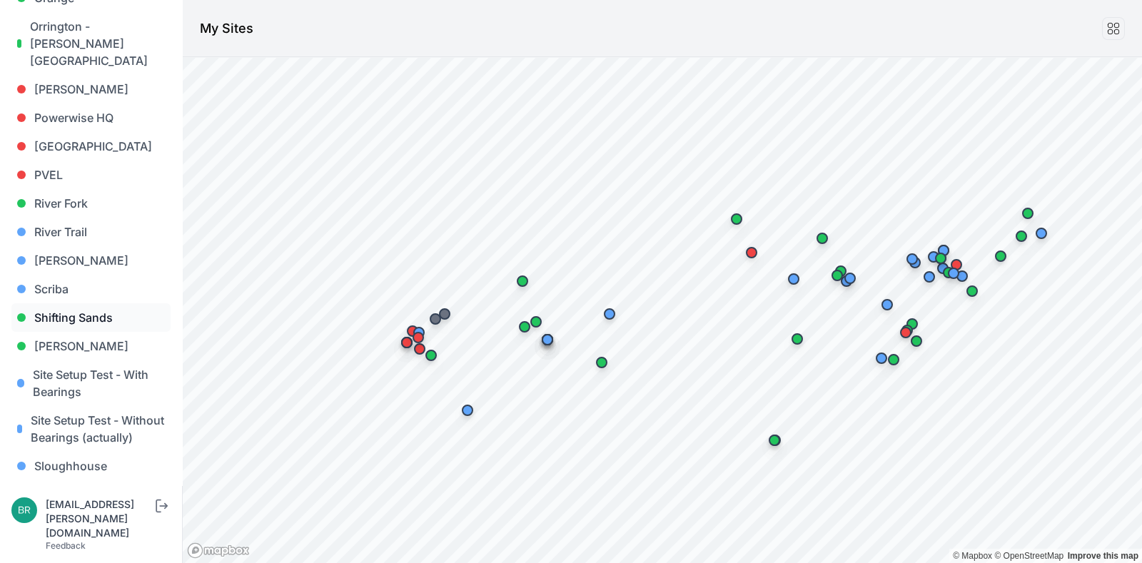
click at [100, 303] on link "Shifting Sands" at bounding box center [90, 317] width 159 height 29
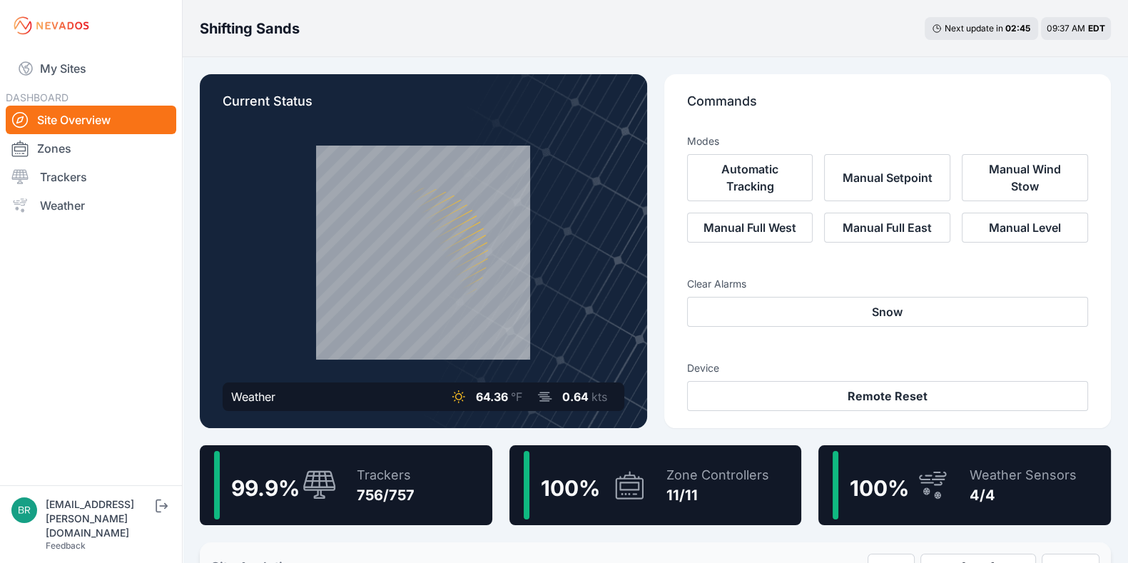
click at [420, 502] on div "99.9 % Trackers 756/757" at bounding box center [346, 485] width 293 height 80
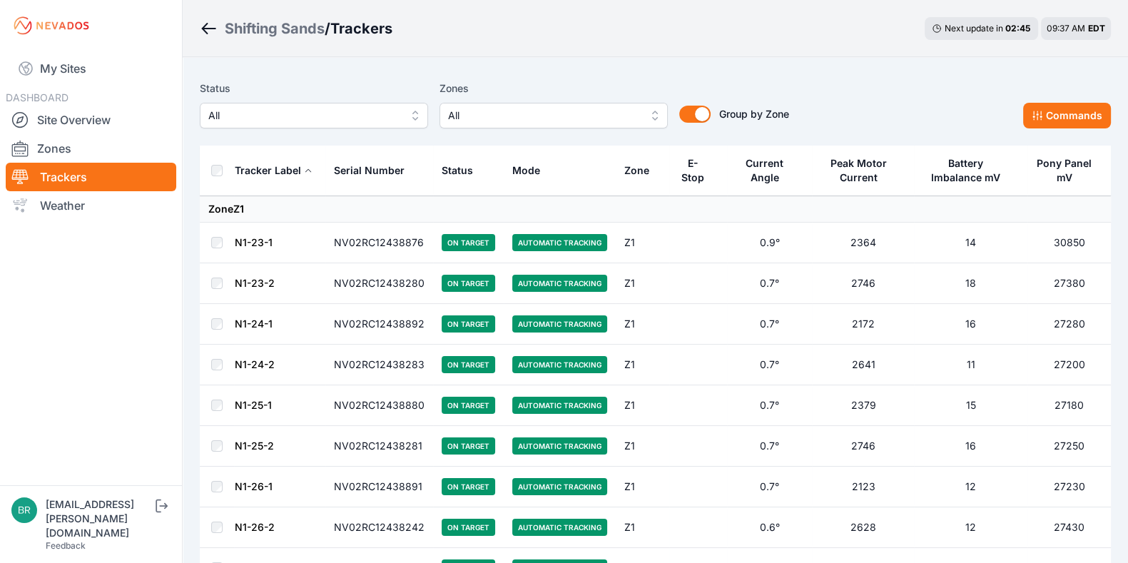
click at [328, 112] on span "All" at bounding box center [303, 115] width 191 height 17
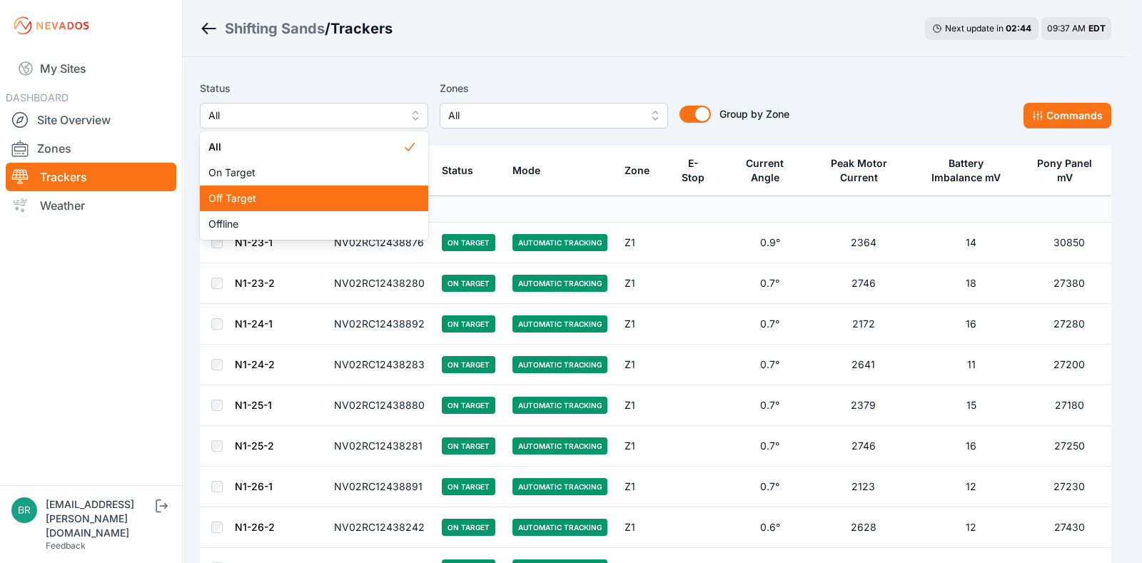
click at [297, 193] on span "Off Target" at bounding box center [305, 198] width 194 height 14
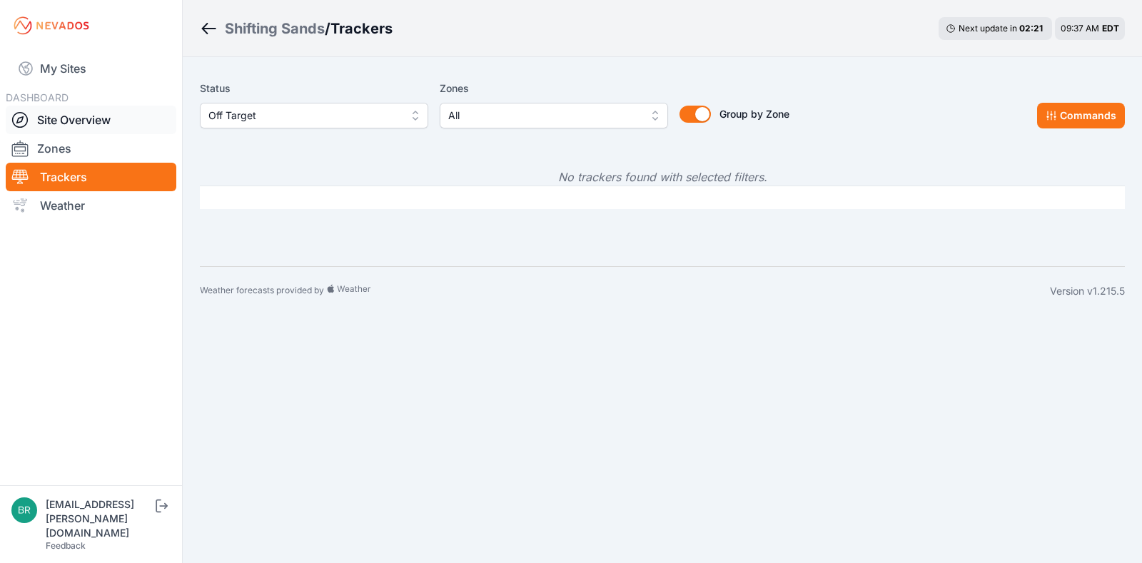
click at [110, 126] on link "Site Overview" at bounding box center [91, 120] width 171 height 29
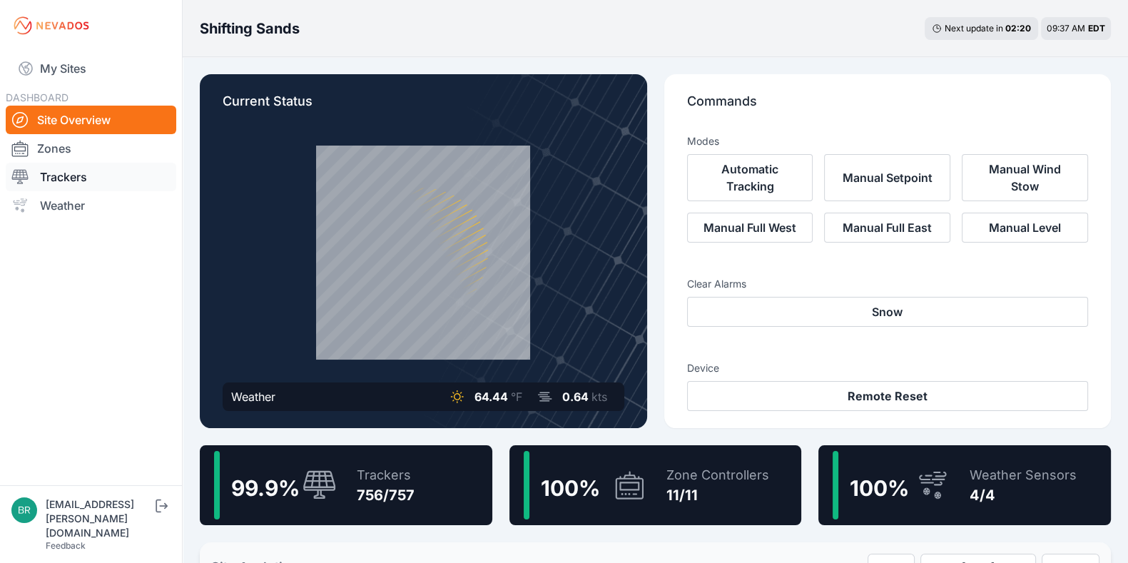
click at [100, 172] on link "Trackers" at bounding box center [91, 177] width 171 height 29
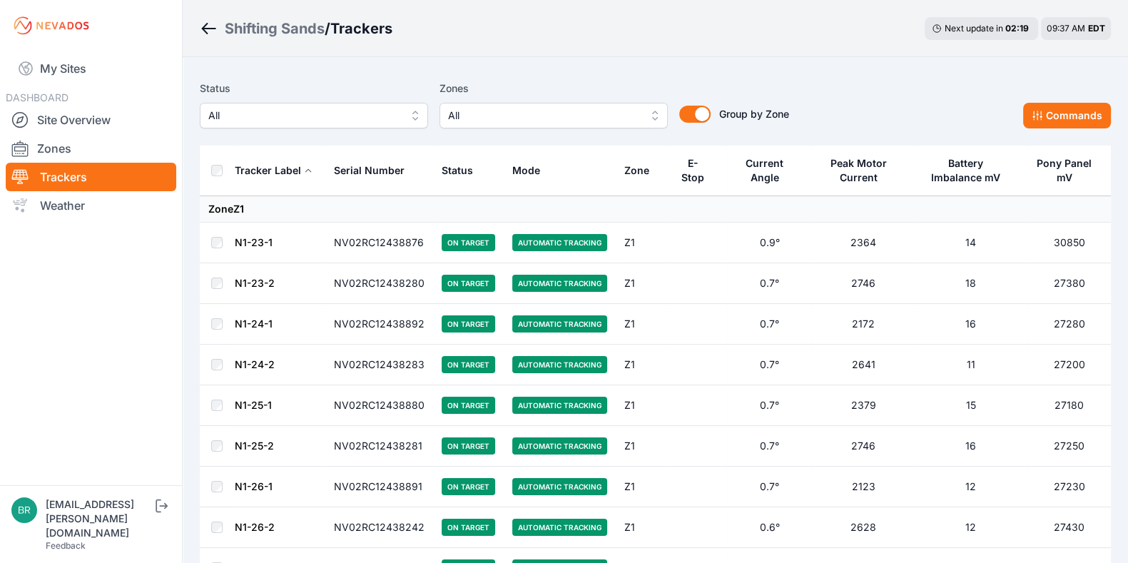
click at [313, 109] on span "All" at bounding box center [303, 115] width 191 height 17
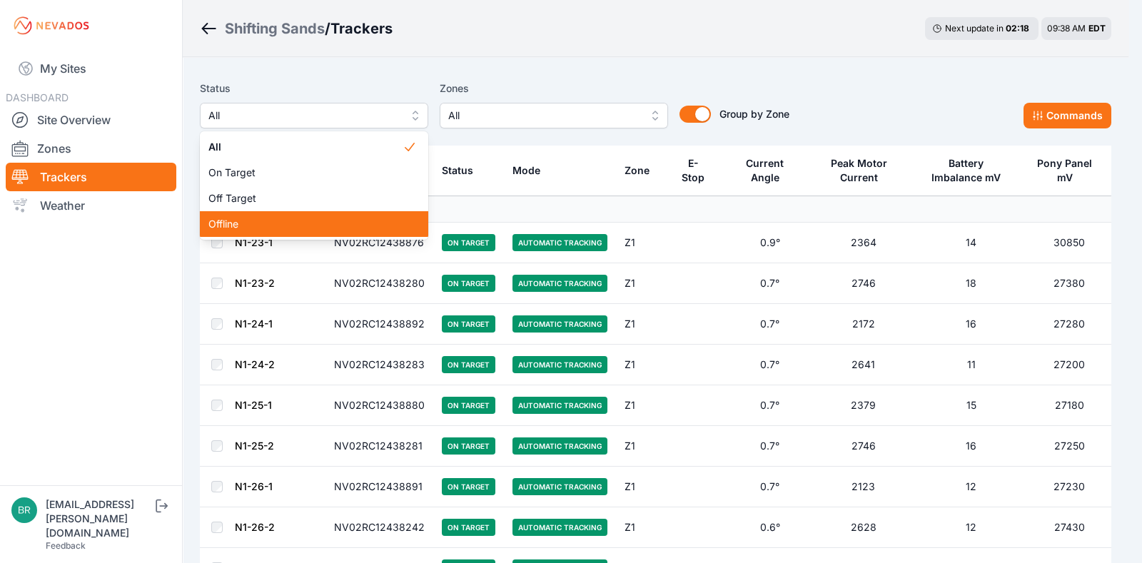
click at [283, 213] on div "Offline" at bounding box center [314, 224] width 228 height 26
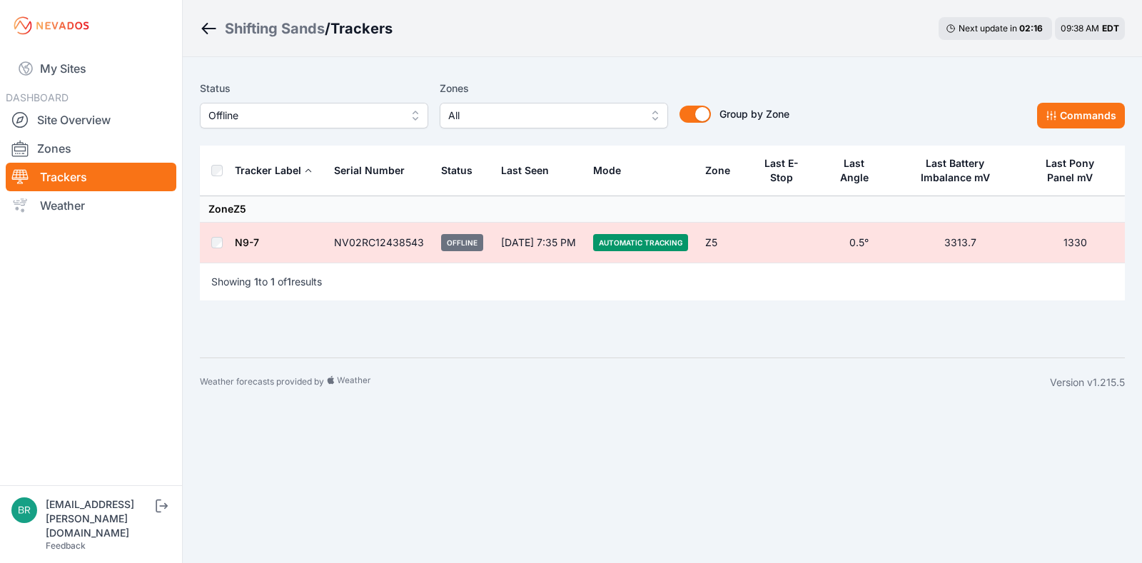
click at [252, 238] on link "N9-7" at bounding box center [247, 242] width 24 height 12
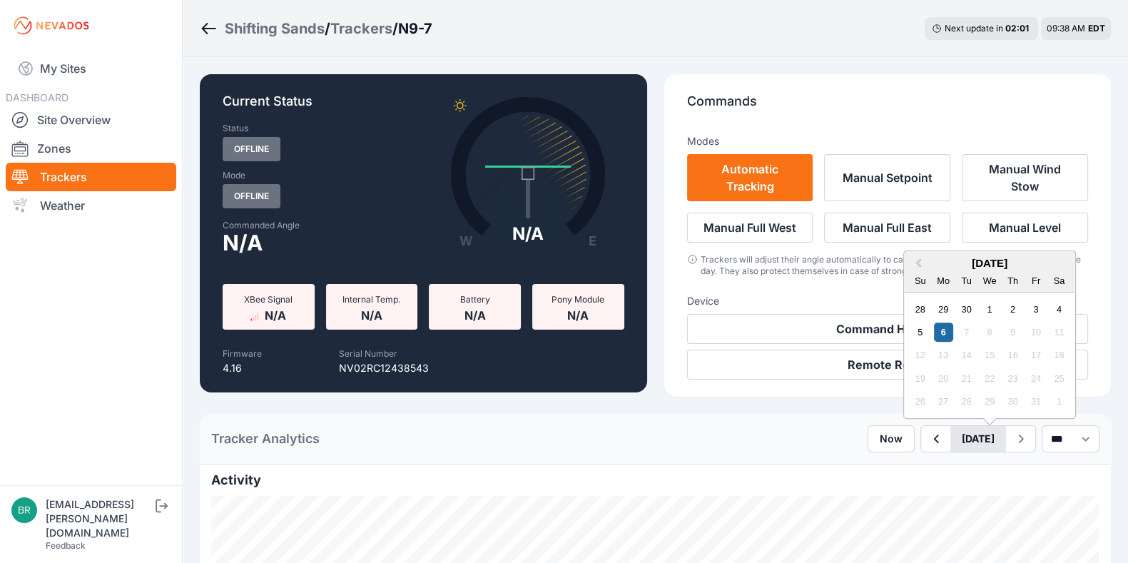
click at [953, 440] on button "[DATE]" at bounding box center [978, 439] width 56 height 26
click at [1026, 308] on div "3" at bounding box center [1035, 309] width 19 height 19
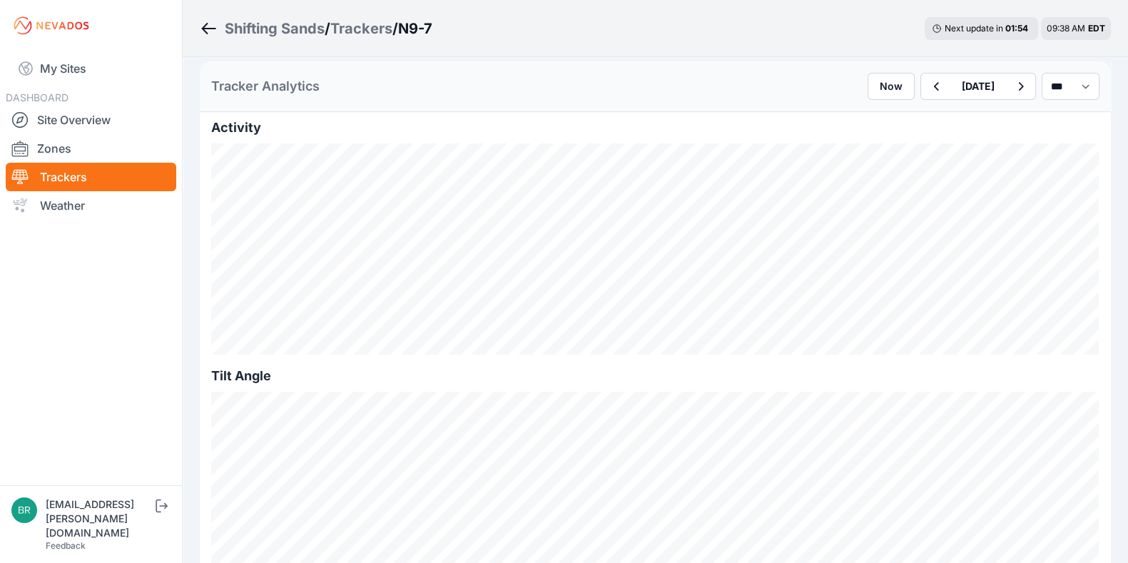
scroll to position [337, 0]
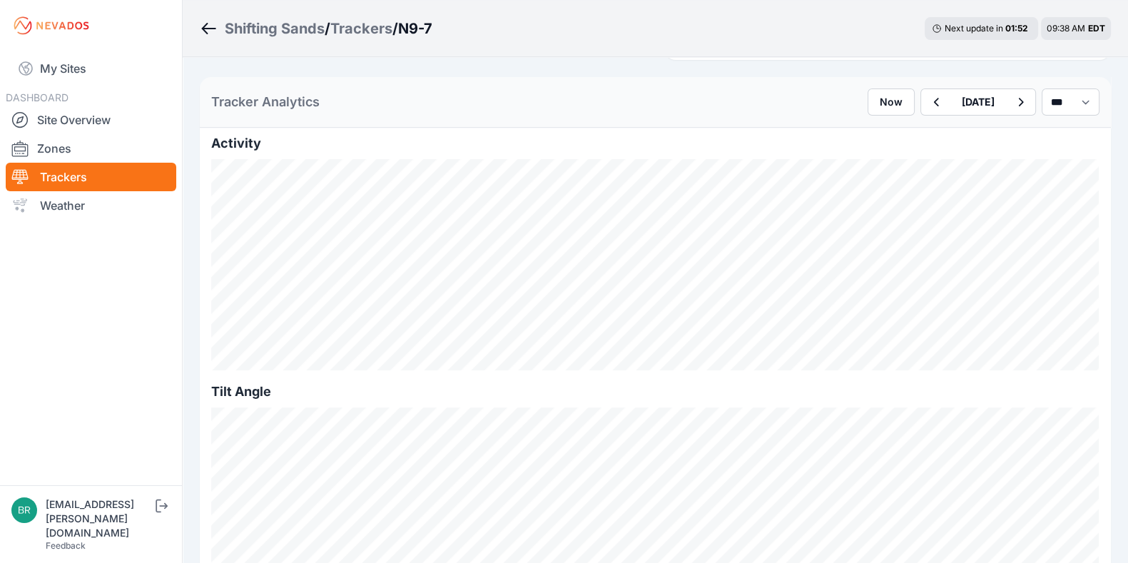
click at [372, 30] on div "Trackers" at bounding box center [361, 29] width 62 height 20
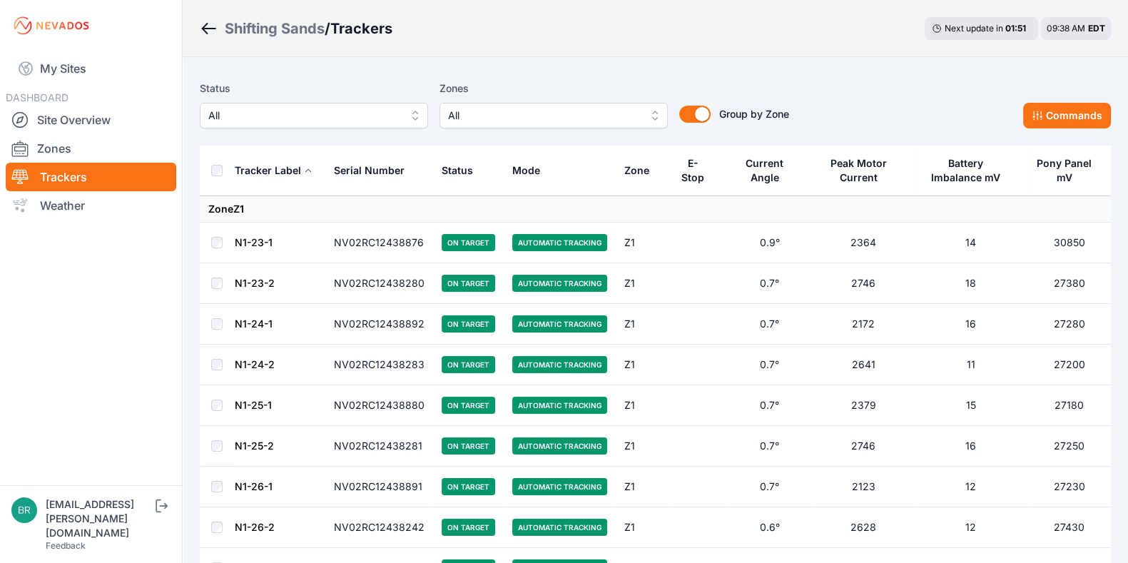
click at [308, 123] on span "All" at bounding box center [303, 115] width 191 height 17
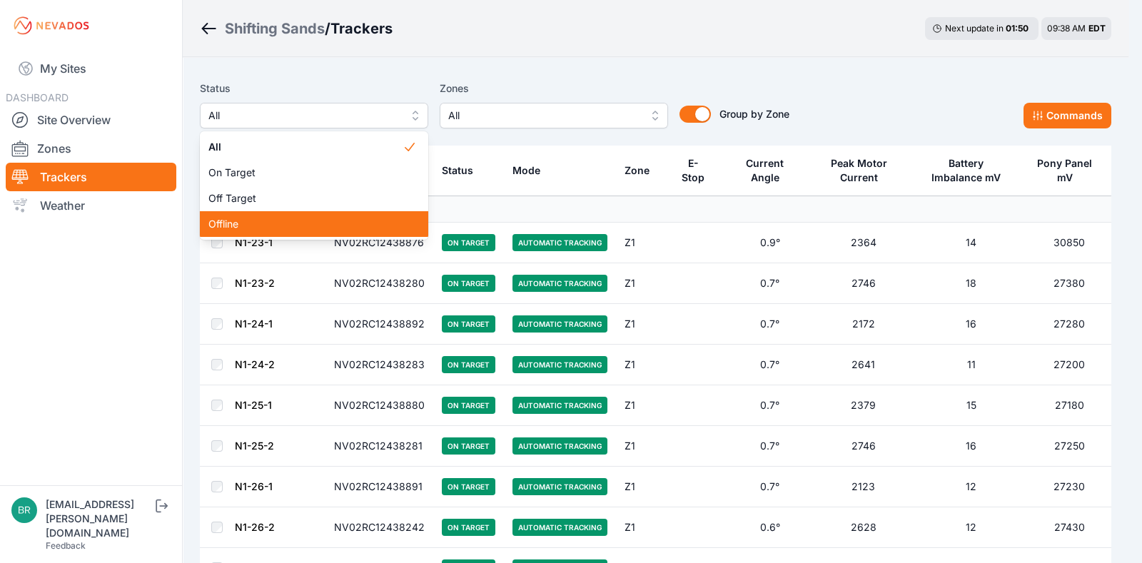
click at [268, 215] on div "Offline" at bounding box center [314, 224] width 228 height 26
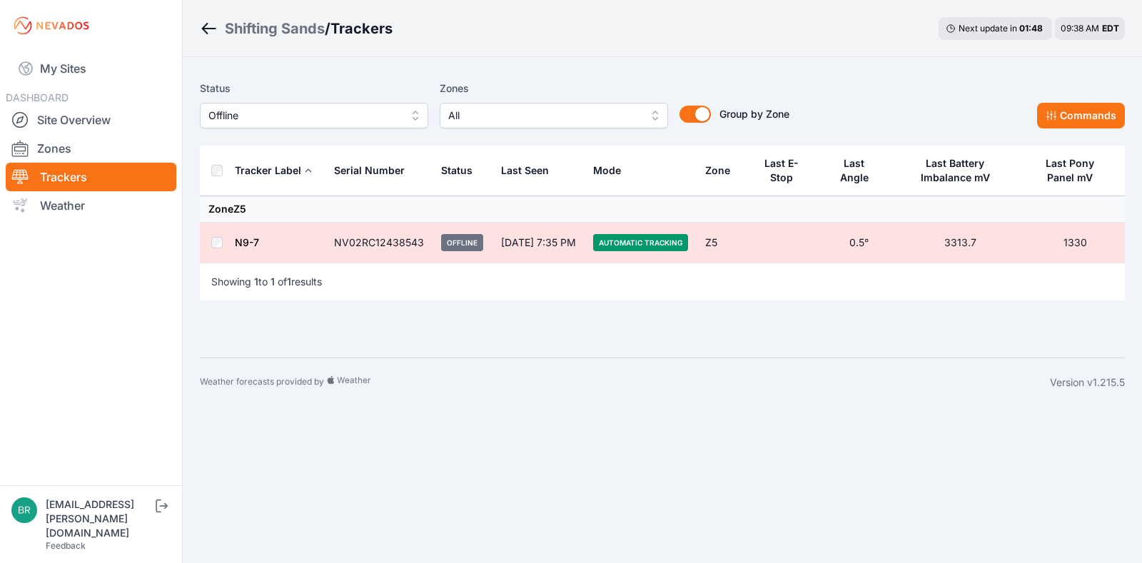
click at [249, 251] on td "N9-7" at bounding box center [279, 243] width 91 height 41
click at [250, 241] on link "N9-7" at bounding box center [247, 242] width 24 height 12
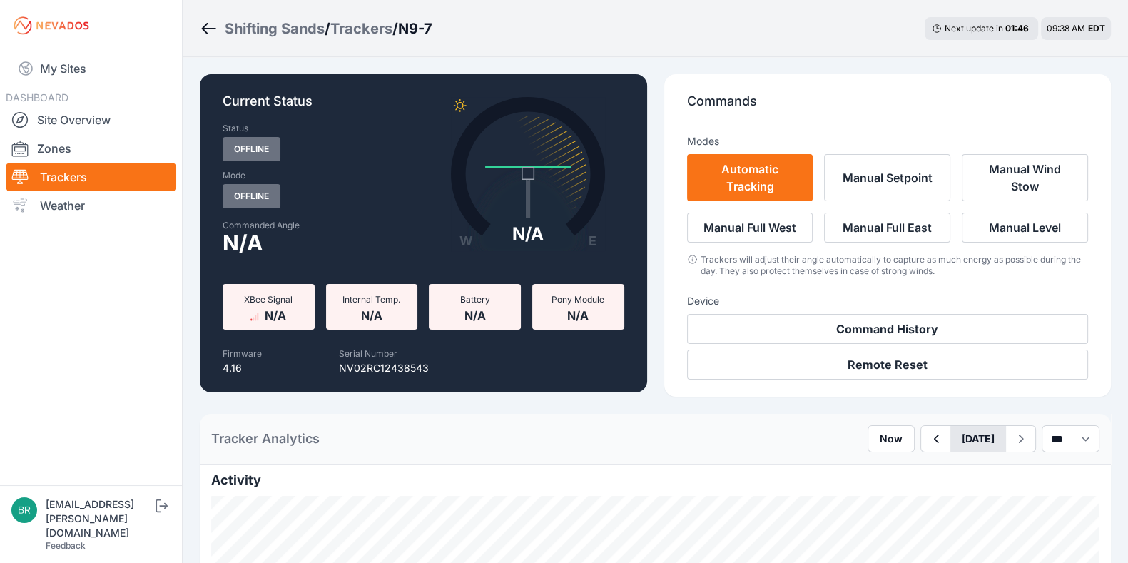
click at [950, 430] on button "[DATE]" at bounding box center [978, 439] width 56 height 26
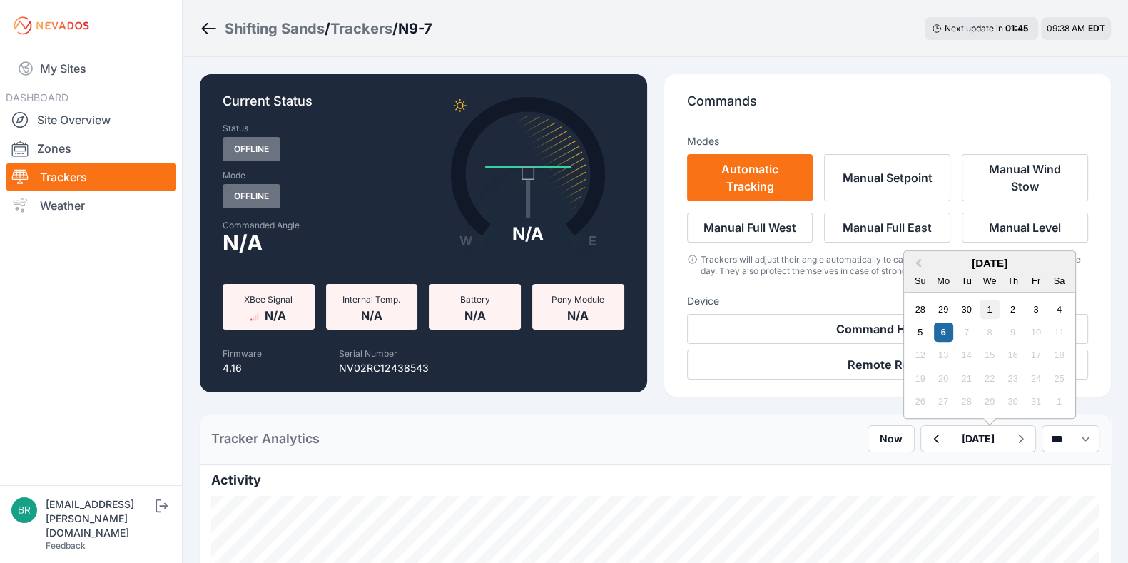
click at [980, 308] on div "1" at bounding box center [989, 309] width 19 height 19
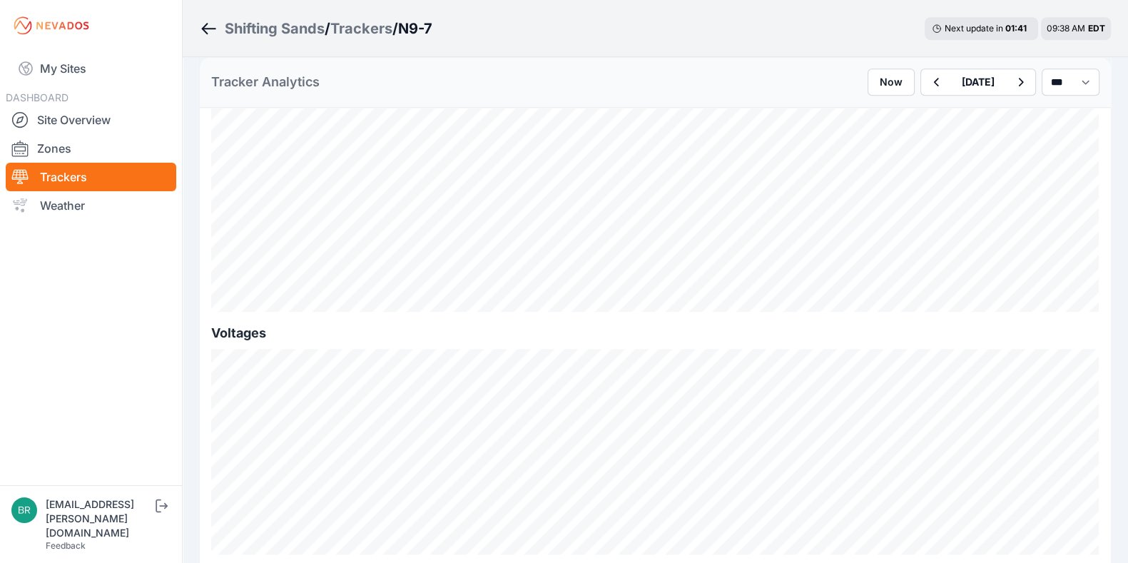
scroll to position [1373, 0]
click at [921, 78] on button "button" at bounding box center [935, 82] width 29 height 26
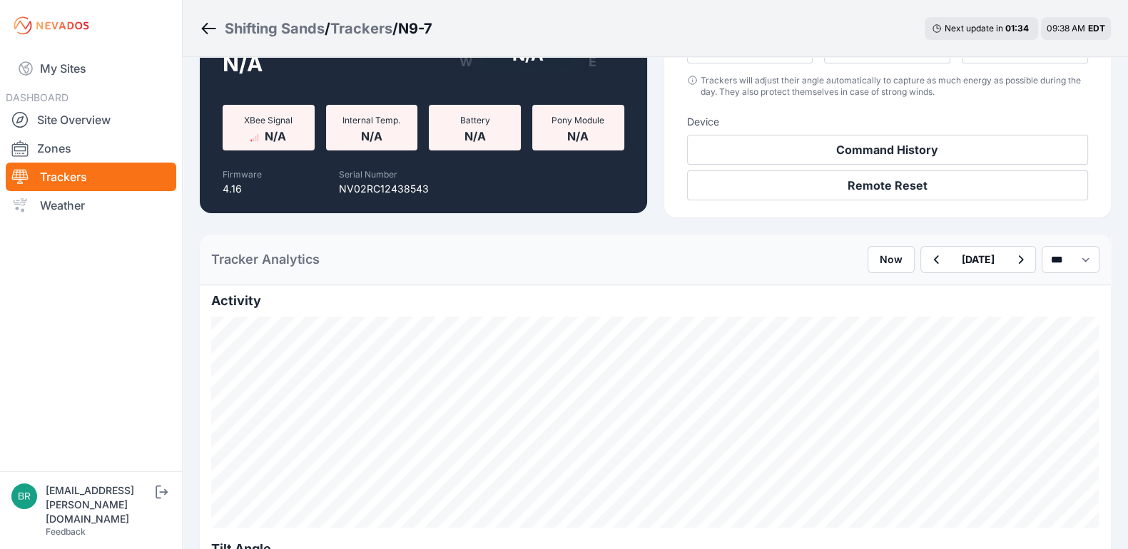
scroll to position [182, 0]
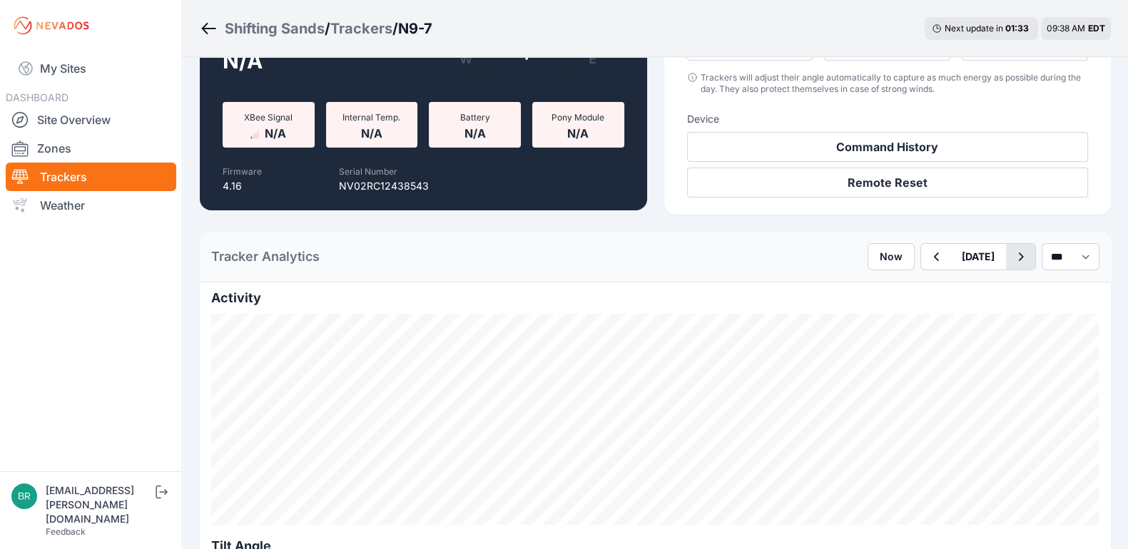
click at [1015, 254] on icon "button" at bounding box center [1021, 256] width 18 height 17
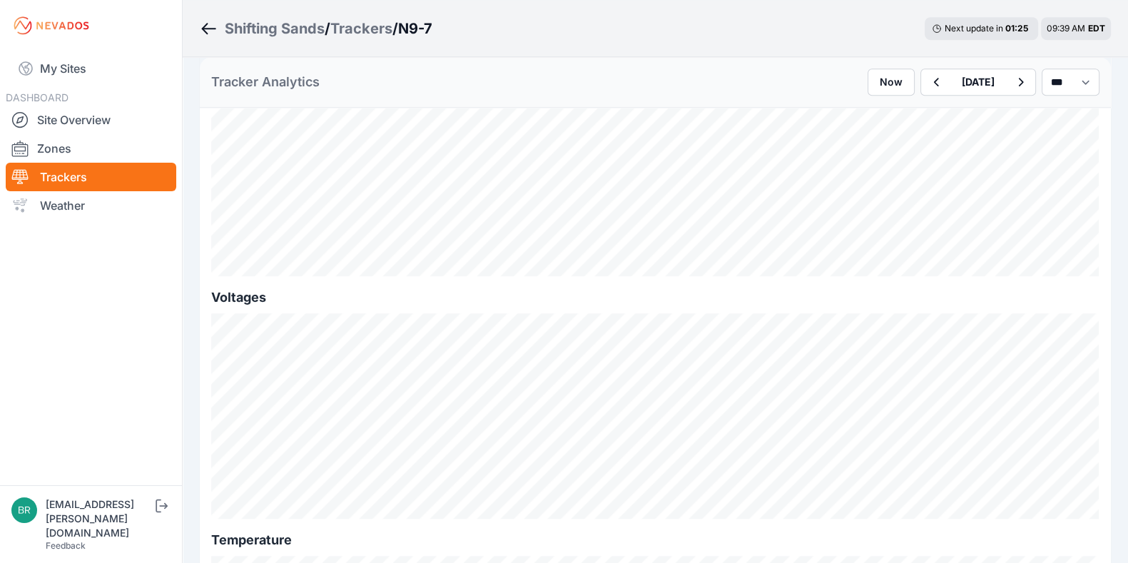
scroll to position [1441, 0]
